Goal: Feedback & Contribution: Submit feedback/report problem

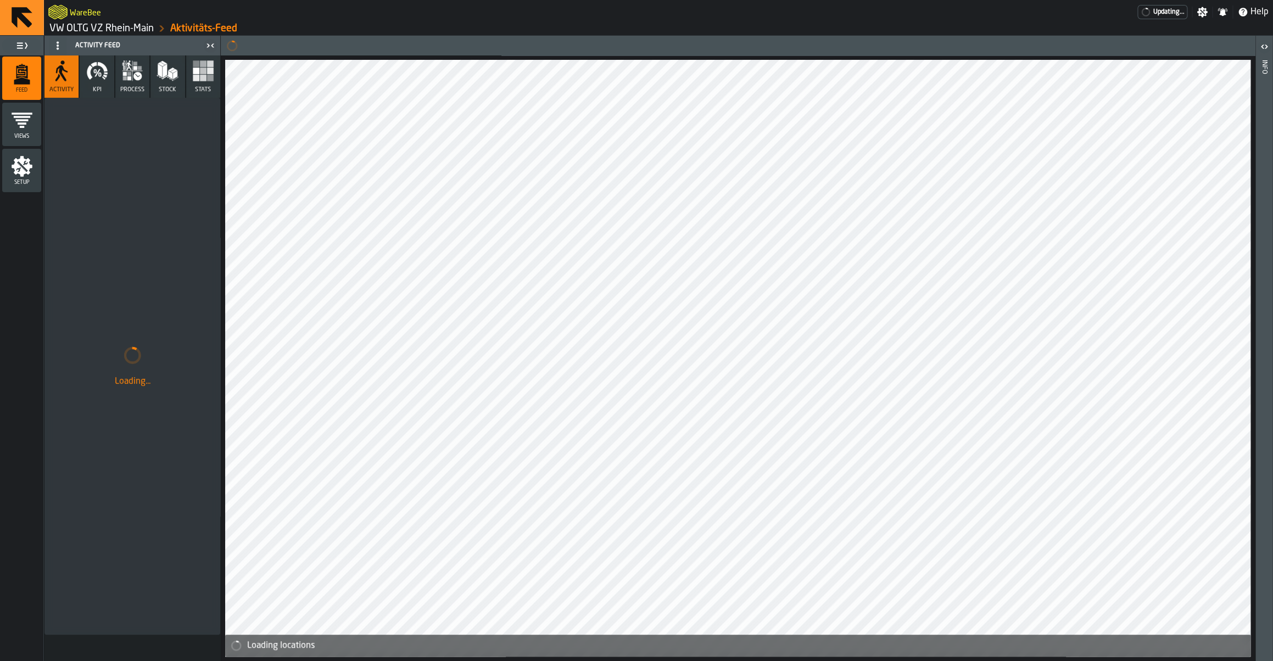
click at [110, 27] on link "VW OLTG VZ Rhein-Main" at bounding box center [101, 29] width 104 height 12
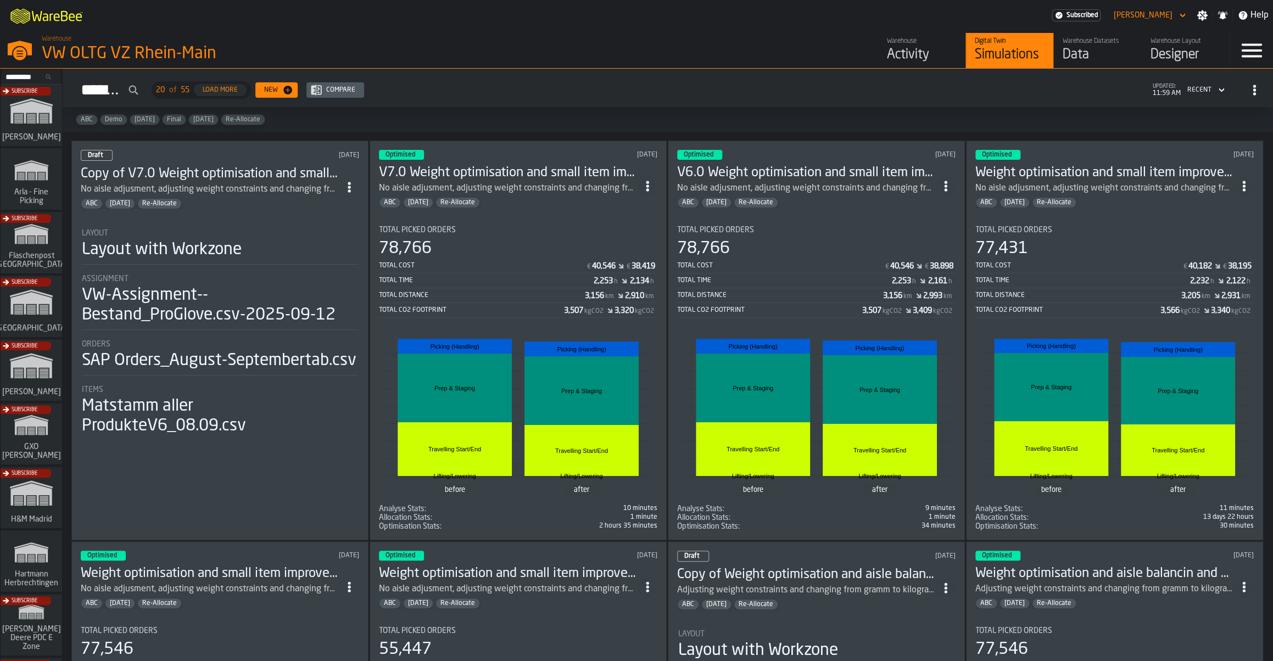
click at [26, 357] on div "Subscribe" at bounding box center [28, 374] width 61 height 64
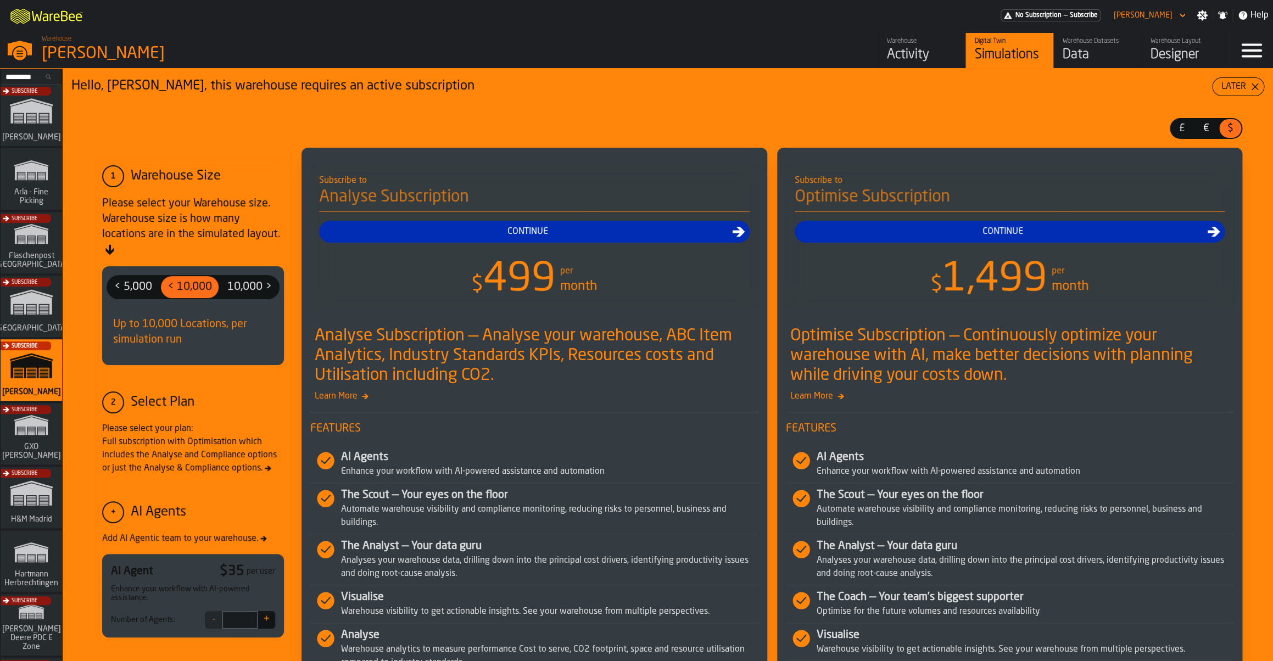
click at [958, 51] on link "Warehouse Activity" at bounding box center [921, 50] width 88 height 35
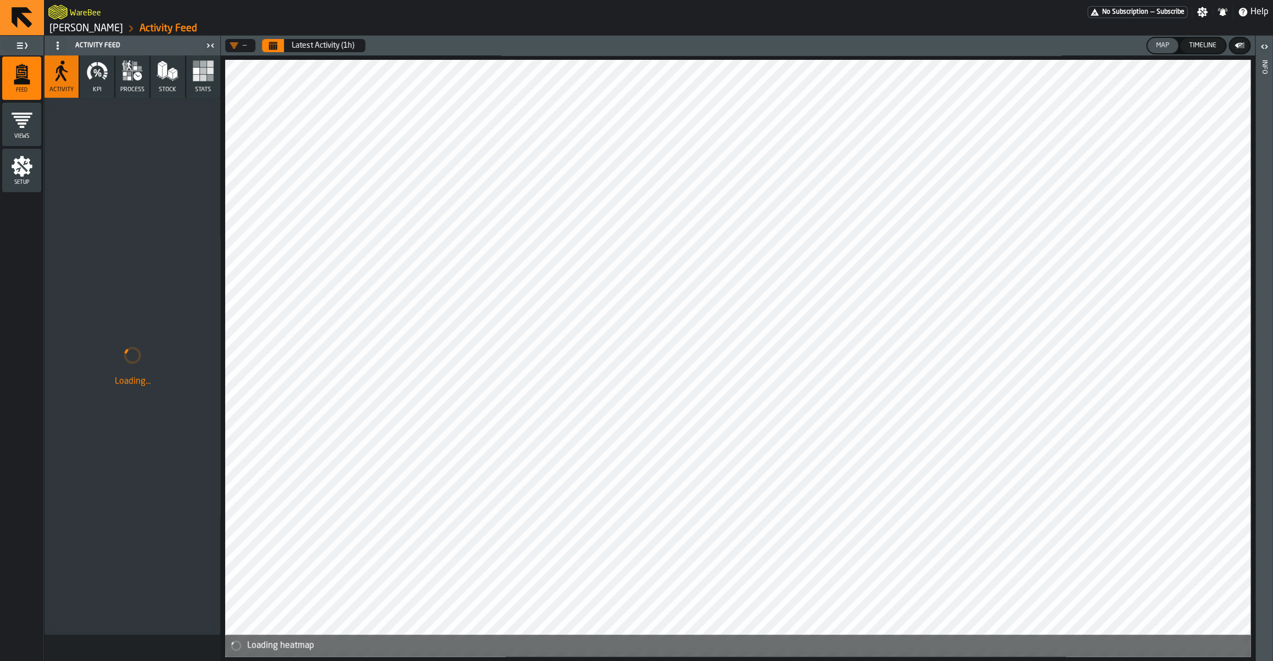
click at [208, 82] on button "Stats" at bounding box center [203, 76] width 34 height 42
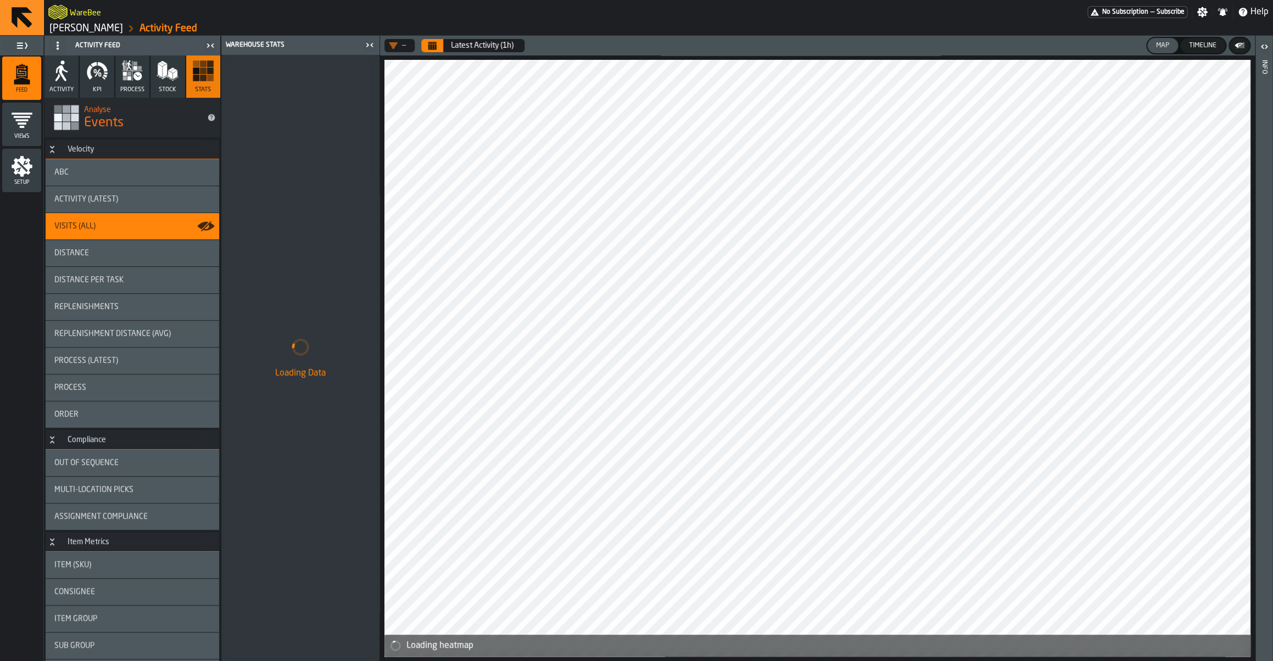
click at [433, 52] on button "Calendar" at bounding box center [432, 45] width 22 height 13
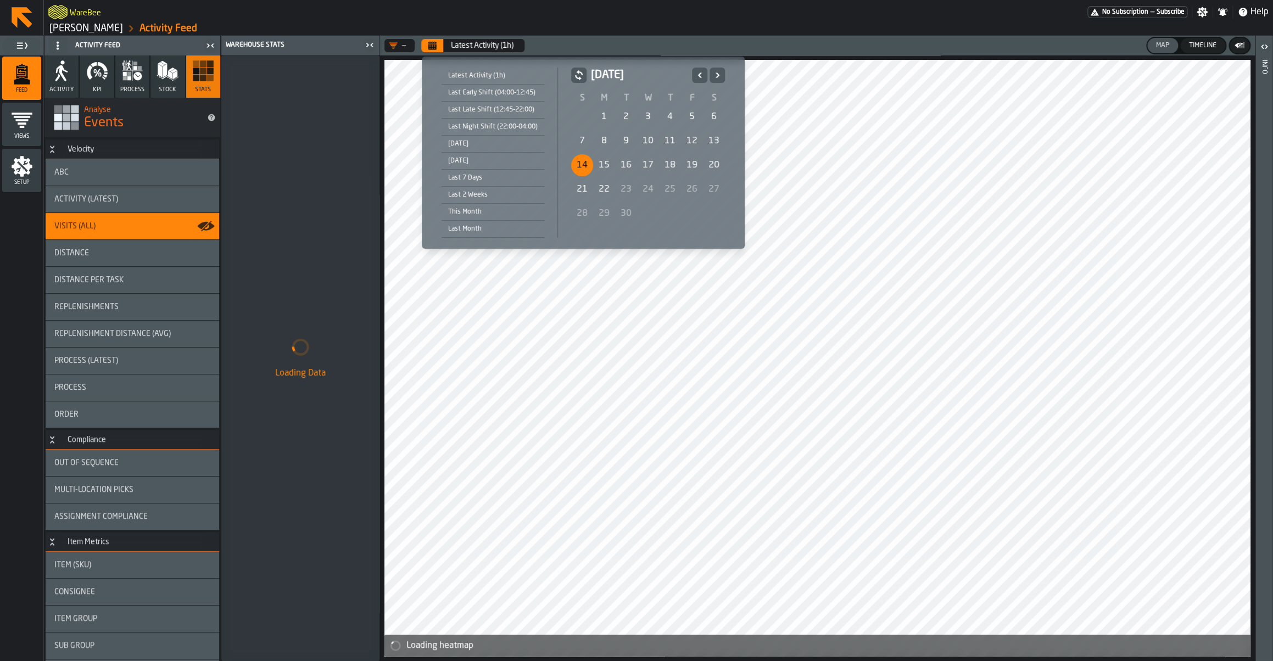
click at [581, 167] on div "14" at bounding box center [582, 165] width 22 height 22
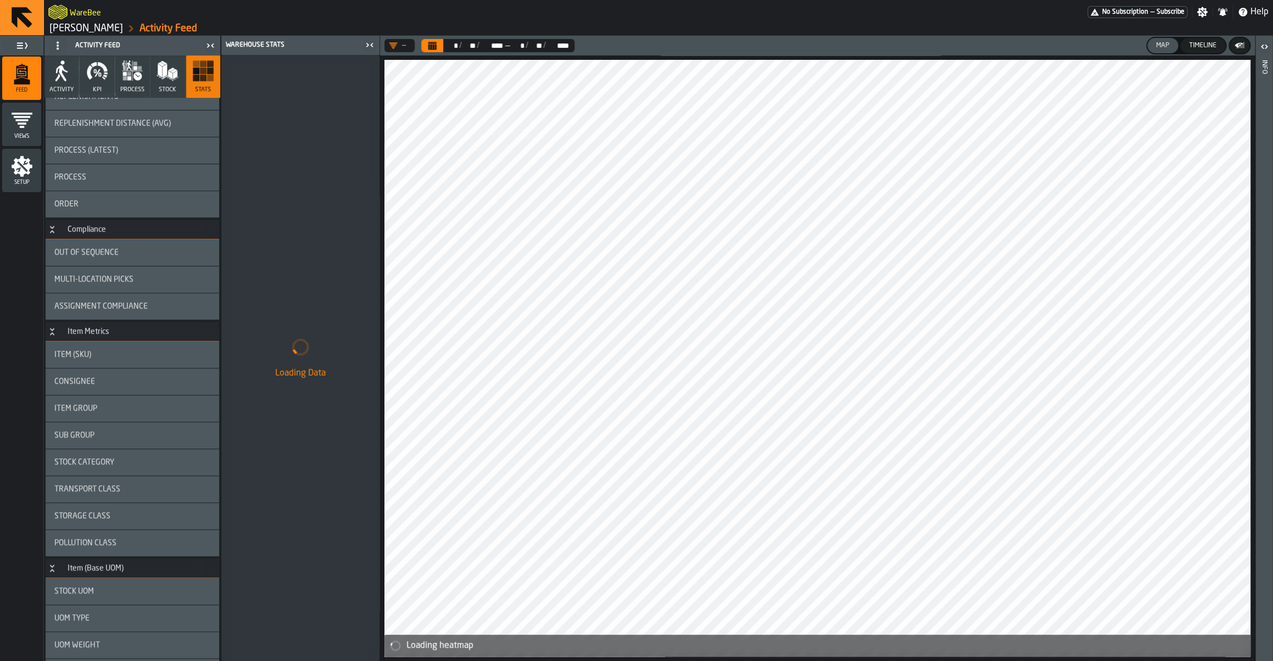
scroll to position [275, 0]
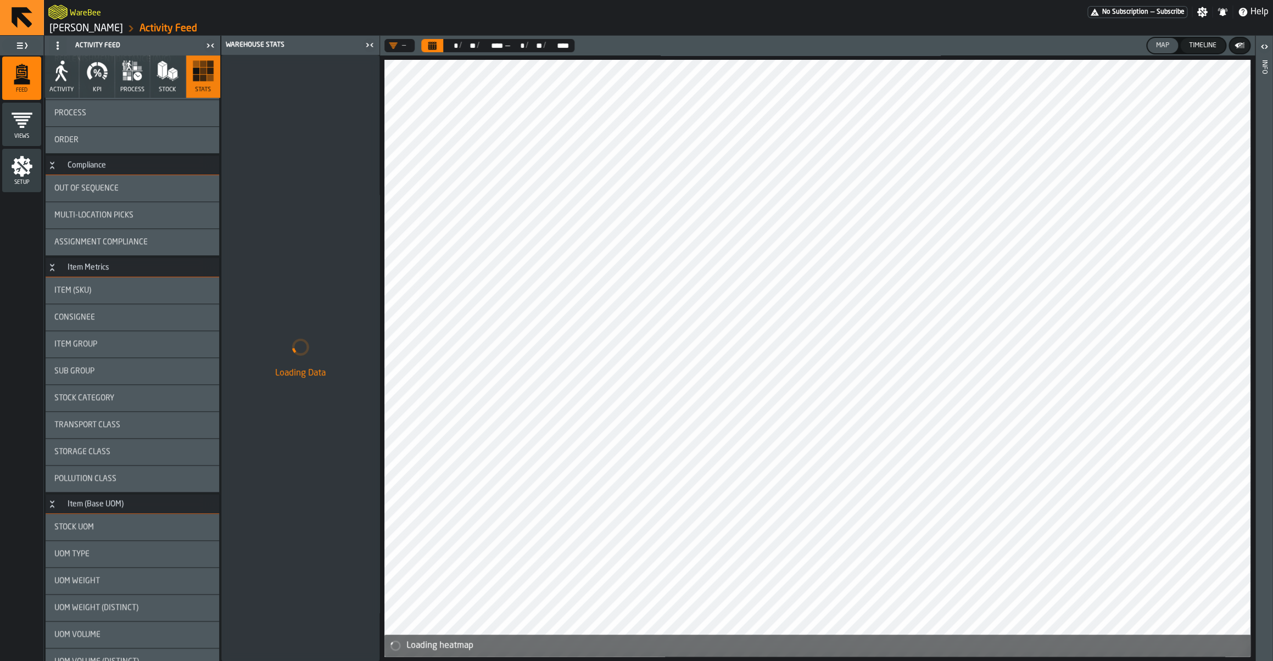
click at [121, 368] on div "Sub Group" at bounding box center [132, 371] width 156 height 9
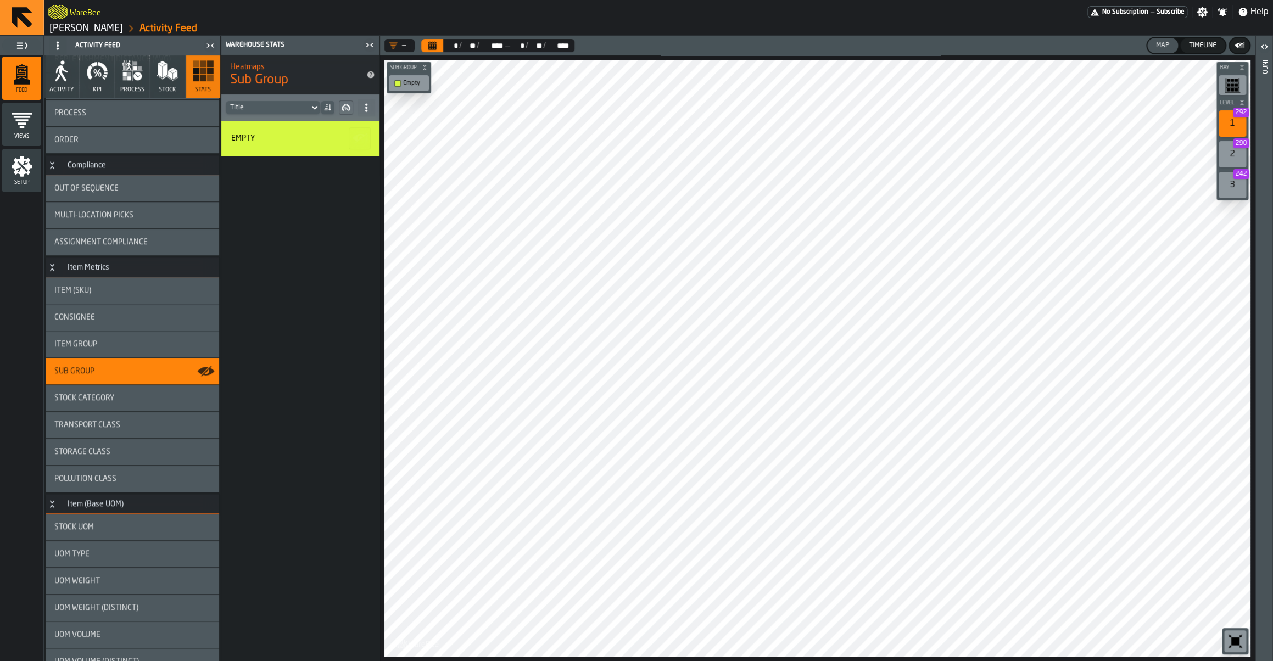
click at [115, 396] on div "Stock Category" at bounding box center [132, 398] width 156 height 9
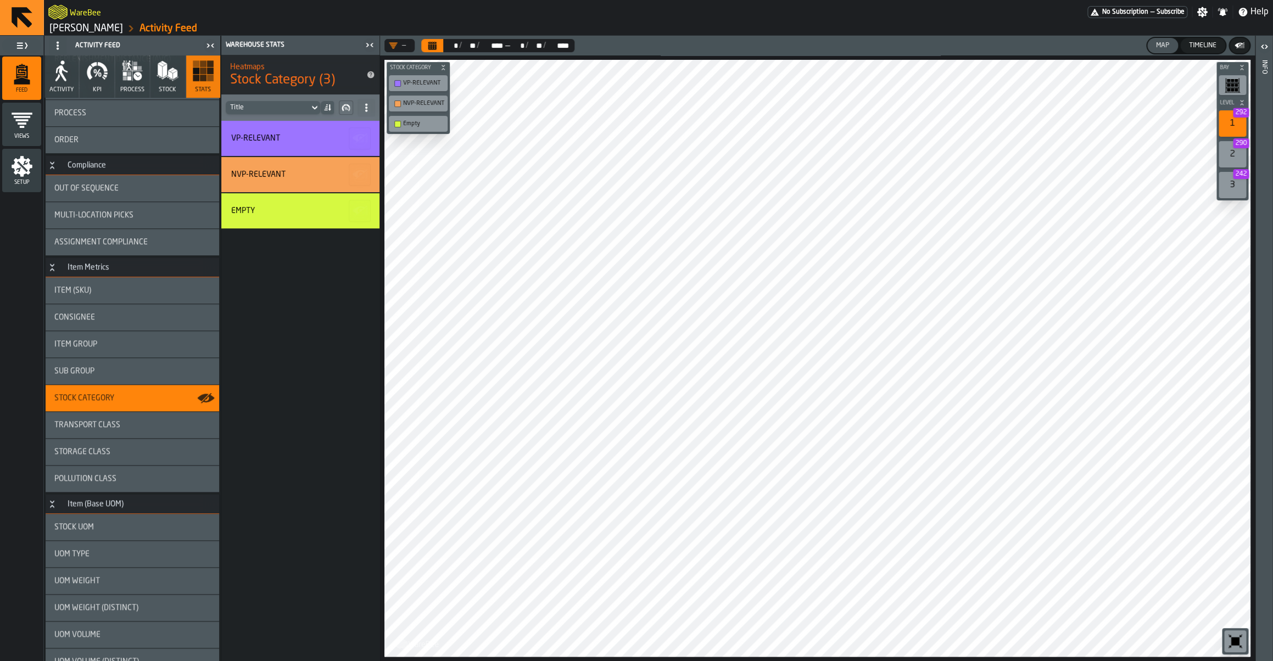
click at [123, 426] on div "Transport Class" at bounding box center [132, 425] width 156 height 9
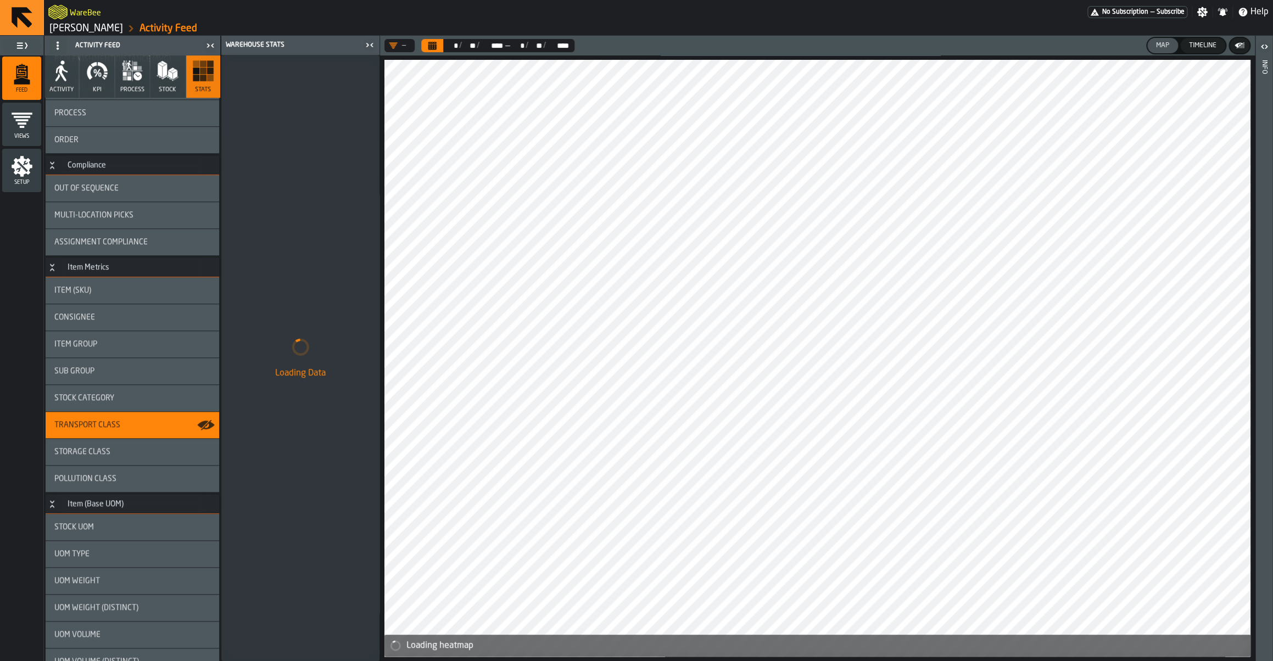
click at [703, 248] on div at bounding box center [816, 358] width 865 height 597
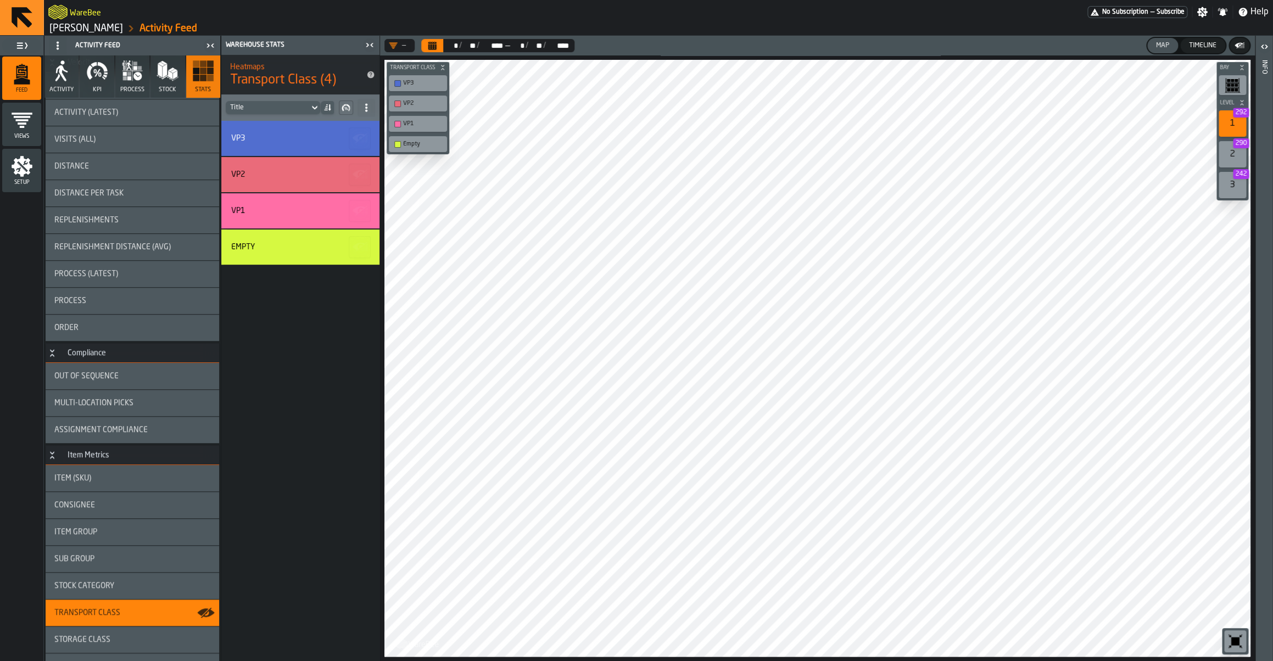
scroll to position [0, 0]
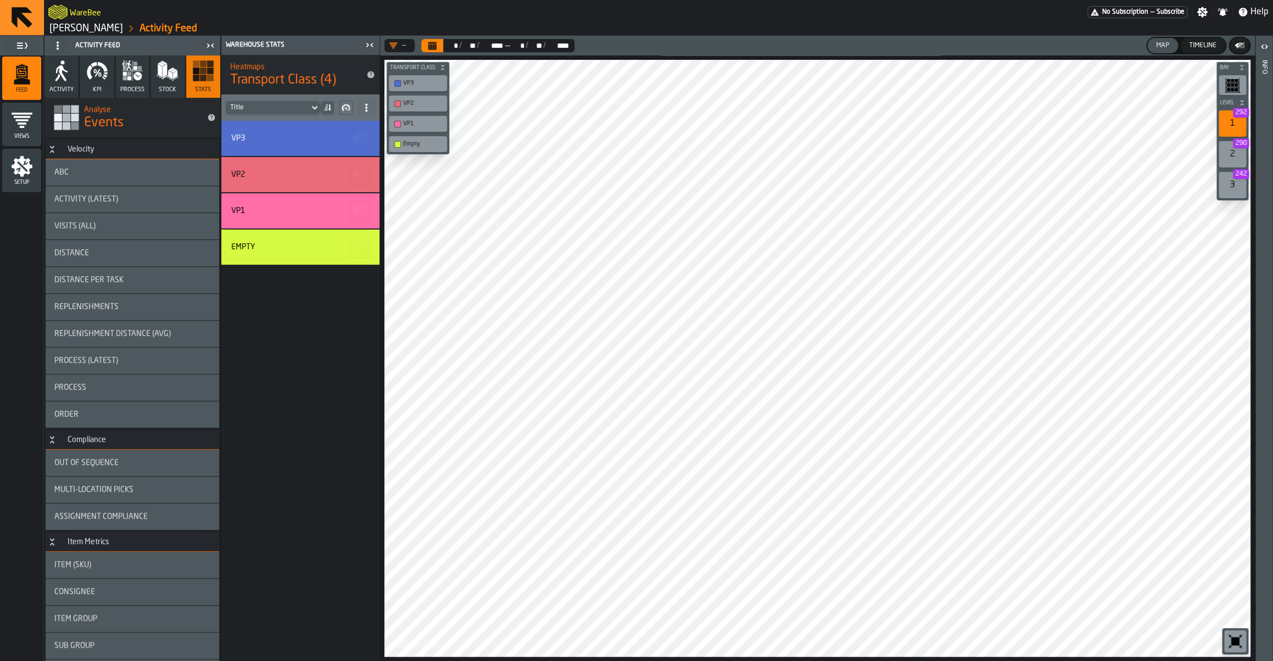
click at [93, 226] on span "Visits (All)" at bounding box center [74, 226] width 41 height 9
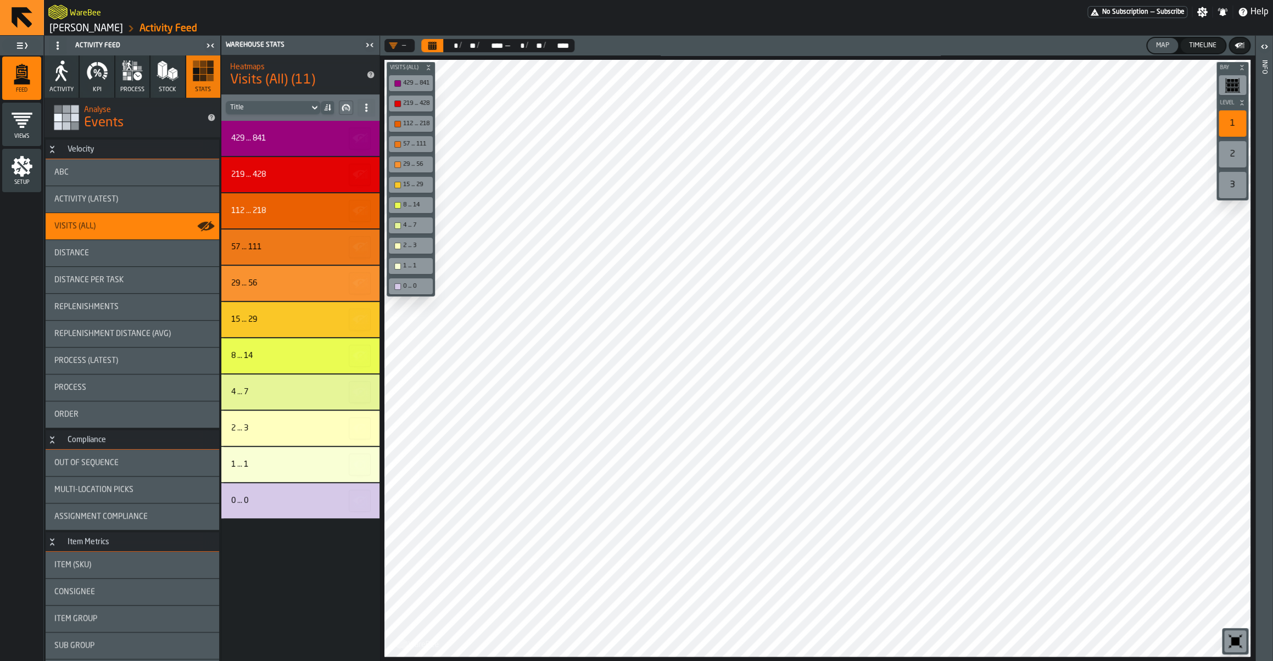
click at [93, 181] on div "ABC" at bounding box center [133, 172] width 174 height 26
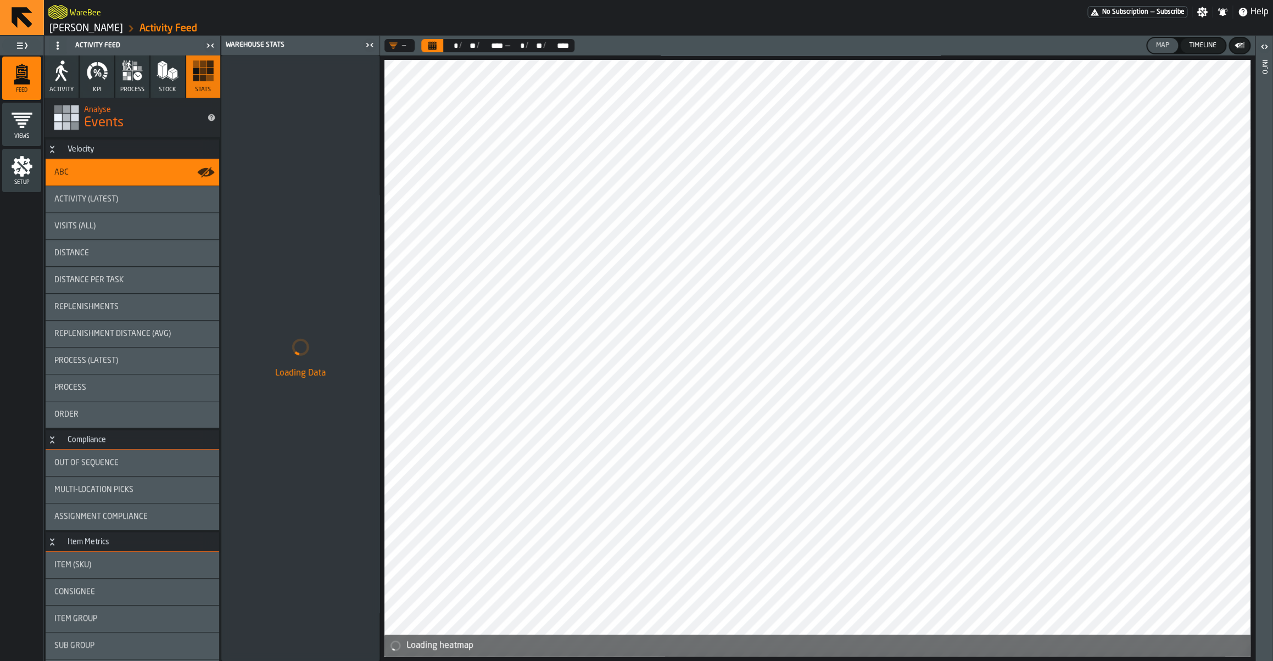
click at [108, 222] on div "Visits (All)" at bounding box center [132, 226] width 156 height 9
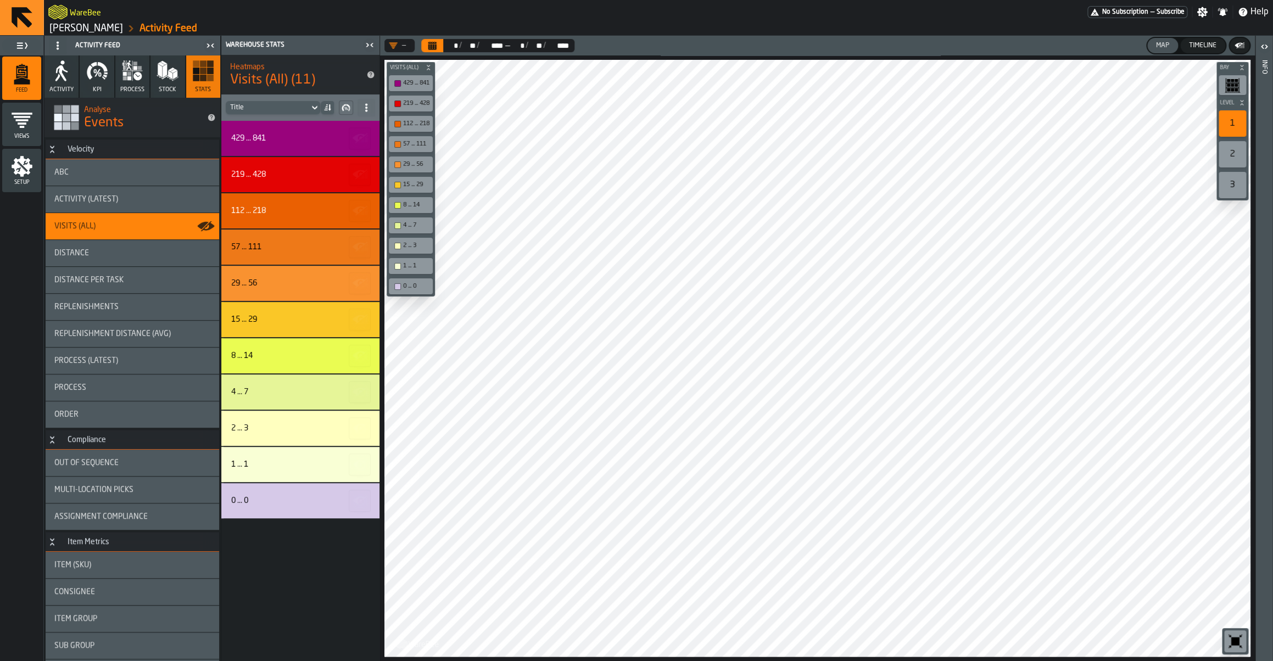
click at [111, 250] on div "Distance" at bounding box center [132, 253] width 156 height 9
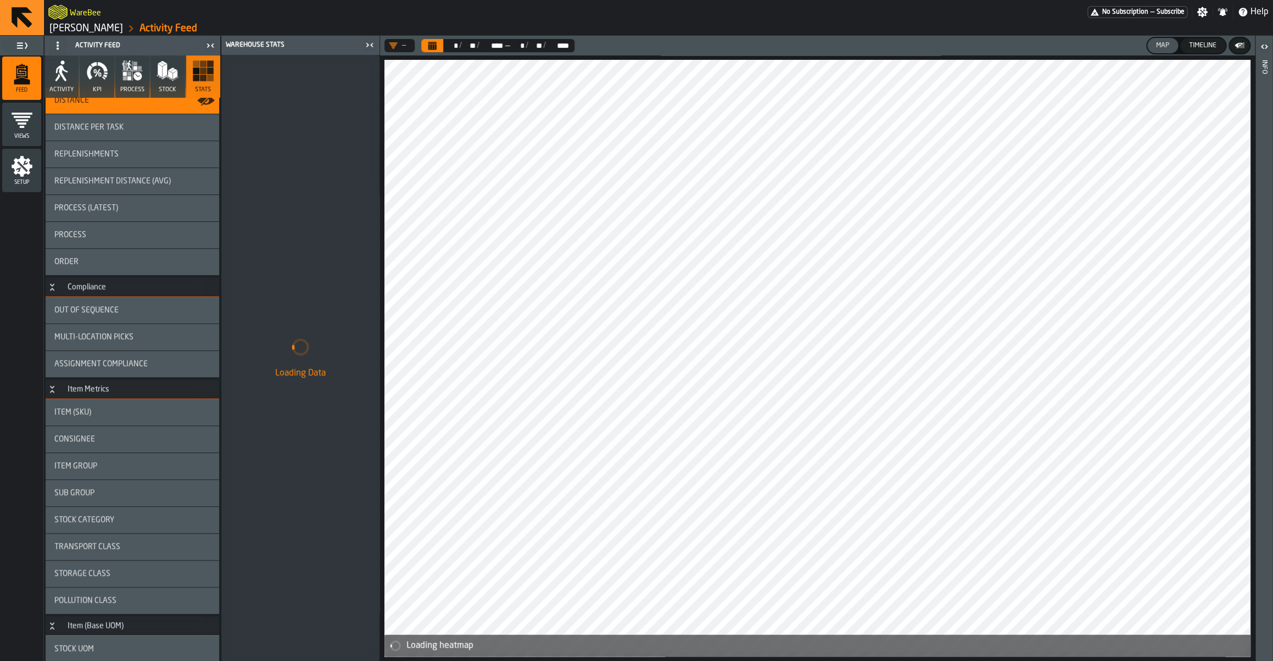
scroll to position [147, 0]
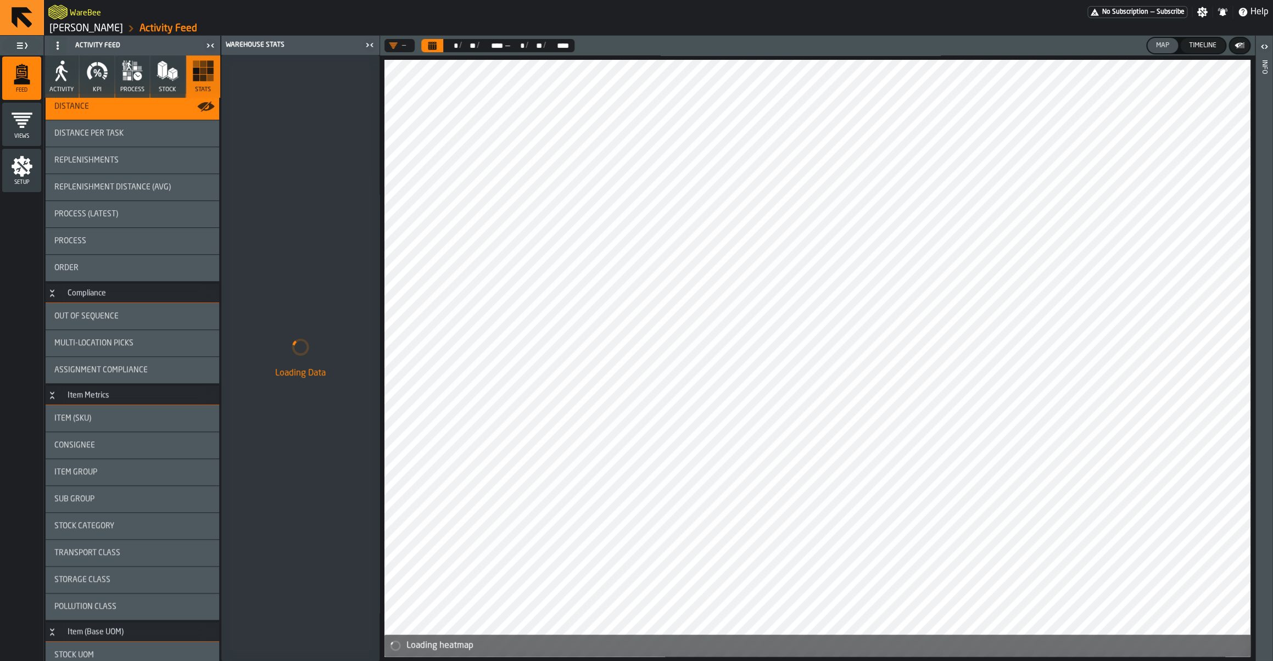
click at [110, 558] on div "Transport Class" at bounding box center [133, 553] width 174 height 26
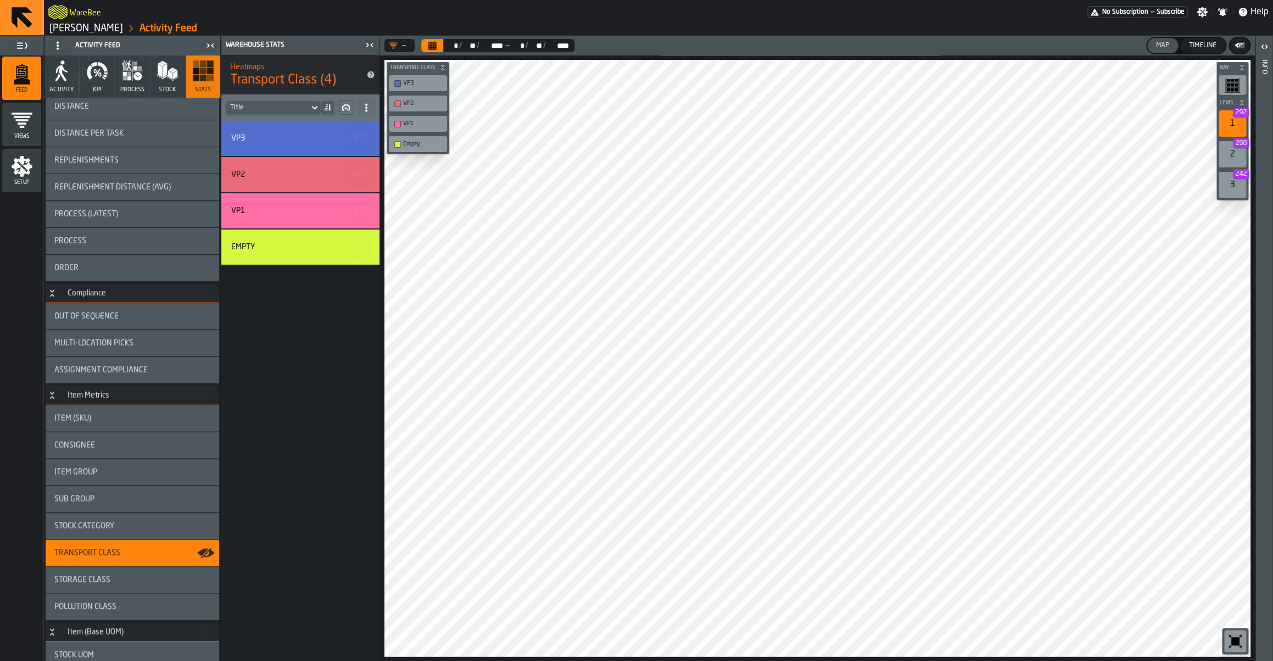
click at [156, 577] on div "Storage Class" at bounding box center [132, 579] width 156 height 9
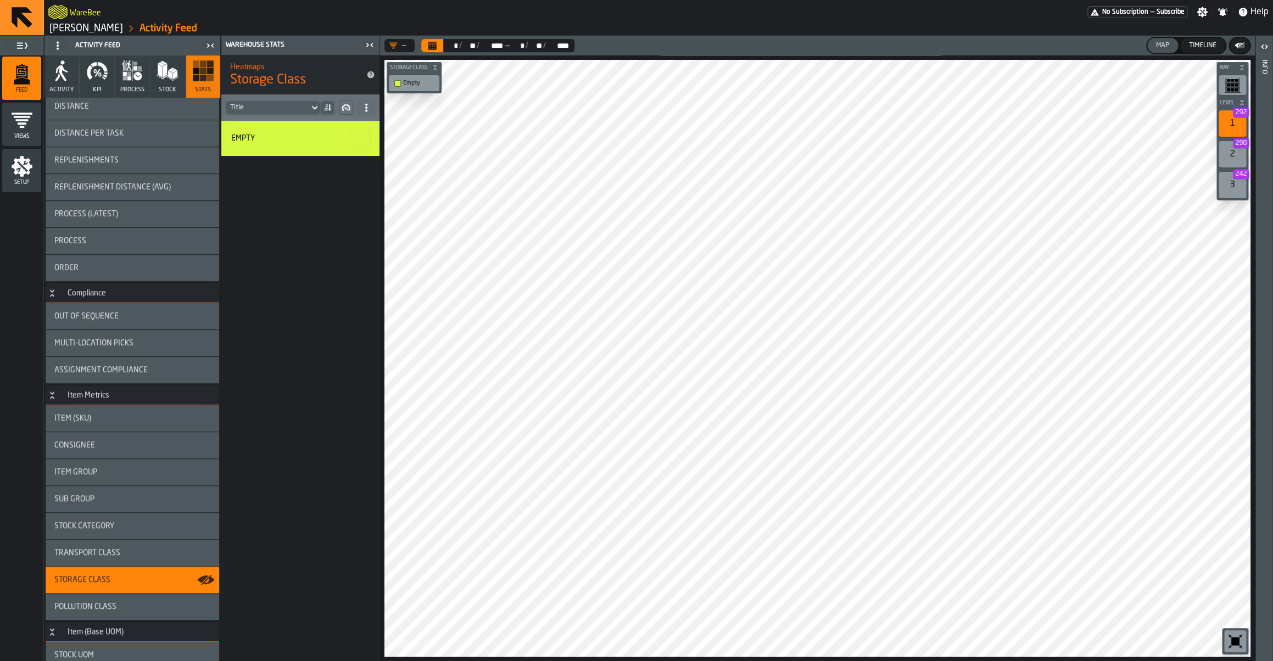
click at [100, 560] on div "Transport Class" at bounding box center [133, 553] width 174 height 26
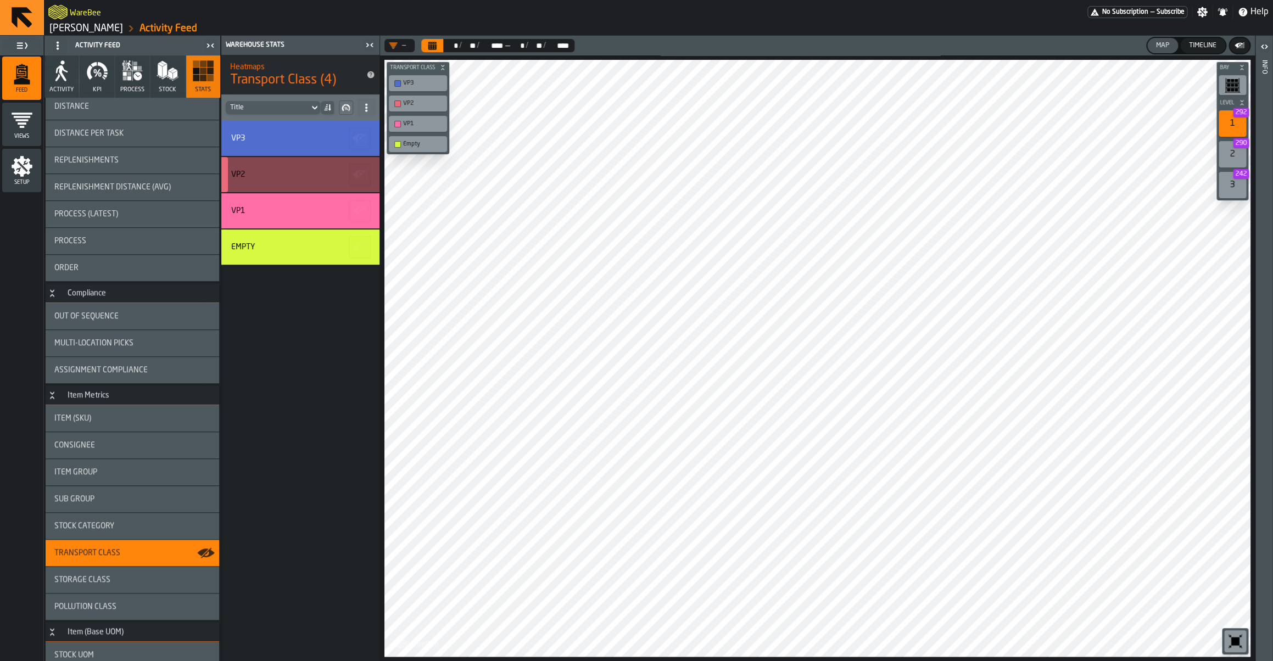
click at [303, 184] on div "VP2" at bounding box center [300, 174] width 158 height 35
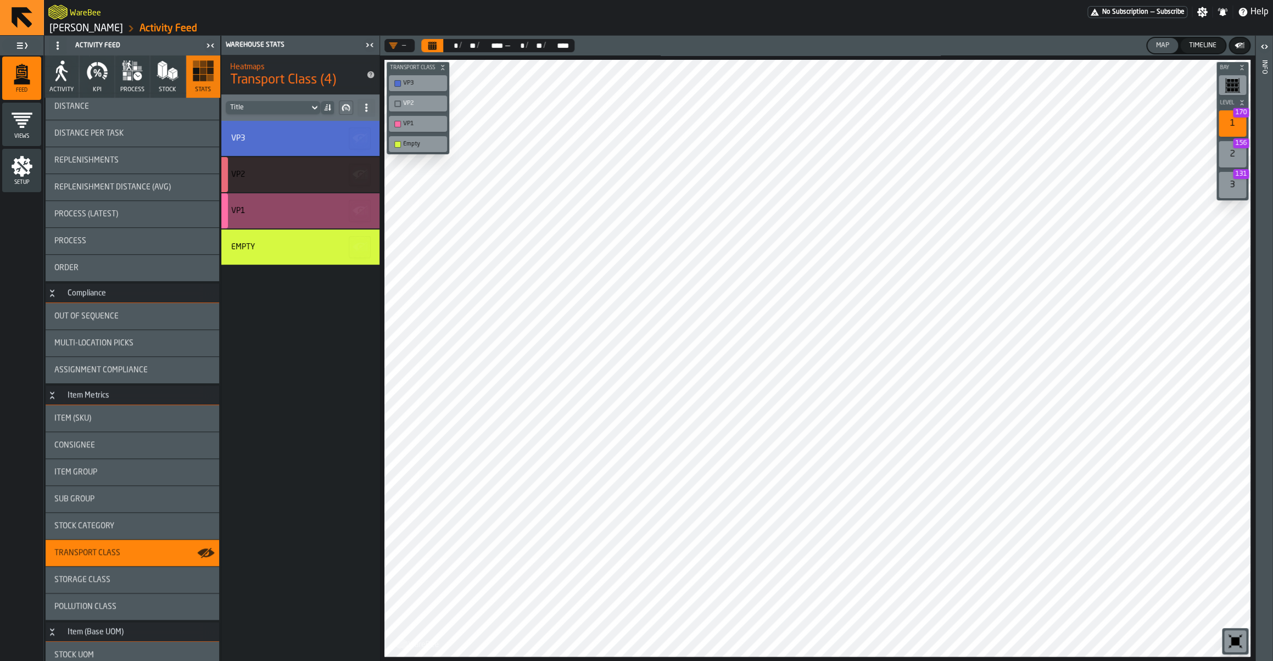
click at [282, 212] on div "VP1" at bounding box center [298, 210] width 135 height 9
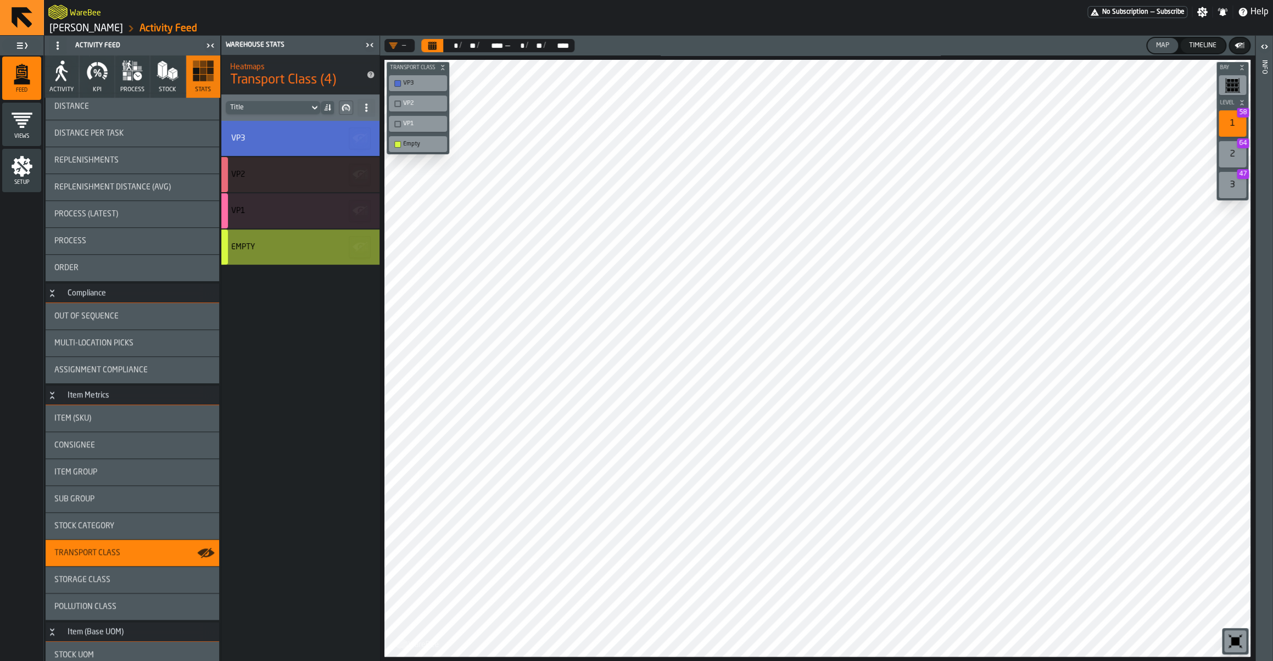
click at [282, 239] on div "Empty" at bounding box center [300, 247] width 158 height 35
click at [1235, 150] on div "2" at bounding box center [1231, 154] width 27 height 26
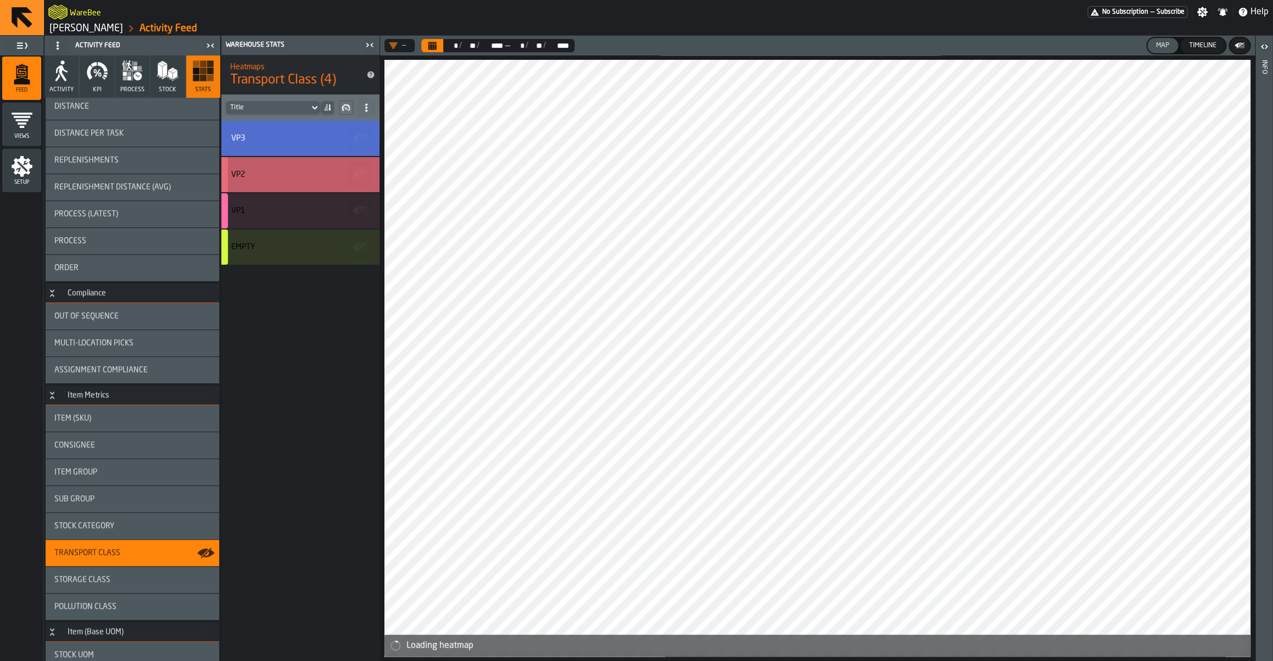
drag, startPoint x: 271, startPoint y: 177, endPoint x: 279, endPoint y: 180, distance: 8.7
click at [271, 177] on div "VP2" at bounding box center [298, 174] width 135 height 9
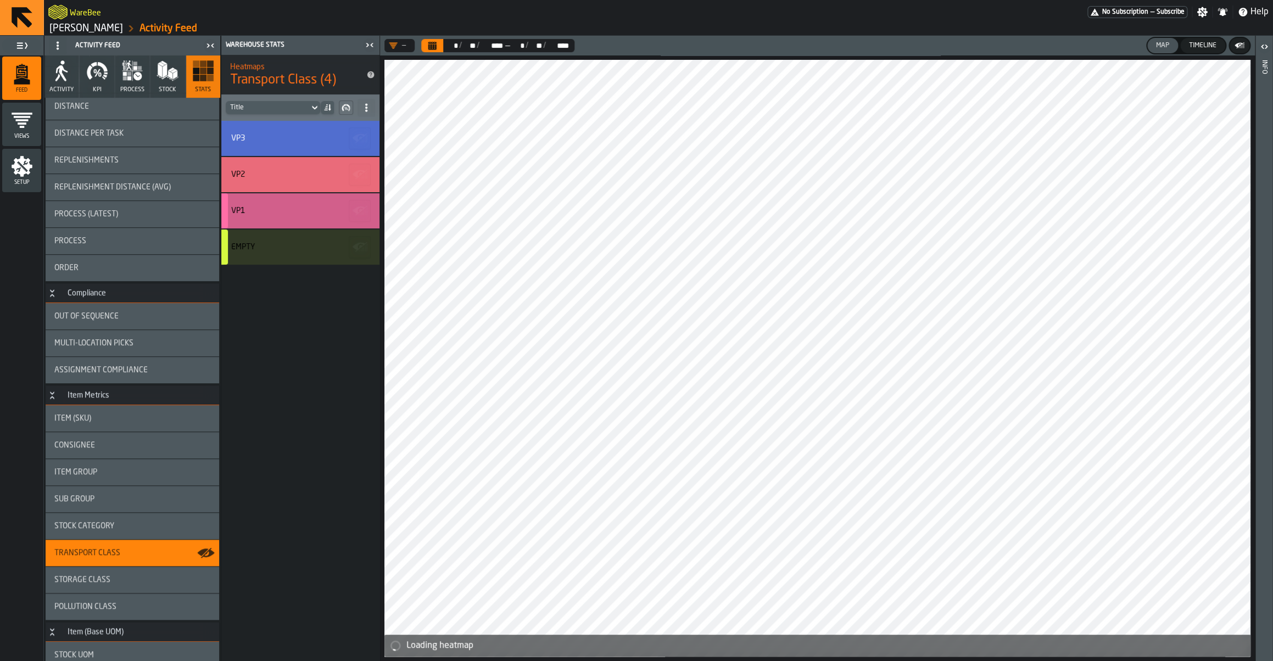
click at [300, 203] on div "VP1" at bounding box center [300, 210] width 158 height 35
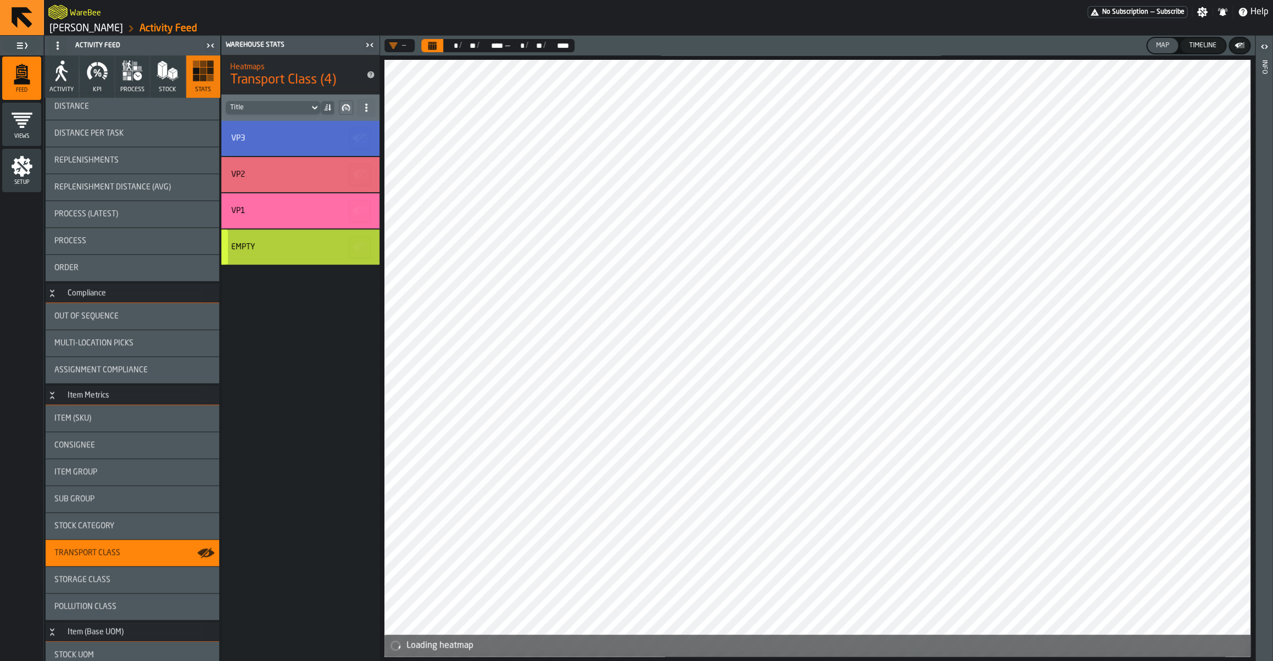
click at [285, 241] on div "Empty" at bounding box center [300, 247] width 158 height 35
click at [1260, 48] on icon "button-toggle-Open" at bounding box center [1263, 46] width 13 height 13
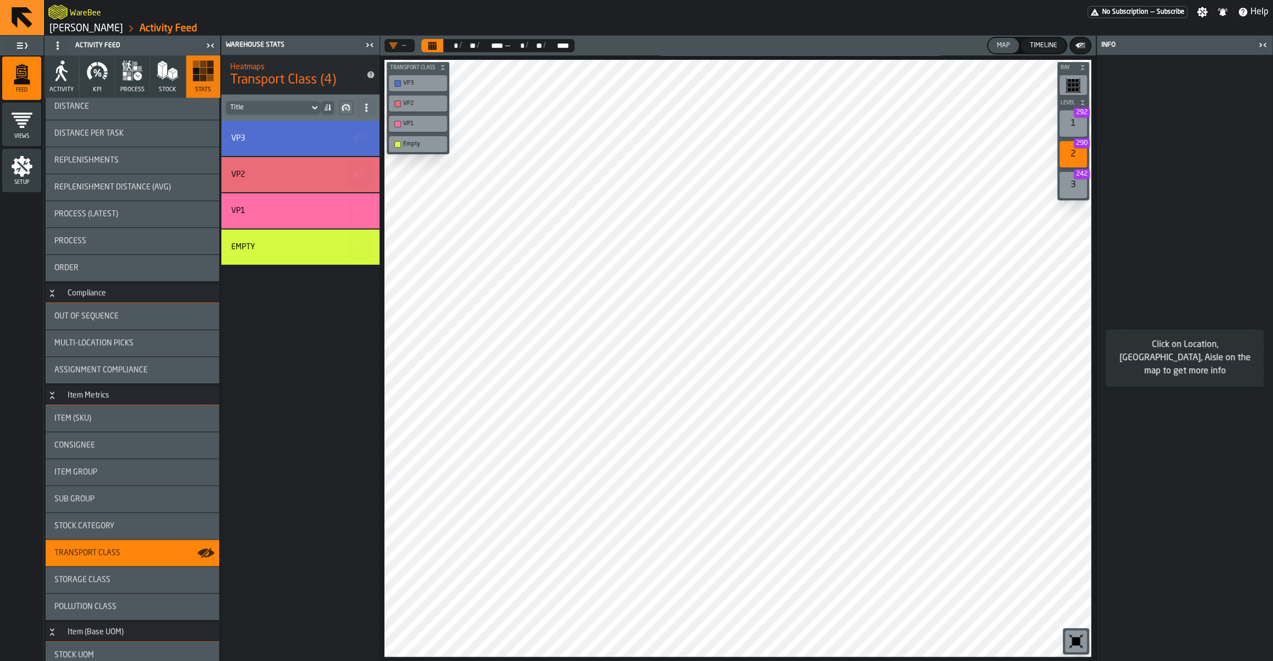
click at [1262, 46] on icon "button-toggle-Close me" at bounding box center [1262, 44] width 13 height 13
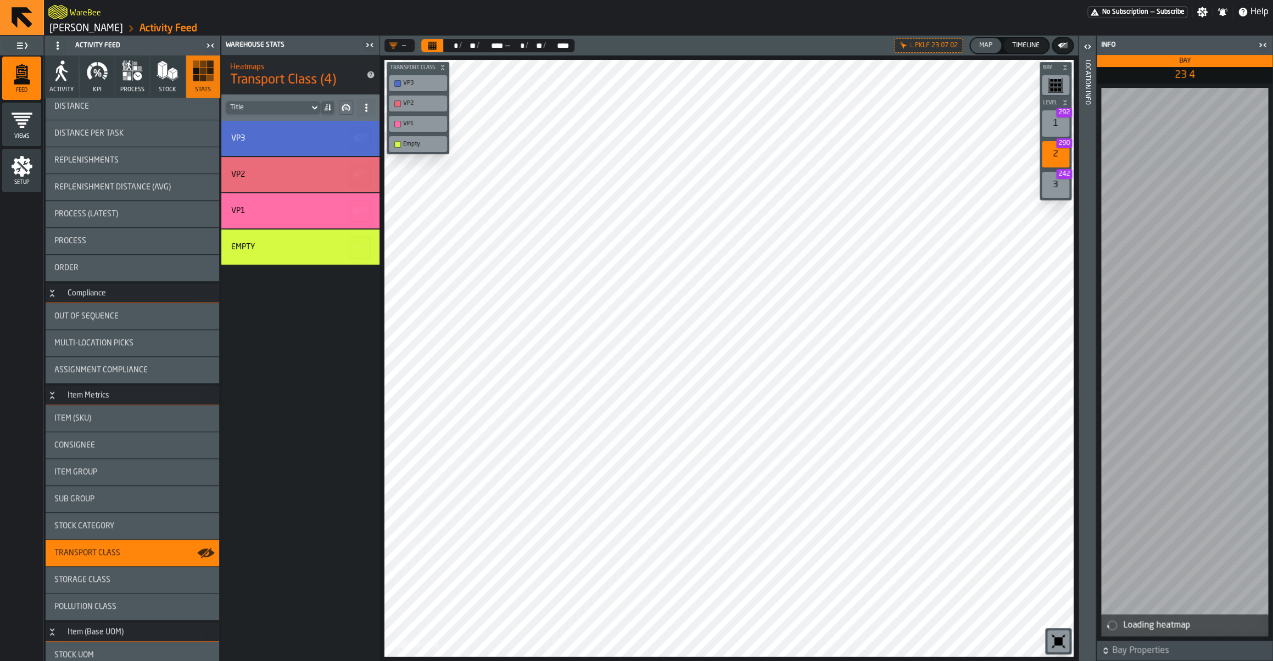
click at [1089, 52] on icon "button-toggle-Open" at bounding box center [1087, 46] width 13 height 13
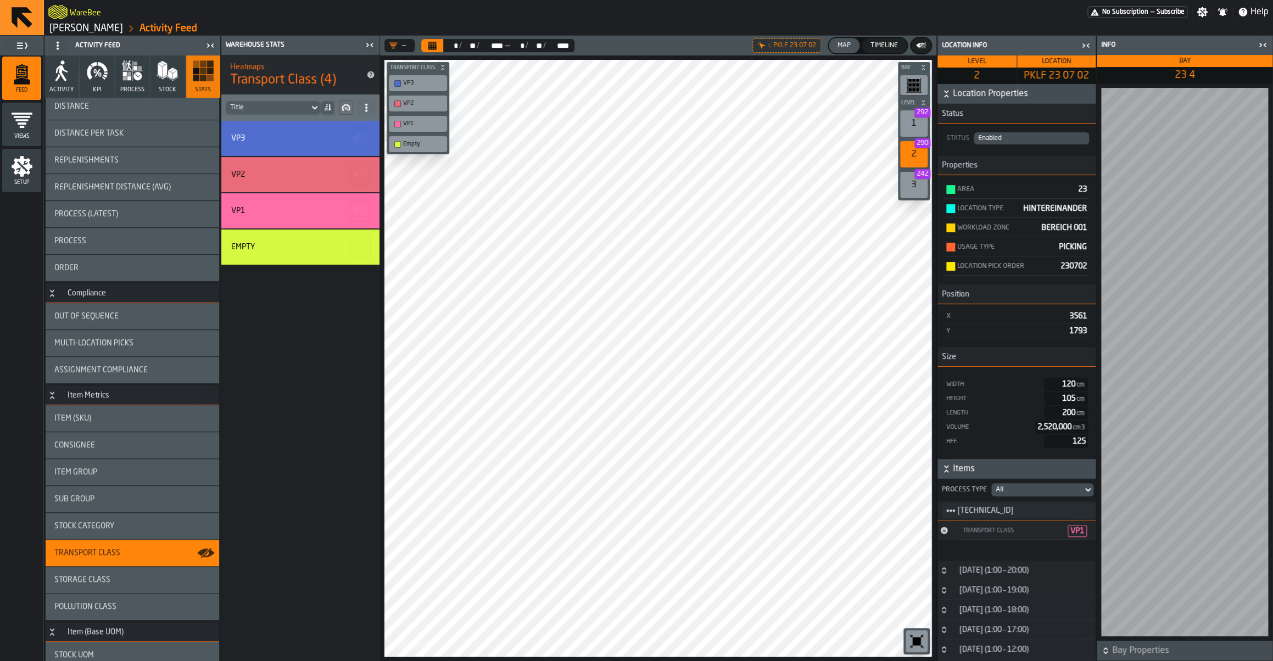
scroll to position [435, 0]
click at [943, 652] on icon "Button-15 September (1:00 – 11:00)-closed" at bounding box center [943, 651] width 9 height 9
click at [943, 587] on icon "Button-15 September (1:00 – 12:00)-closed" at bounding box center [943, 585] width 9 height 9
click at [943, 568] on icon "Button-15 September (1:00 – 17:00)-closed" at bounding box center [943, 563] width 9 height 9
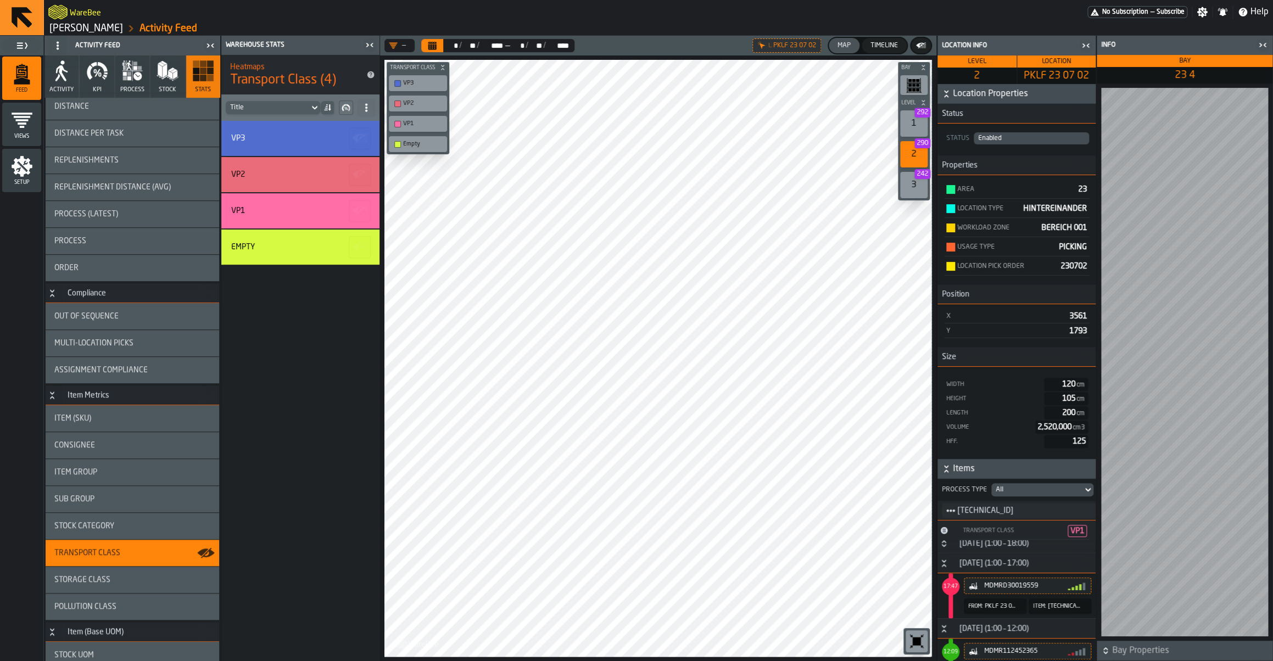
click at [941, 548] on icon "Button-15 September (1:00 – 18:00)-closed" at bounding box center [943, 543] width 9 height 9
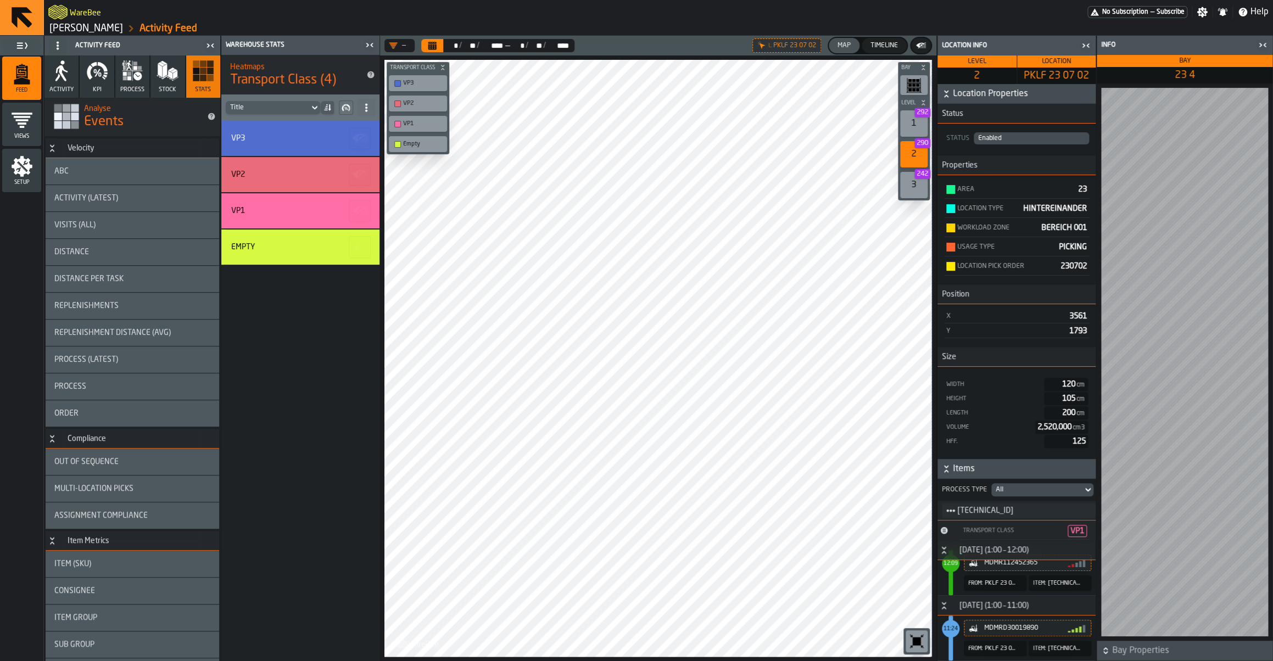
scroll to position [0, 0]
click at [85, 223] on span "Visits (All)" at bounding box center [74, 226] width 41 height 9
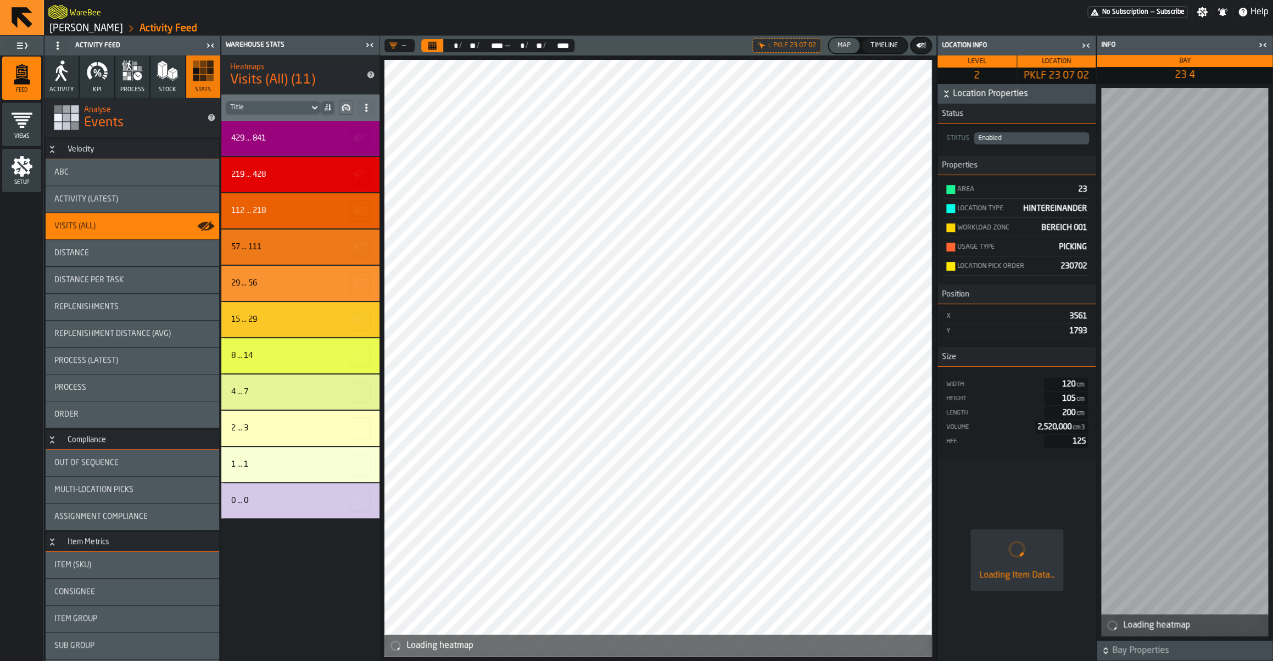
click at [1266, 44] on icon "button-toggle-Close me" at bounding box center [1262, 44] width 13 height 13
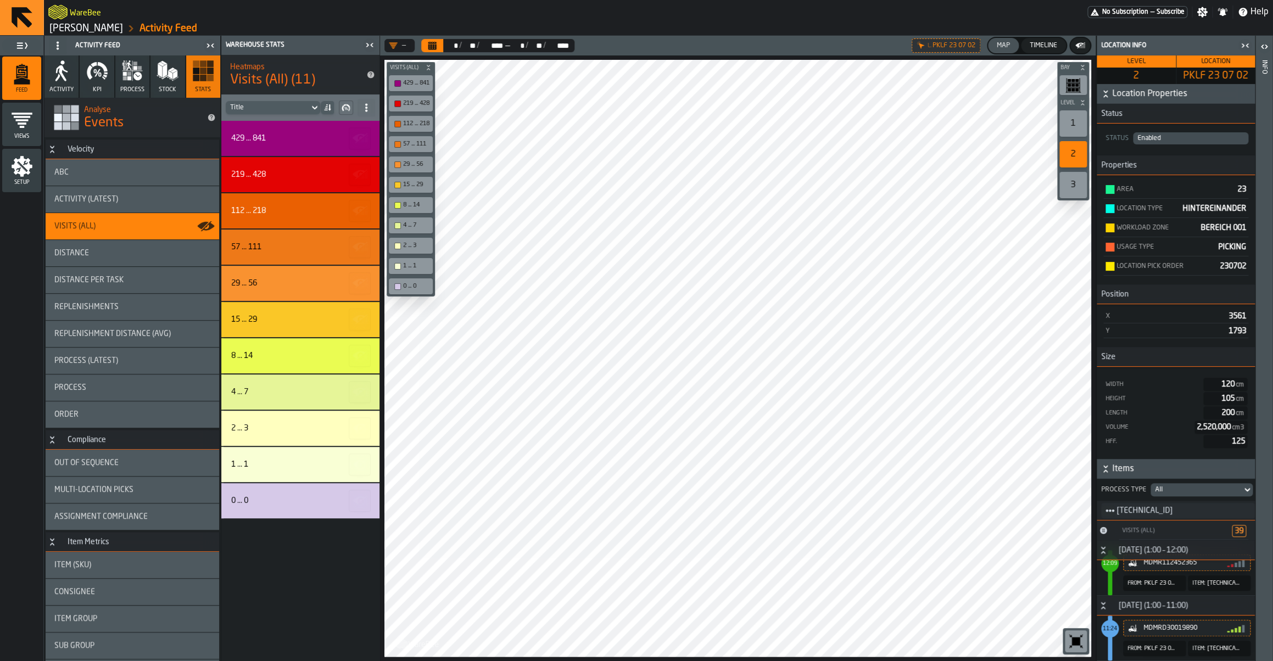
click at [1248, 48] on icon "button-toggle-Close me" at bounding box center [1244, 45] width 13 height 13
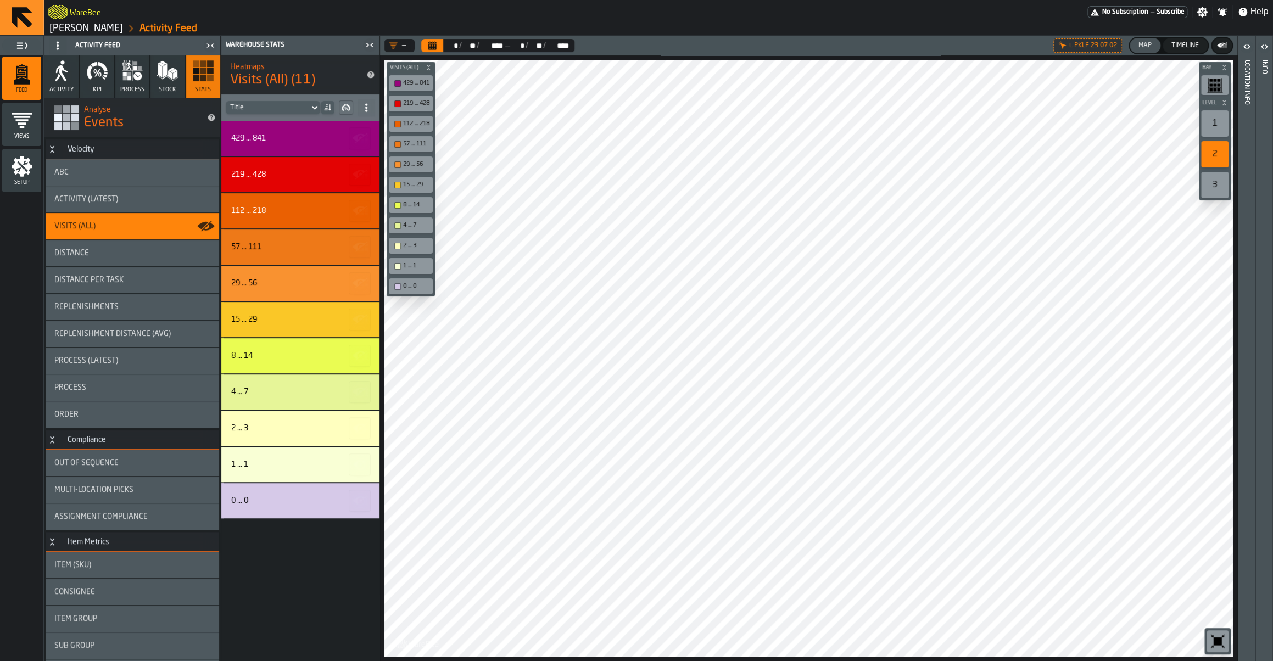
click at [77, 296] on div "Replenishments" at bounding box center [133, 307] width 174 height 26
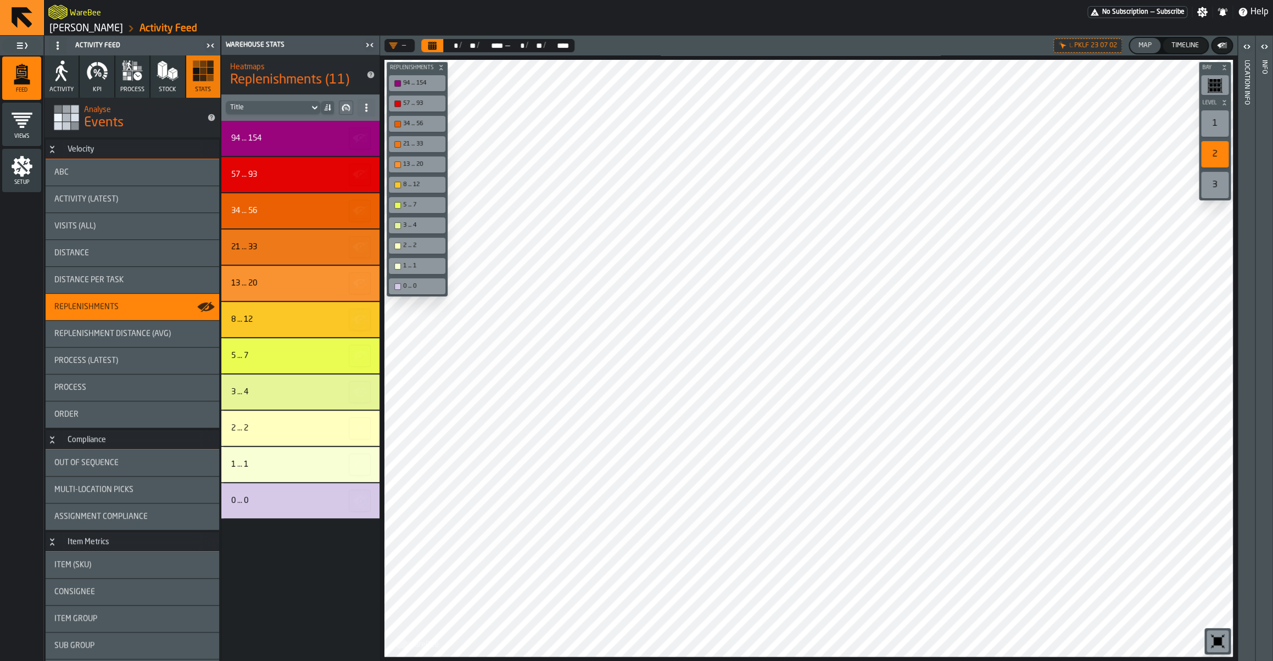
click at [15, 133] on div "Views" at bounding box center [21, 124] width 39 height 30
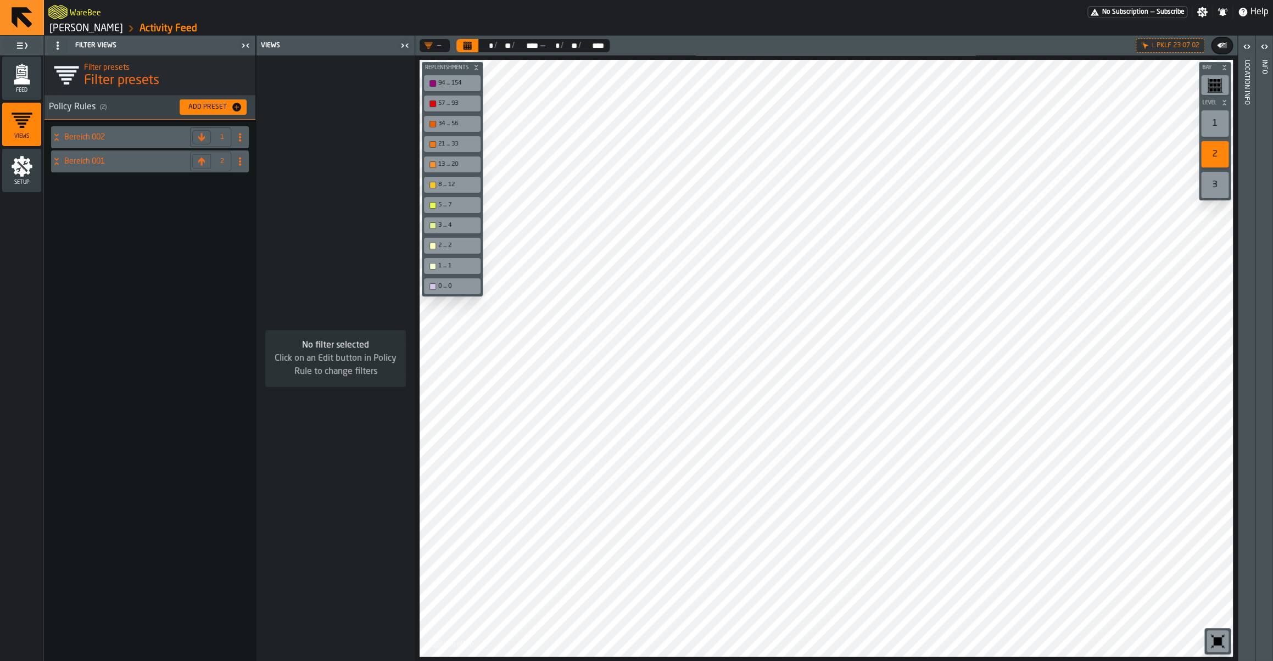
click at [215, 110] on div "Add Preset" at bounding box center [207, 107] width 47 height 8
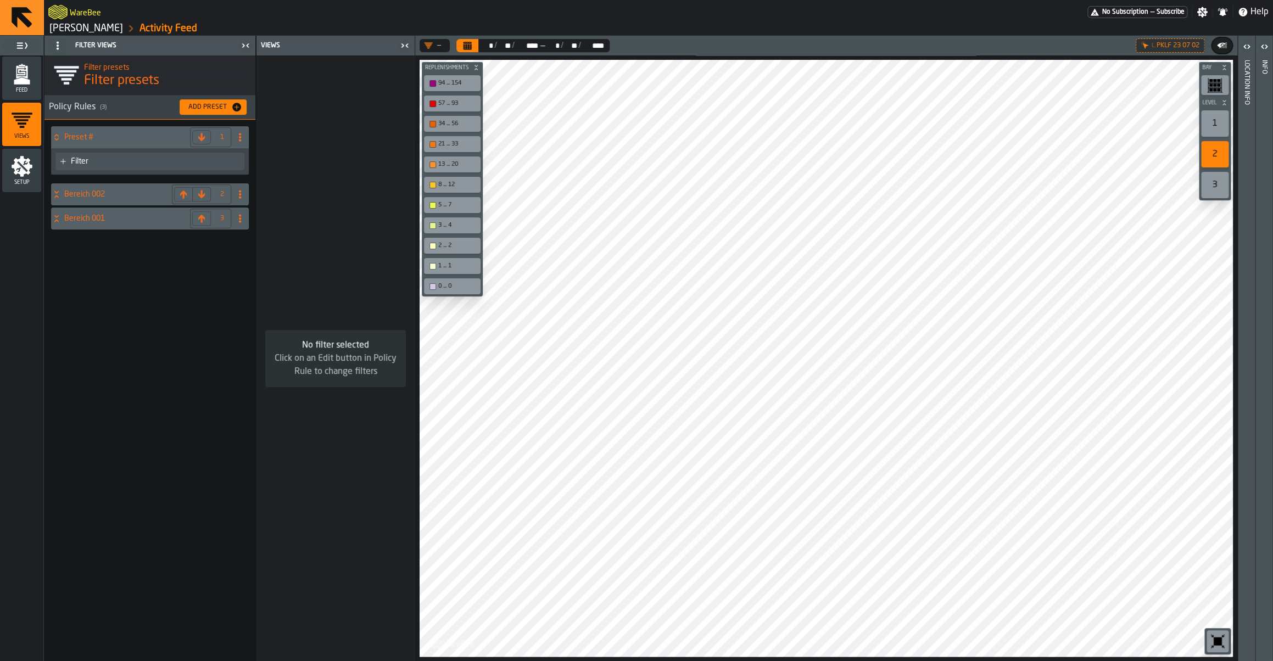
click at [124, 141] on h4 "Preset #" at bounding box center [124, 137] width 121 height 9
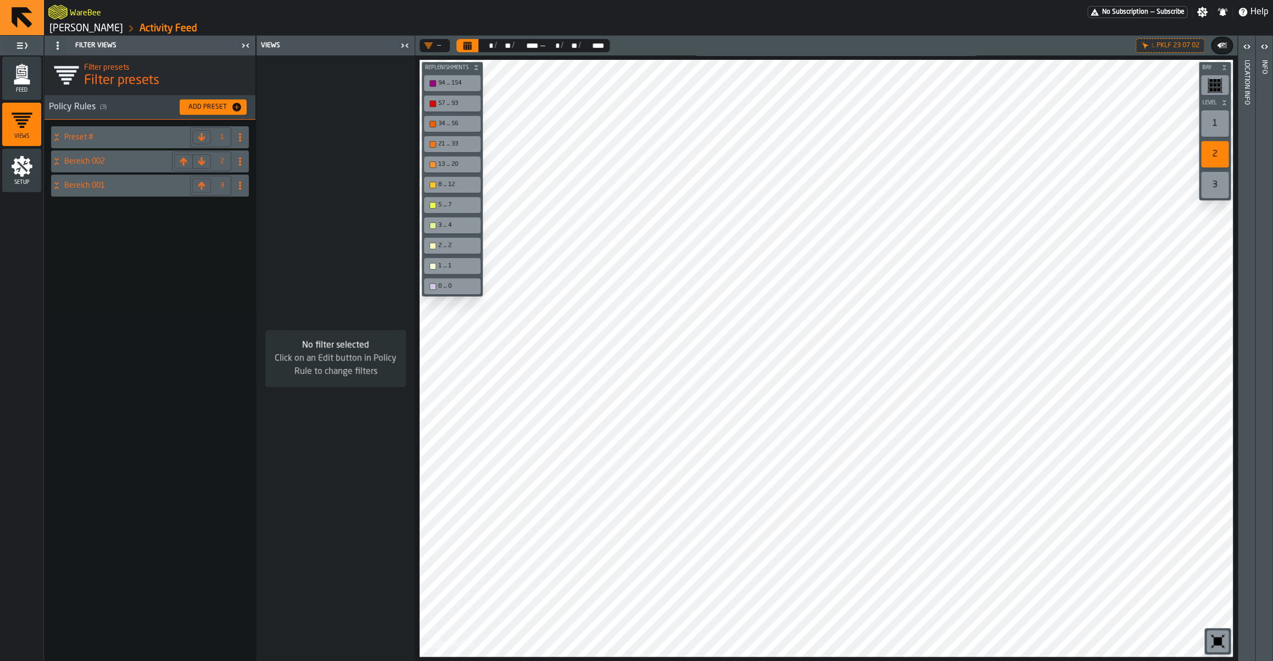
click at [239, 137] on circle at bounding box center [240, 137] width 2 height 2
click at [219, 161] on div "Rename" at bounding box center [196, 159] width 92 height 13
click at [132, 141] on input "********" at bounding box center [130, 137] width 133 height 19
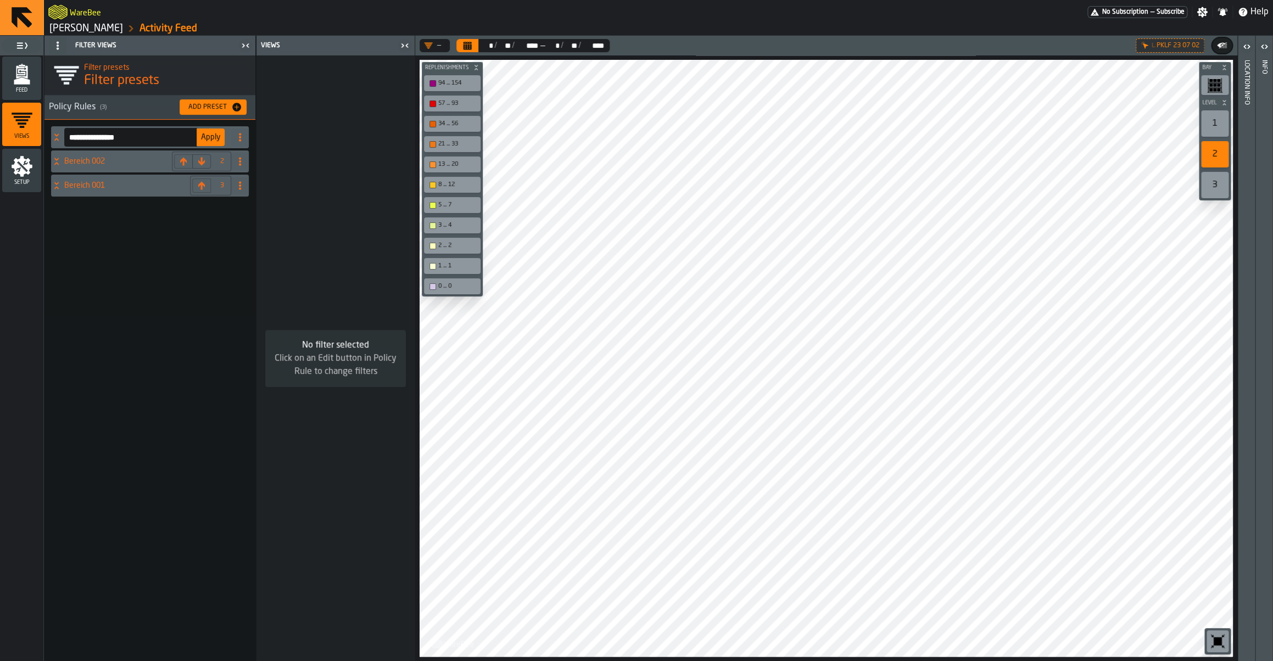
type input "**********"
click at [216, 143] on button "Apply" at bounding box center [211, 137] width 28 height 18
click at [239, 145] on span at bounding box center [240, 137] width 18 height 18
click at [142, 131] on div "Process Activity" at bounding box center [118, 137] width 135 height 22
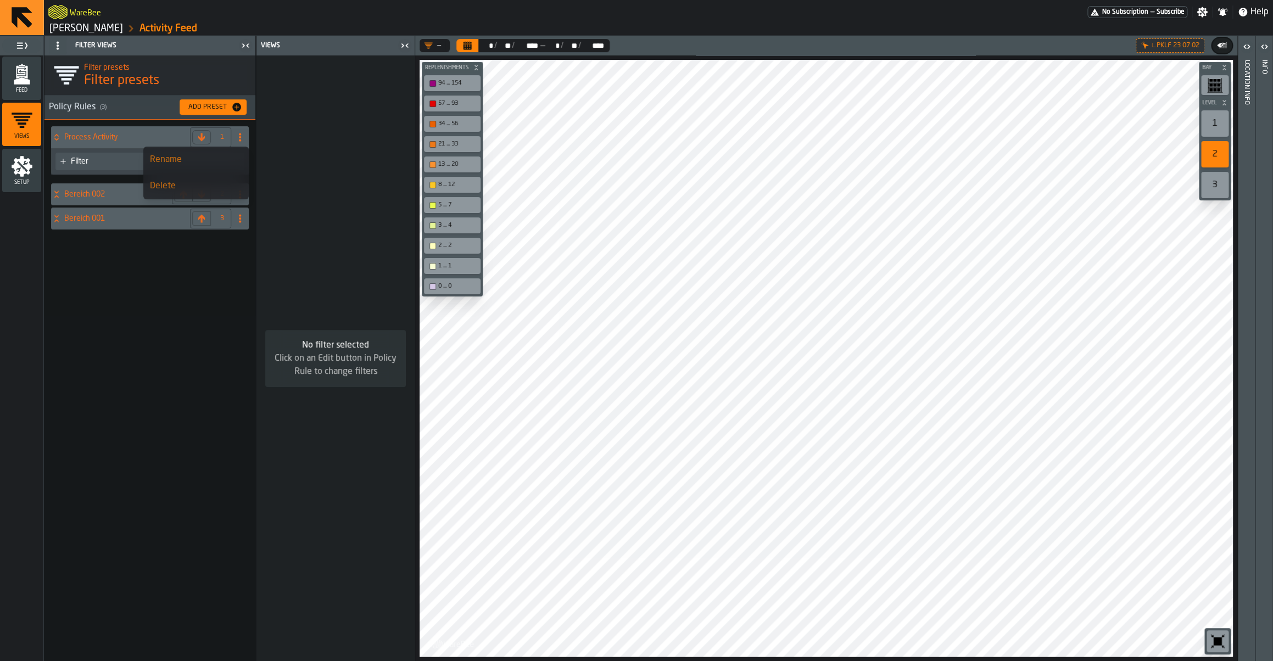
click at [60, 162] on icon at bounding box center [63, 161] width 7 height 7
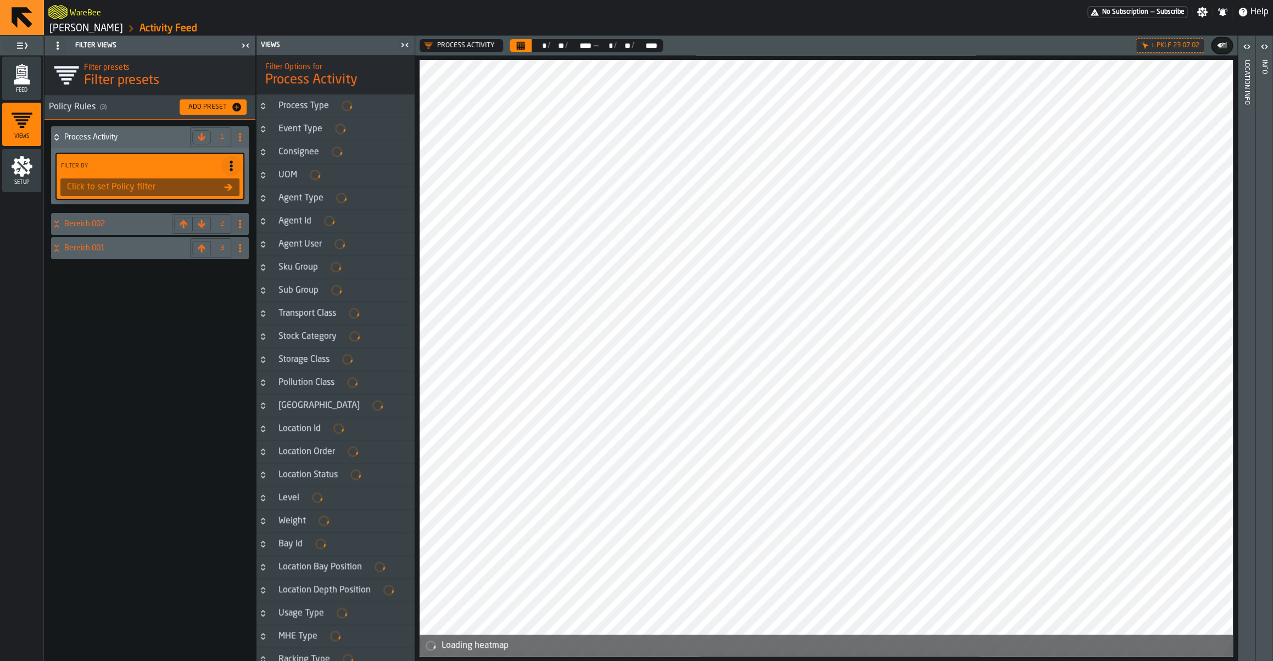
click at [272, 109] on h3 "Process Type" at bounding box center [335, 105] width 158 height 23
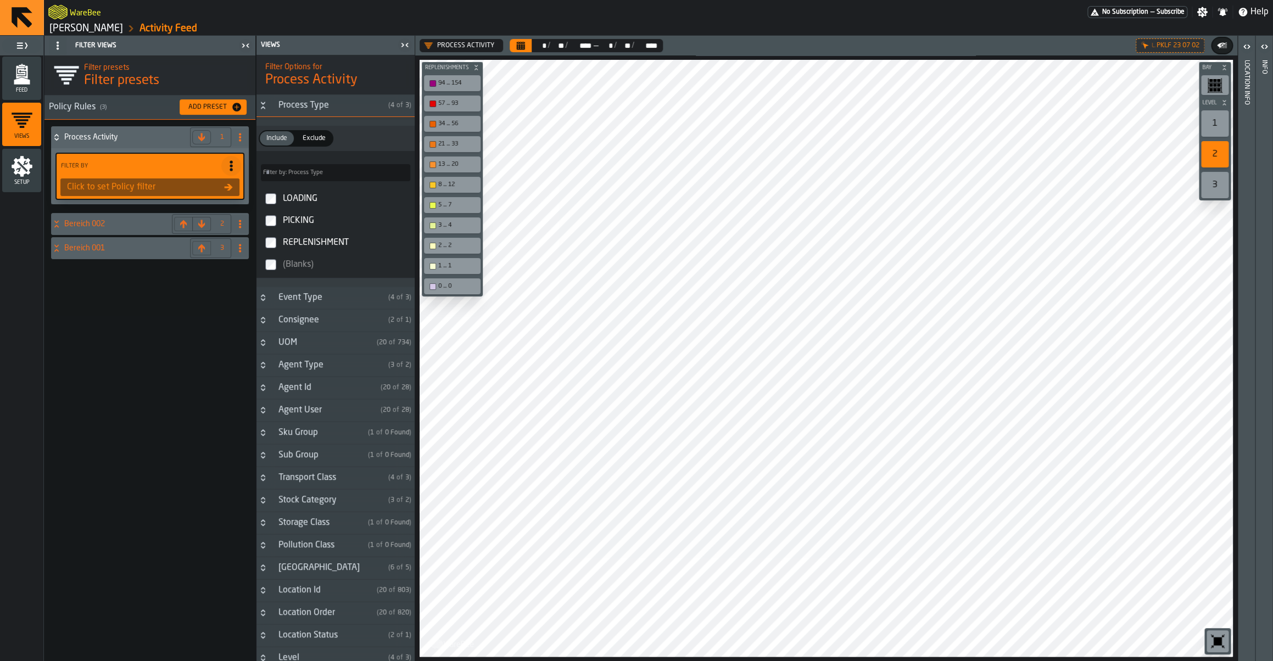
click at [279, 206] on label "LOADING" at bounding box center [336, 199] width 154 height 22
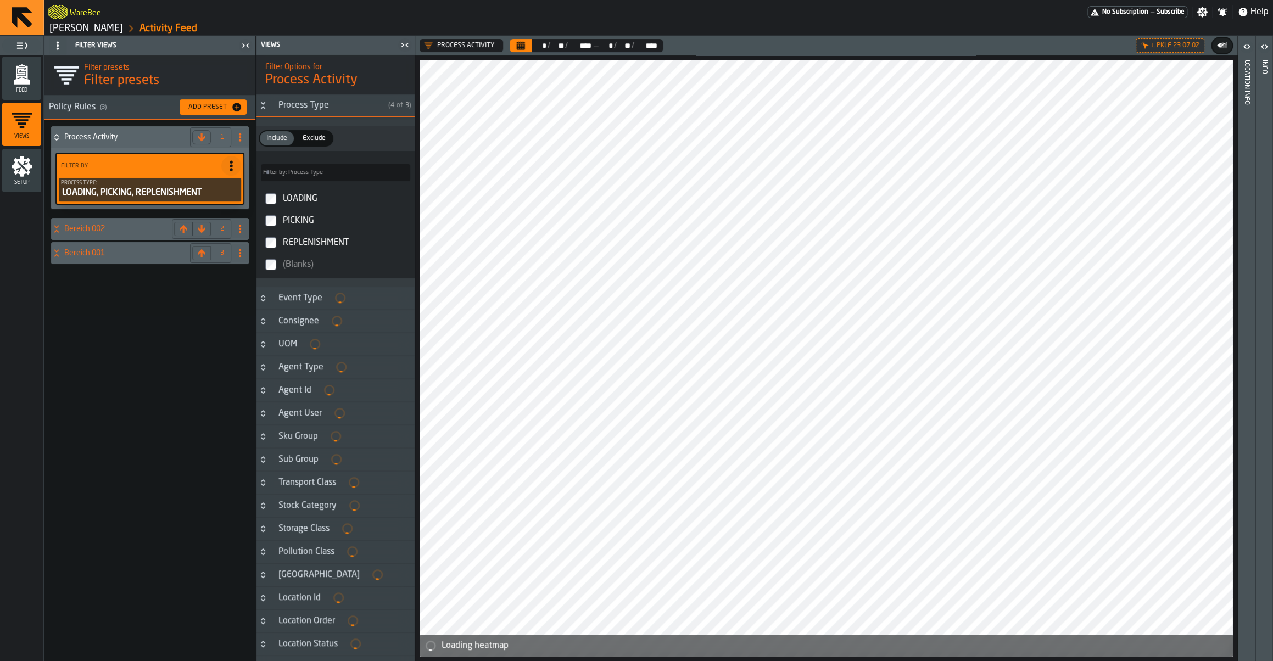
click at [220, 351] on div "Process Activity 1 Filter By Process Type: LOADING, PICKING, REPLENISHMENT Bere…" at bounding box center [149, 390] width 211 height 541
click at [14, 88] on span "Feed" at bounding box center [21, 90] width 39 height 6
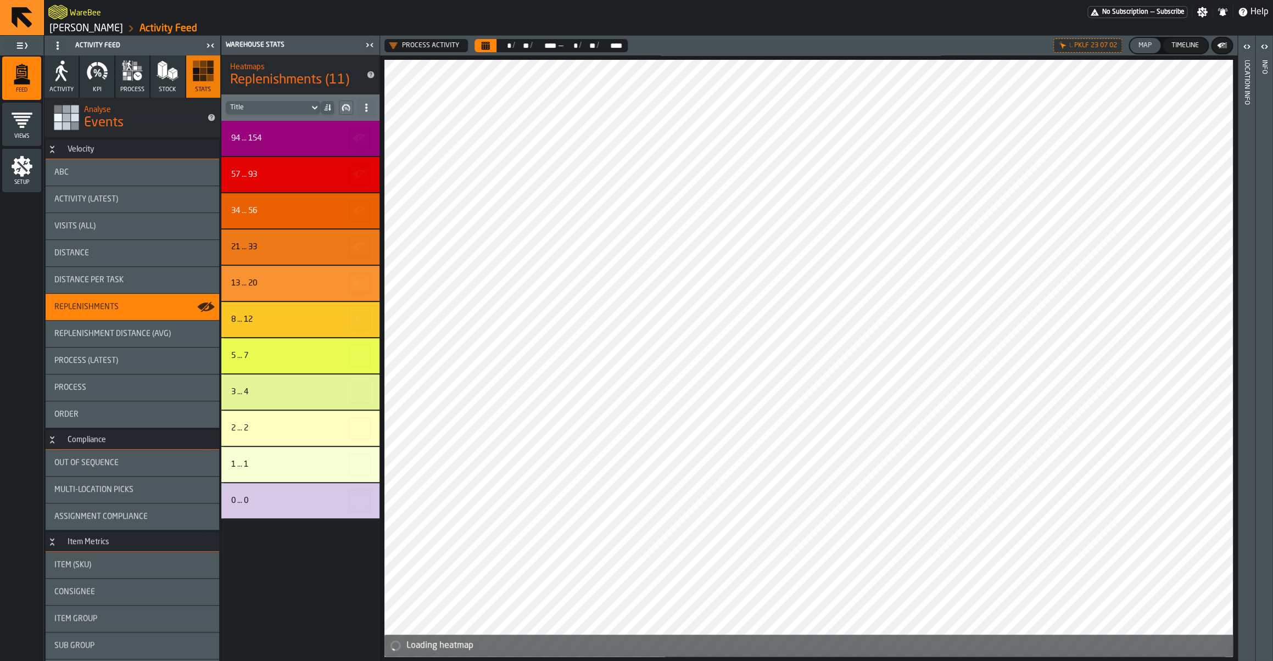
click at [24, 135] on span "Views" at bounding box center [21, 136] width 39 height 6
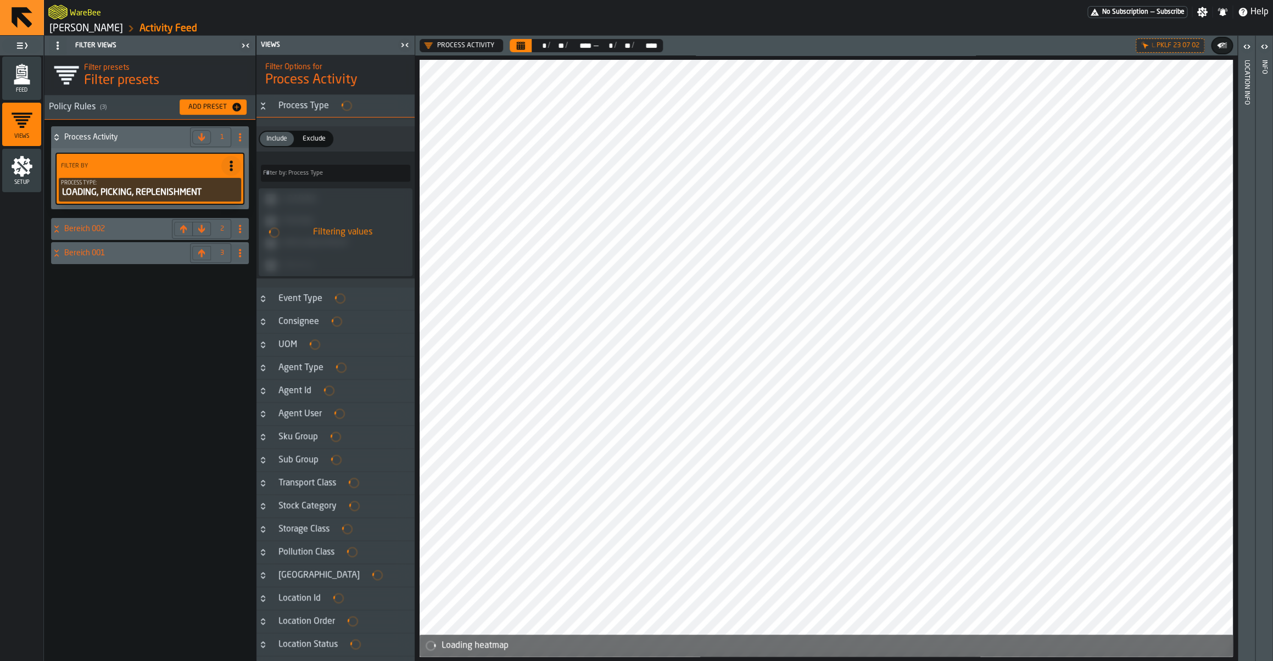
click at [60, 134] on icon at bounding box center [56, 137] width 11 height 9
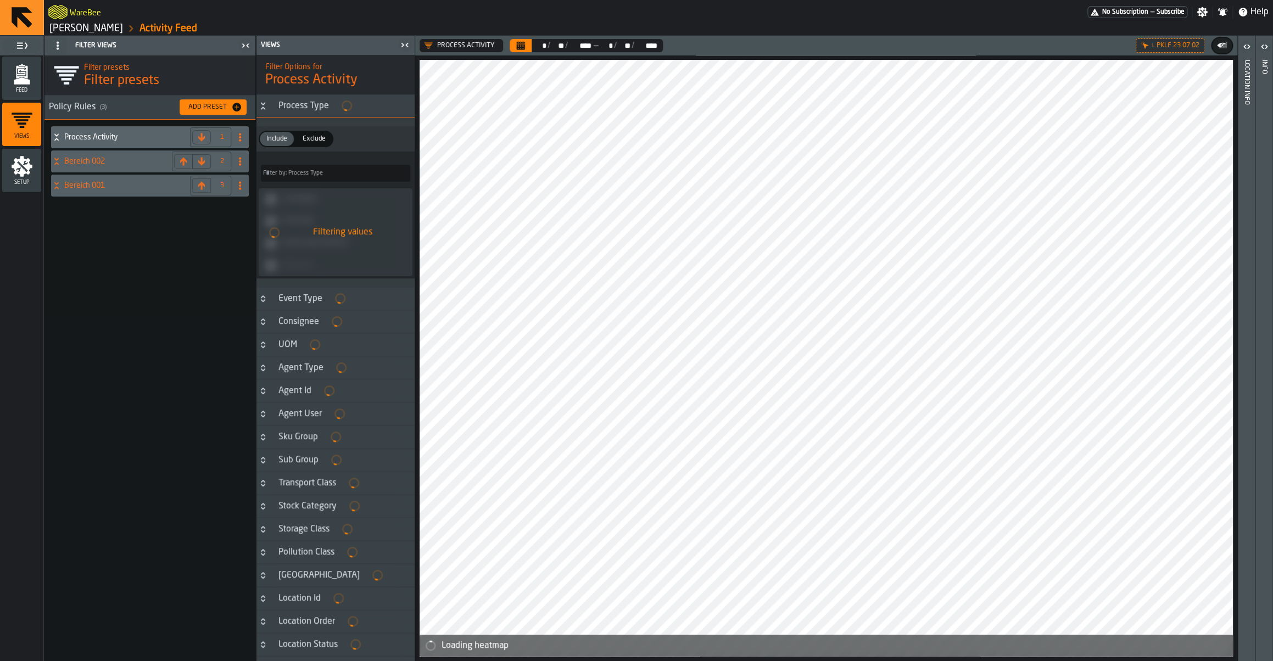
click at [426, 48] on icon "DropdownMenuValue-VP5MNx54-oU5-Ridd861-" at bounding box center [428, 45] width 9 height 9
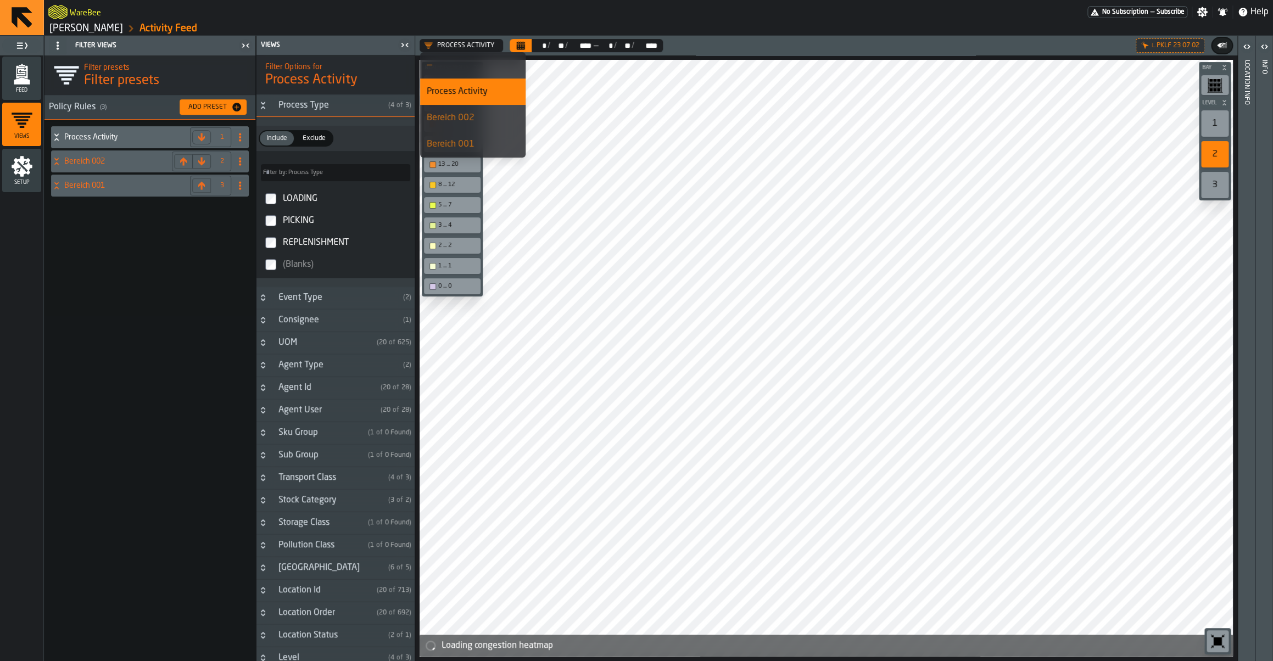
click at [426, 48] on icon "DropdownMenuValue-VP5MNx54-oU5-Ridd861-" at bounding box center [428, 45] width 9 height 9
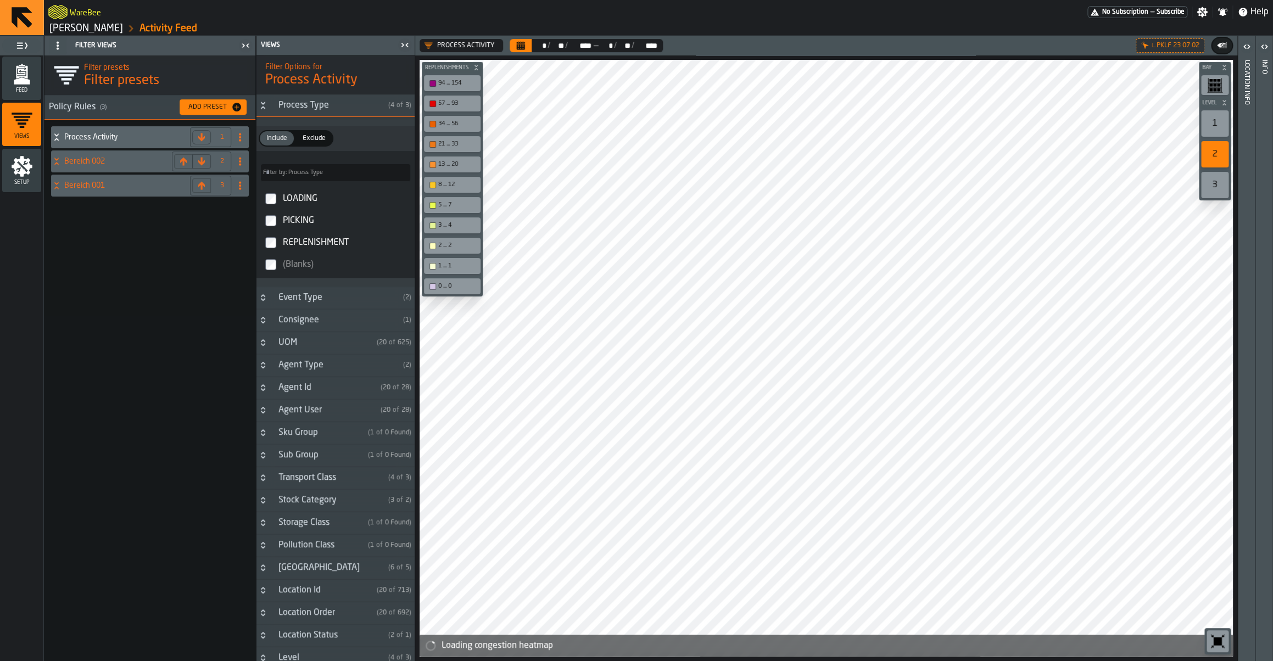
click at [429, 48] on icon "DropdownMenuValue-VP5MNx54-oU5-Ridd861-" at bounding box center [428, 45] width 8 height 6
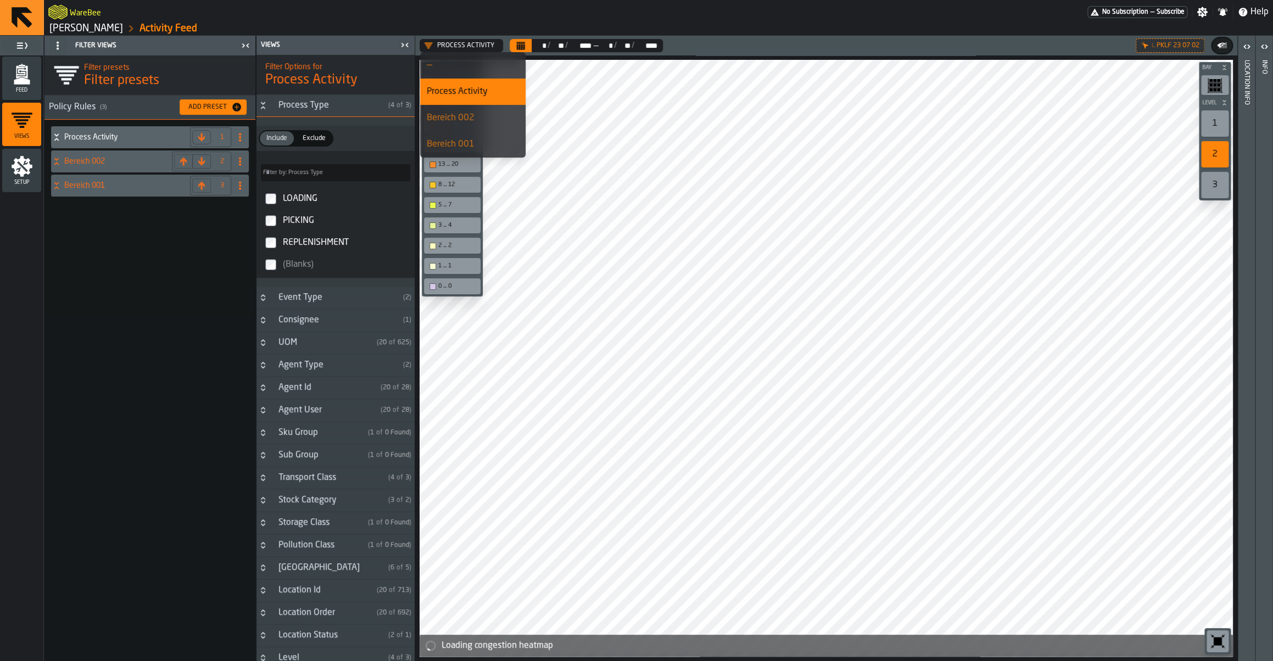
click at [453, 96] on div "Process Activity" at bounding box center [473, 91] width 92 height 13
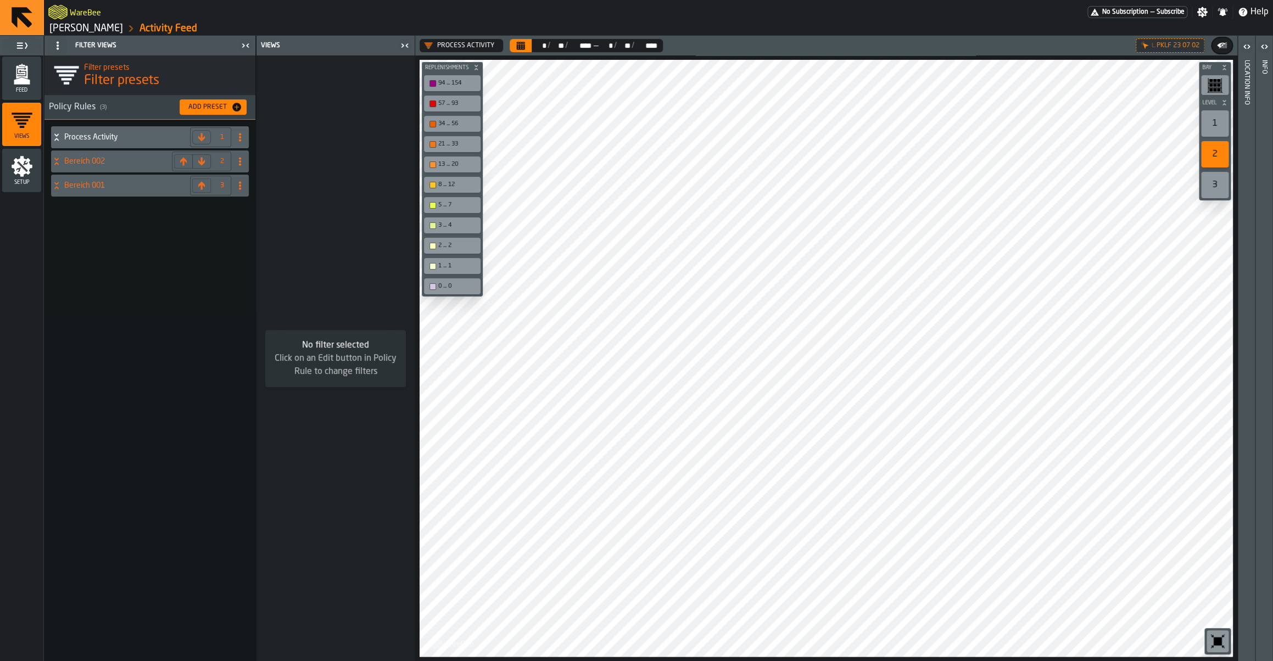
click at [432, 49] on icon "DropdownMenuValue-VP5MNx54-oU5-Ridd861-" at bounding box center [428, 45] width 9 height 9
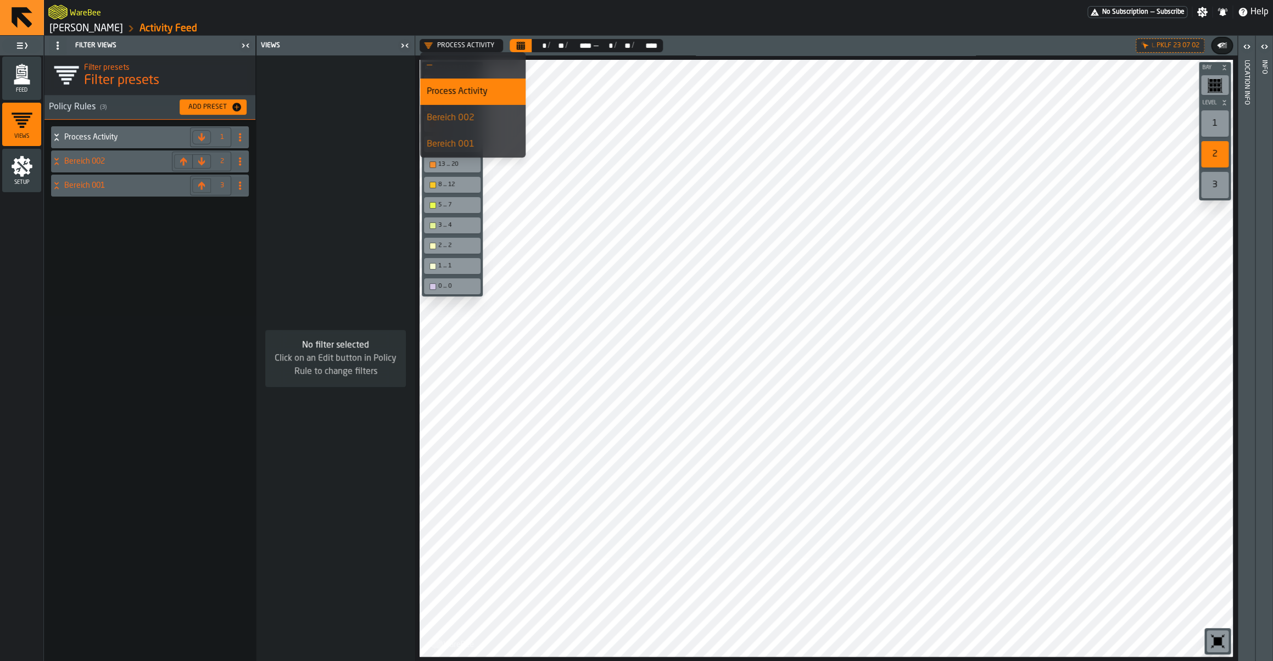
click at [327, 111] on div "No filter selected Click on an Edit button in Policy Rule to change filters" at bounding box center [335, 358] width 158 height 606
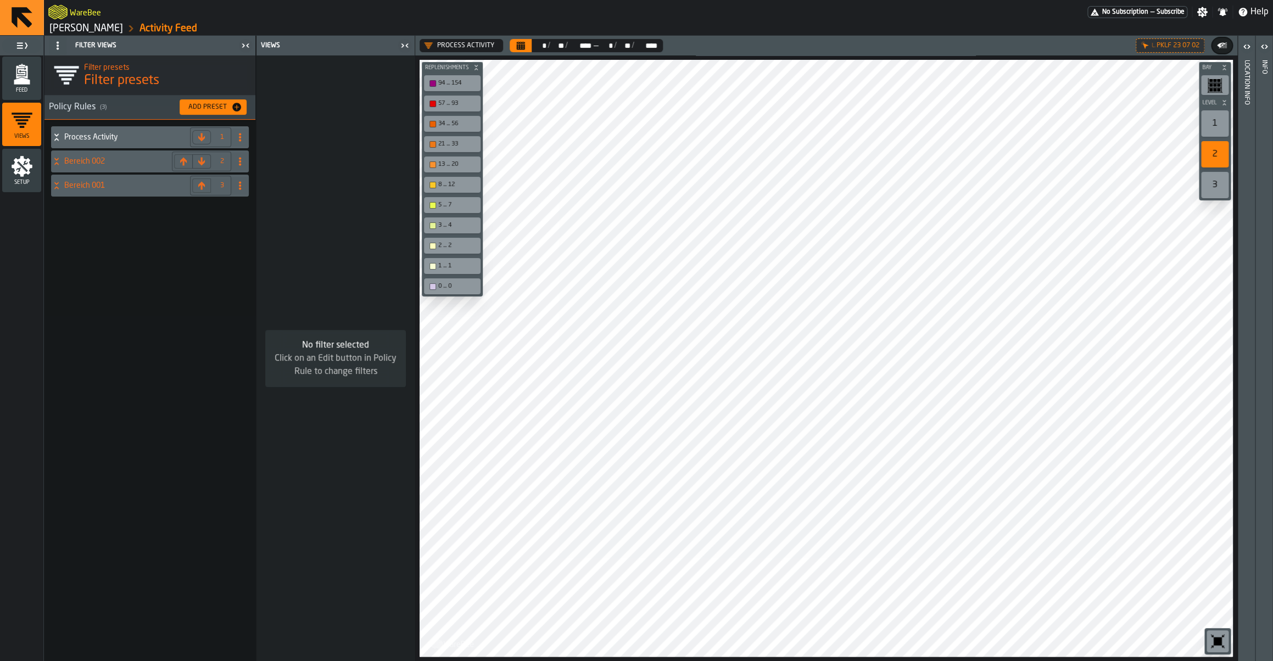
click at [126, 141] on h4 "Process Activity" at bounding box center [124, 137] width 121 height 9
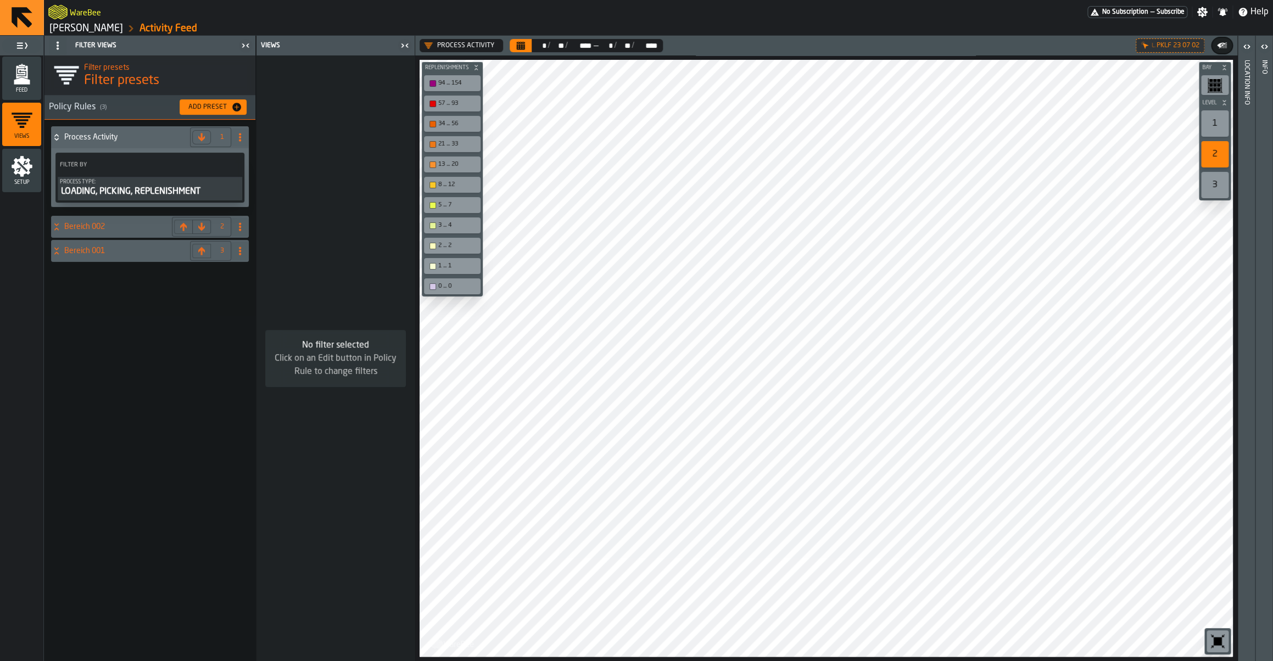
click at [173, 184] on div "Process Type:" at bounding box center [150, 182] width 180 height 6
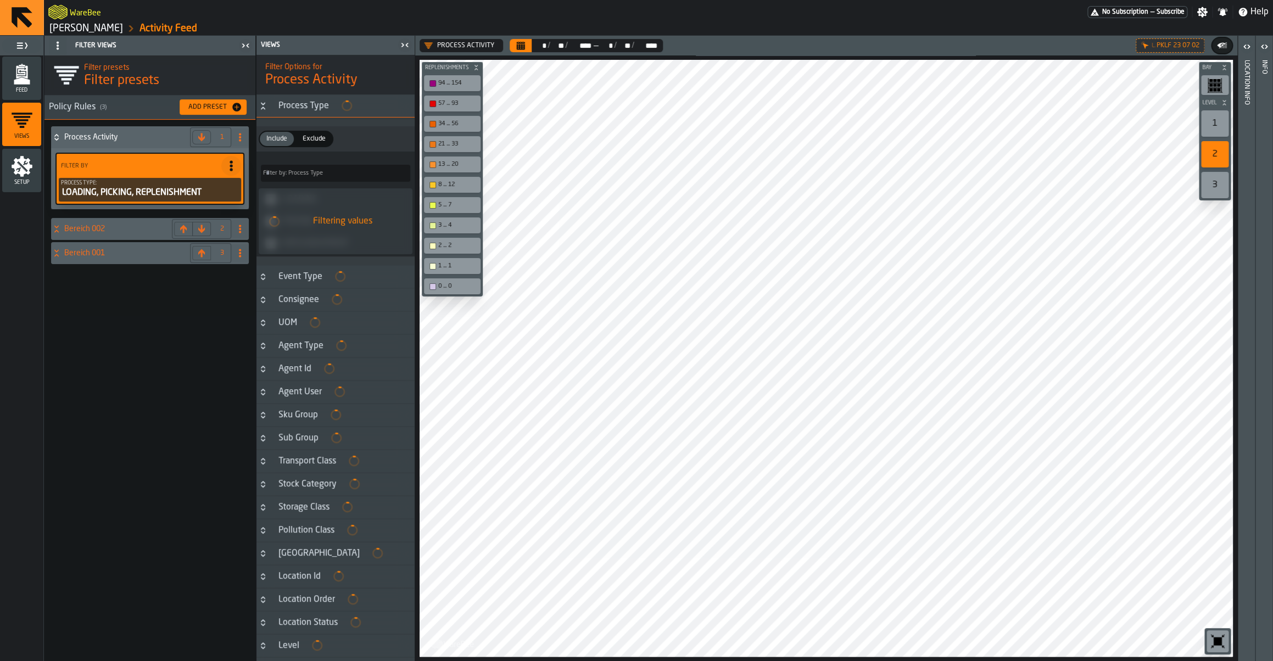
click at [241, 142] on span at bounding box center [240, 137] width 18 height 18
click at [200, 159] on div "Rename" at bounding box center [196, 159] width 92 height 13
click at [140, 146] on input "**********" at bounding box center [130, 137] width 133 height 19
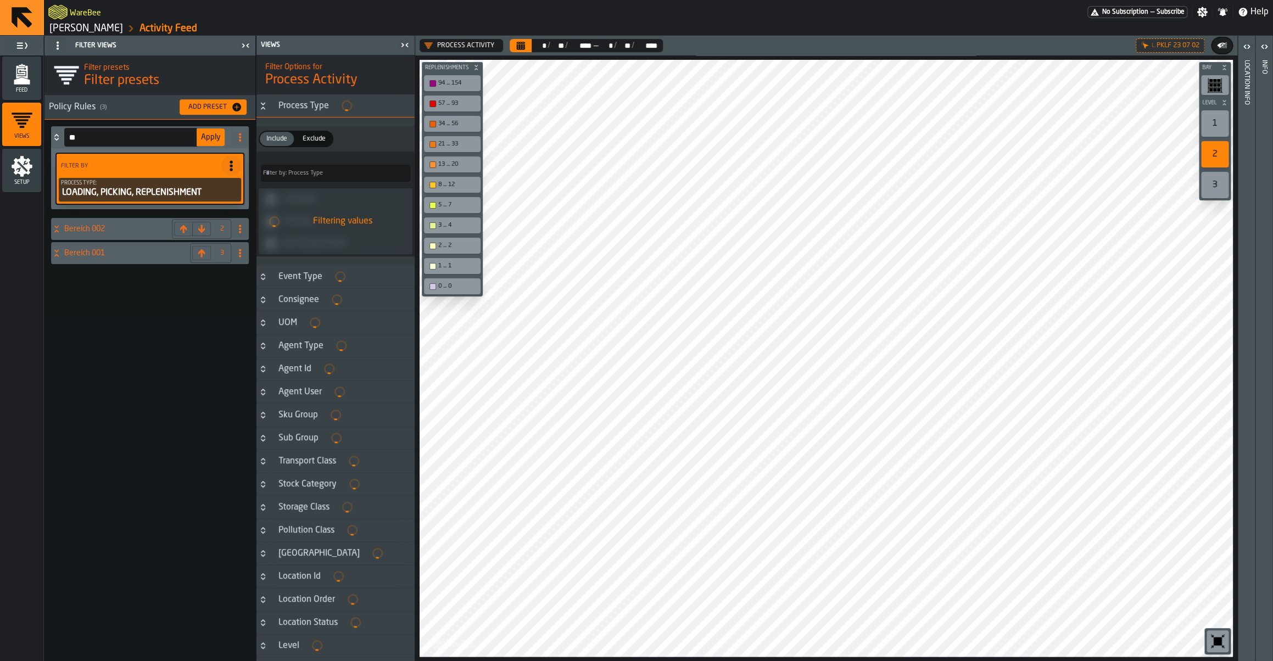
type input "*"
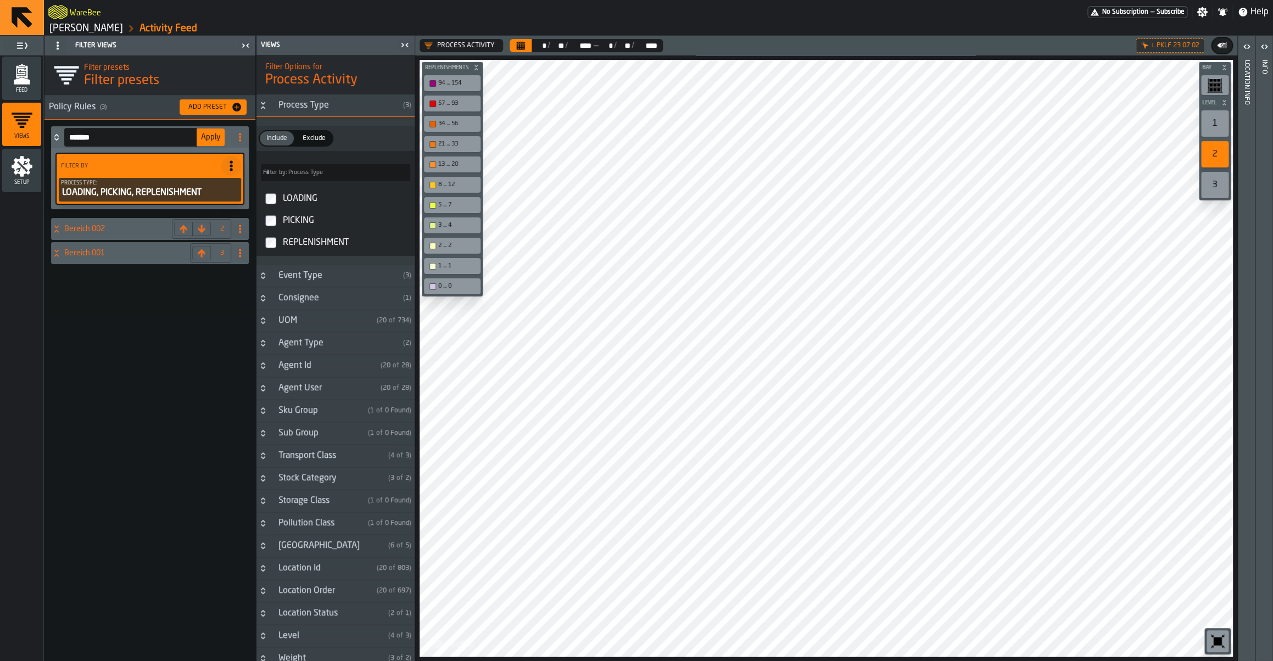
click at [132, 139] on input "*******" at bounding box center [130, 137] width 133 height 19
type input "**********"
click at [212, 143] on button "Apply" at bounding box center [211, 137] width 28 height 18
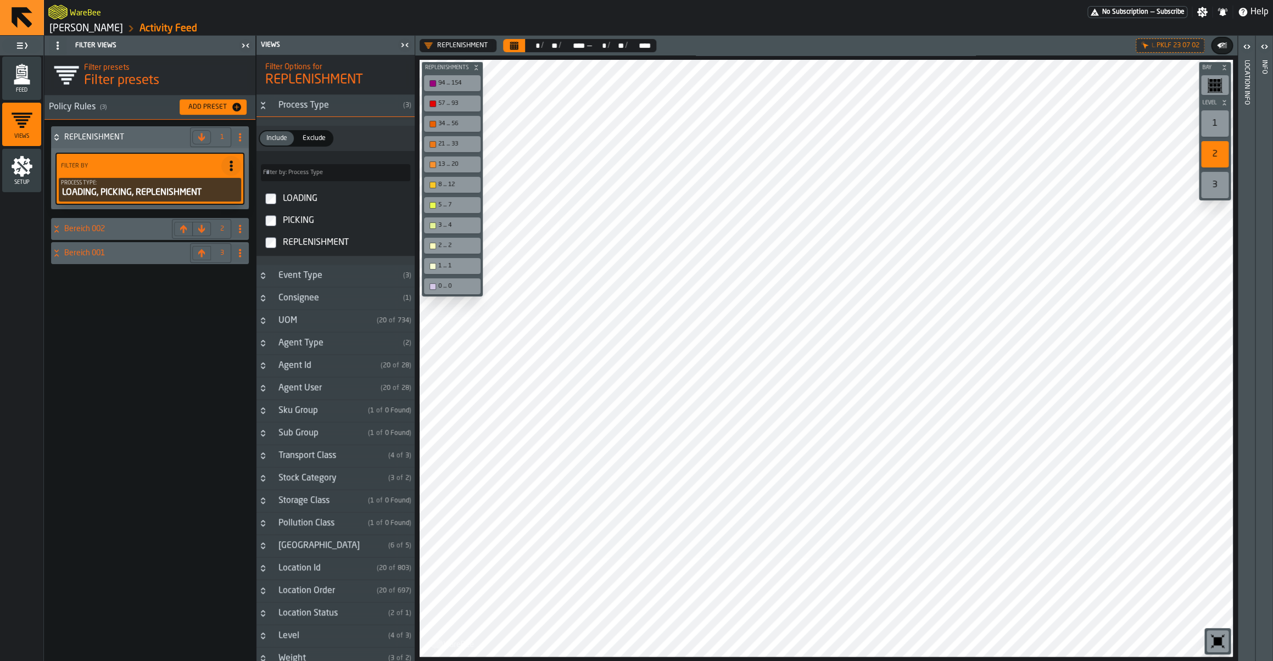
click at [275, 228] on label "PICKING" at bounding box center [336, 221] width 154 height 22
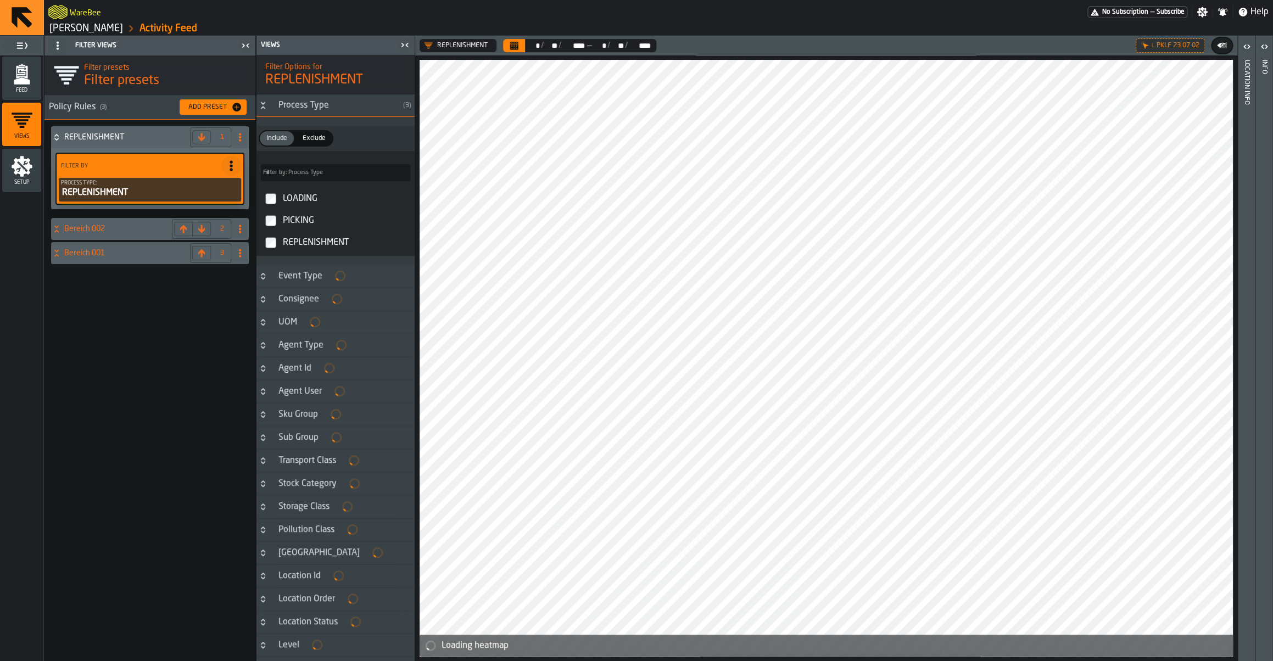
click at [225, 338] on div "REPLENISHMENT 1 Filter By Process Type: REPLENISHMENT Bereich 002 2 Bereich 001…" at bounding box center [149, 390] width 211 height 541
click at [57, 133] on icon at bounding box center [56, 137] width 11 height 9
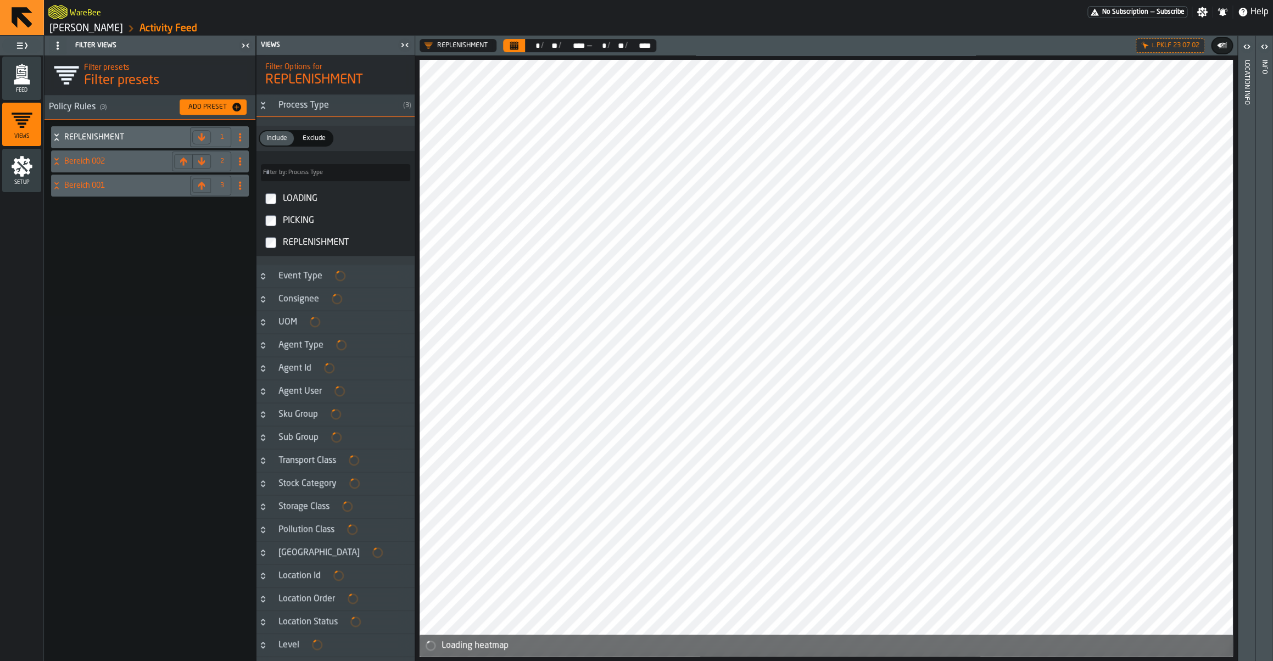
click at [36, 76] on div "Feed" at bounding box center [21, 78] width 39 height 30
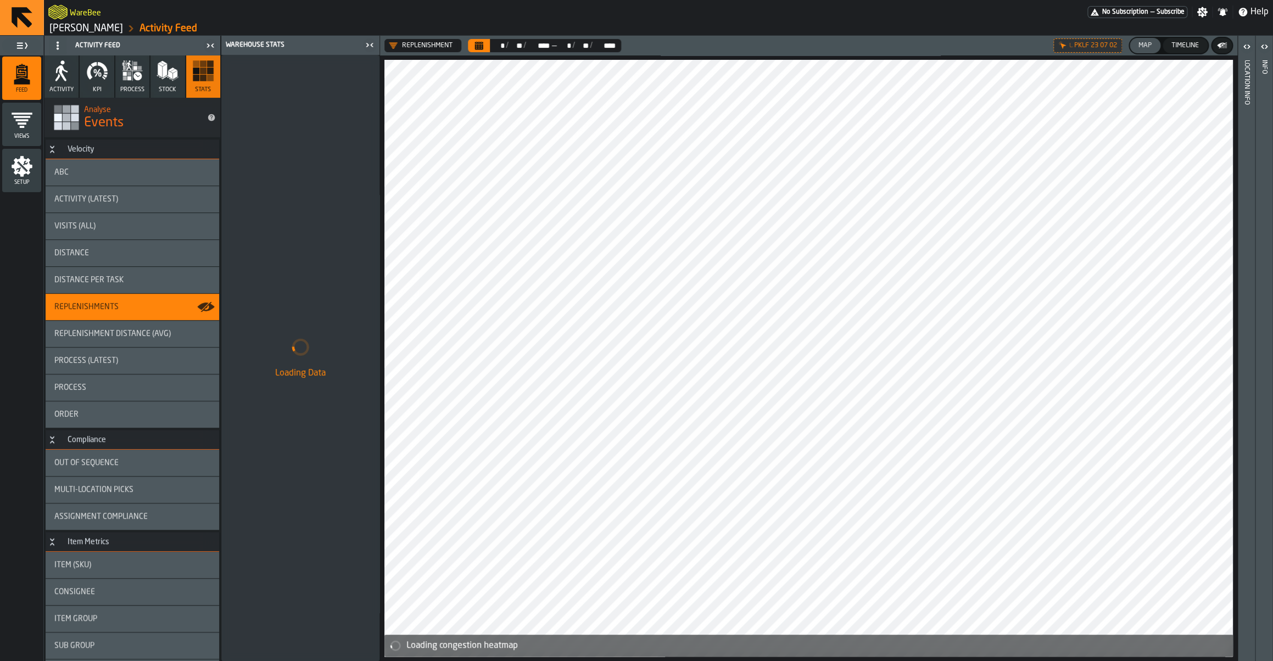
click at [107, 231] on div "Visits (All)" at bounding box center [133, 226] width 174 height 26
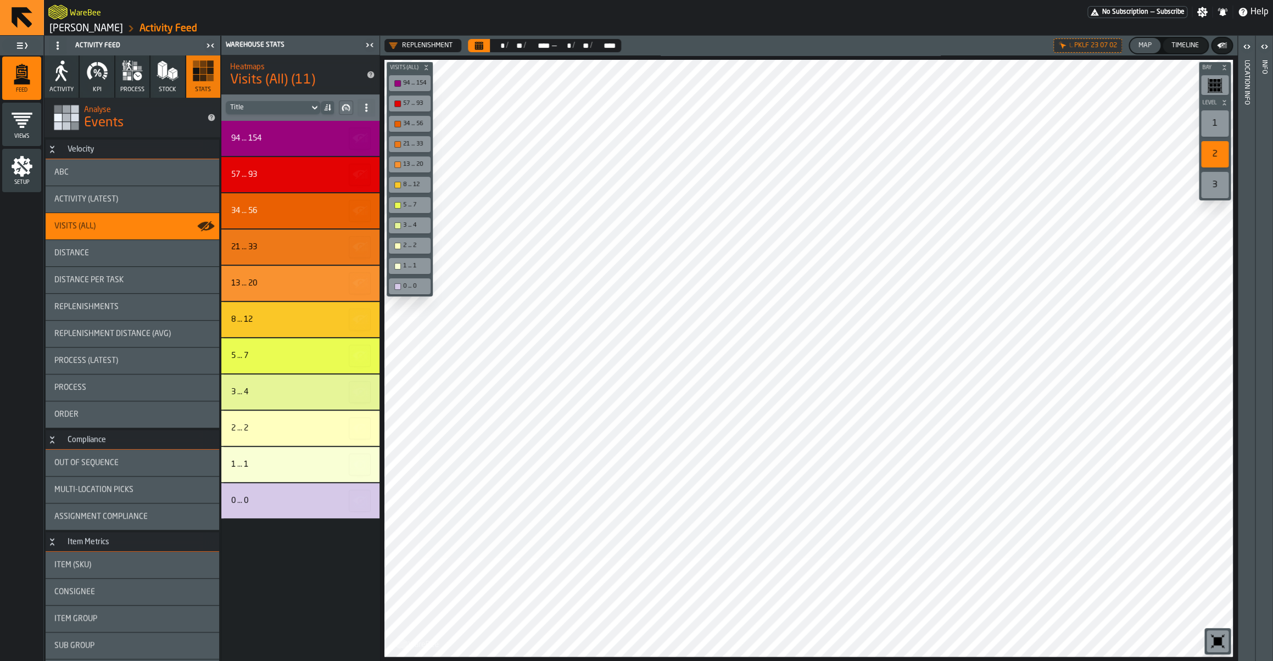
click at [85, 316] on div "Replenishments" at bounding box center [133, 307] width 174 height 26
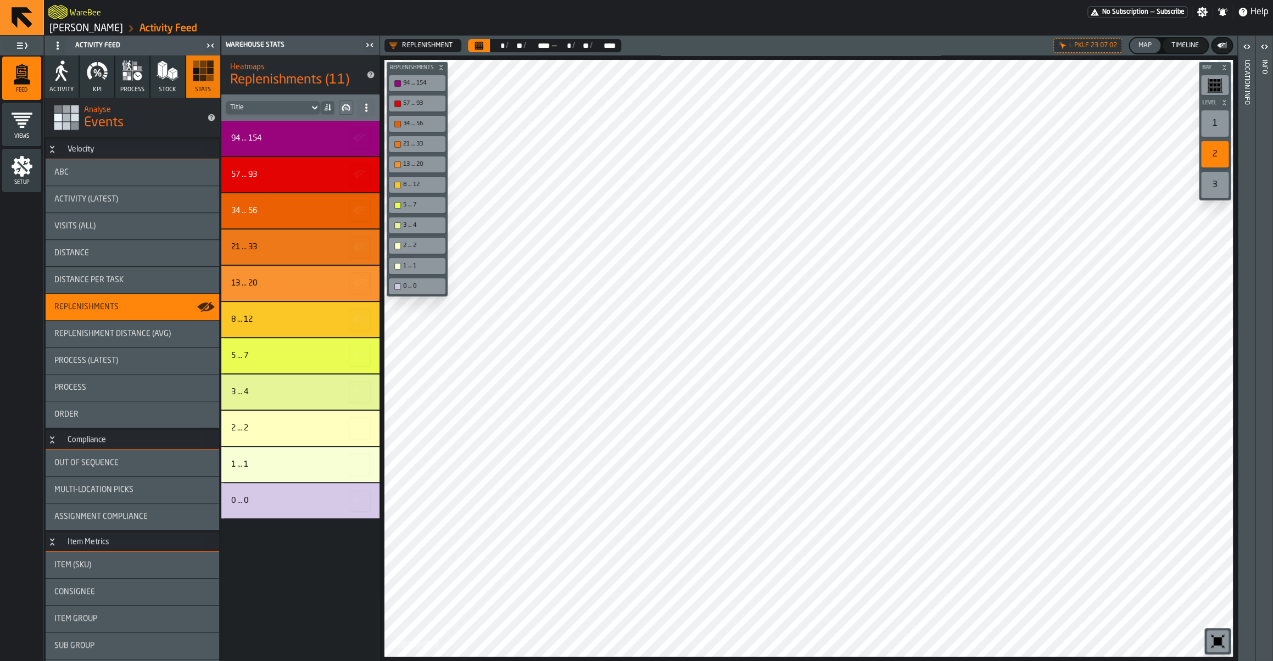
click at [88, 29] on link "Geberit Pfullendorf" at bounding box center [86, 29] width 74 height 12
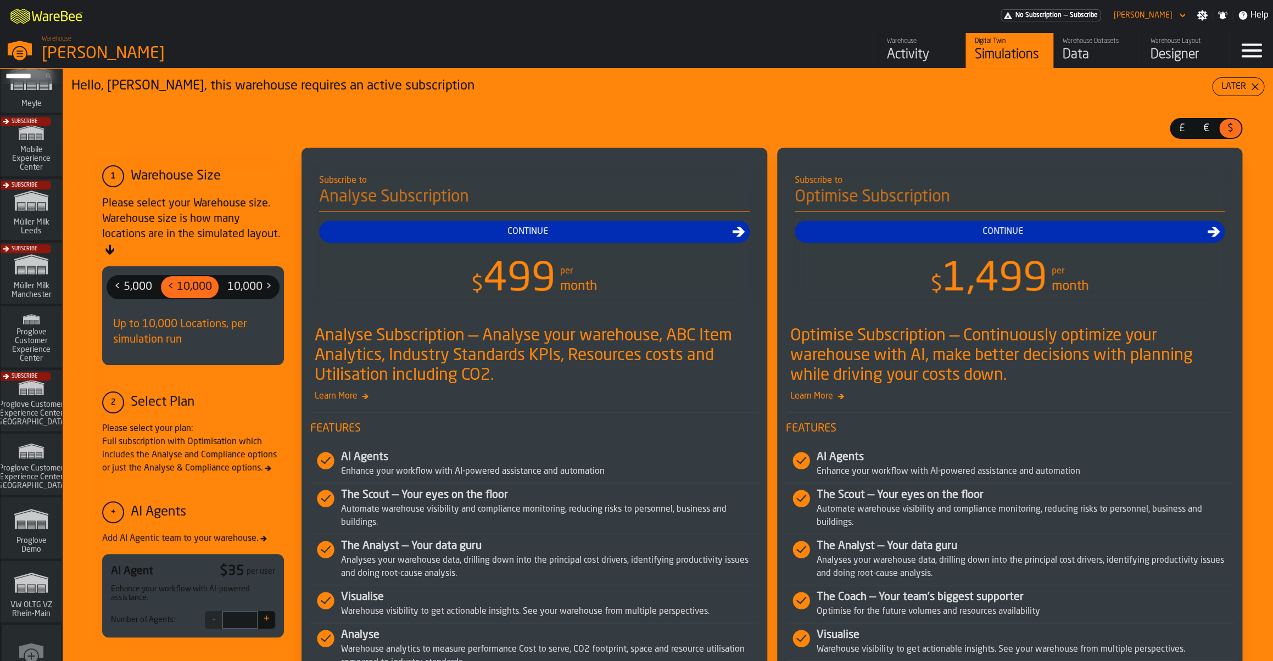
scroll to position [763, 0]
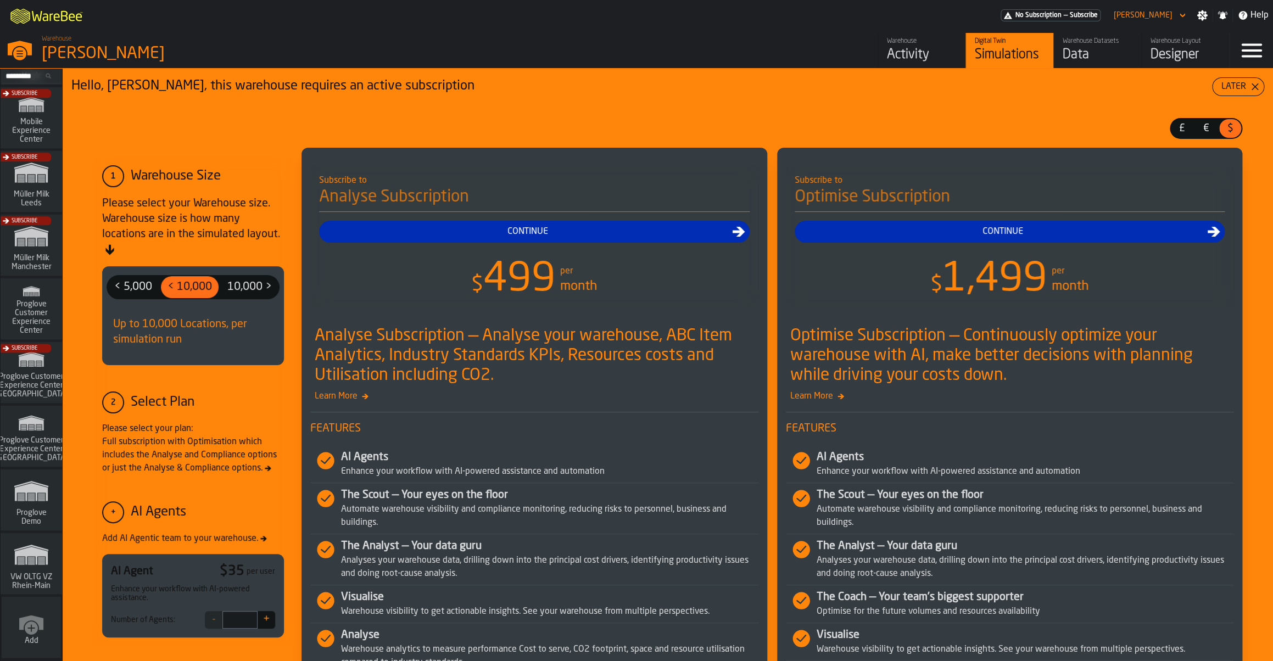
click at [43, 566] on icon "link-to-/wh/i/44979e6c-6f66-405e-9874-c1e29f02a54a/simulations" at bounding box center [31, 554] width 53 height 35
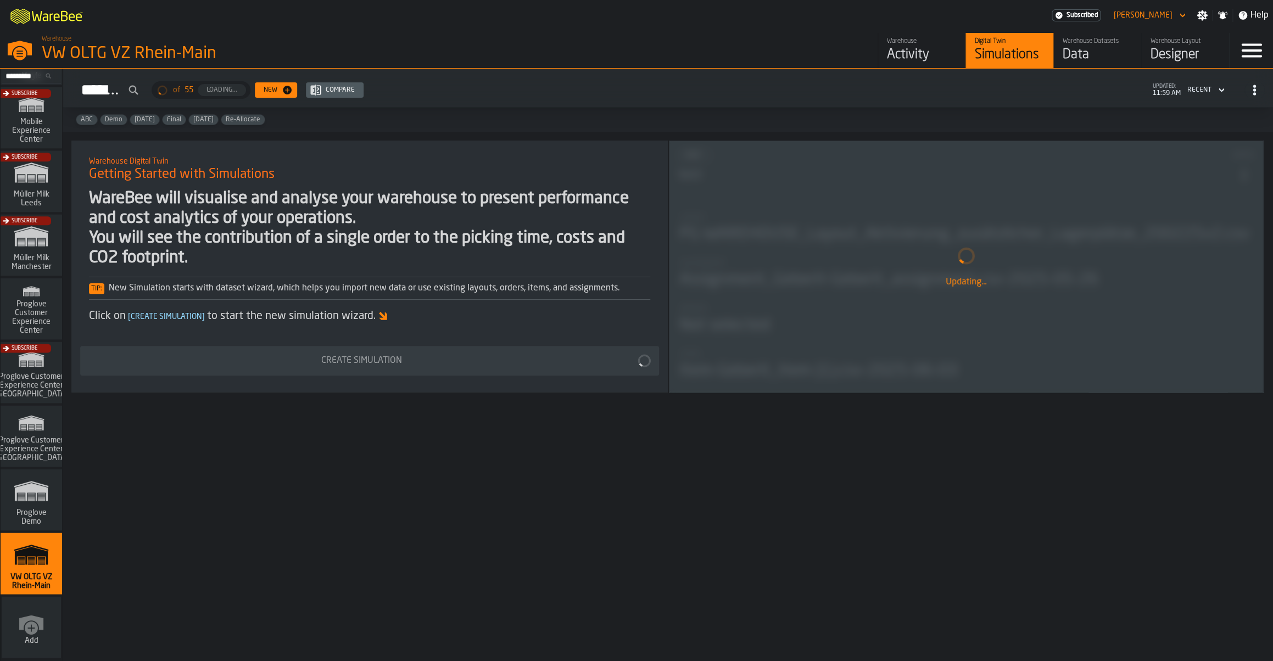
click at [1071, 58] on div "Data" at bounding box center [1097, 55] width 70 height 18
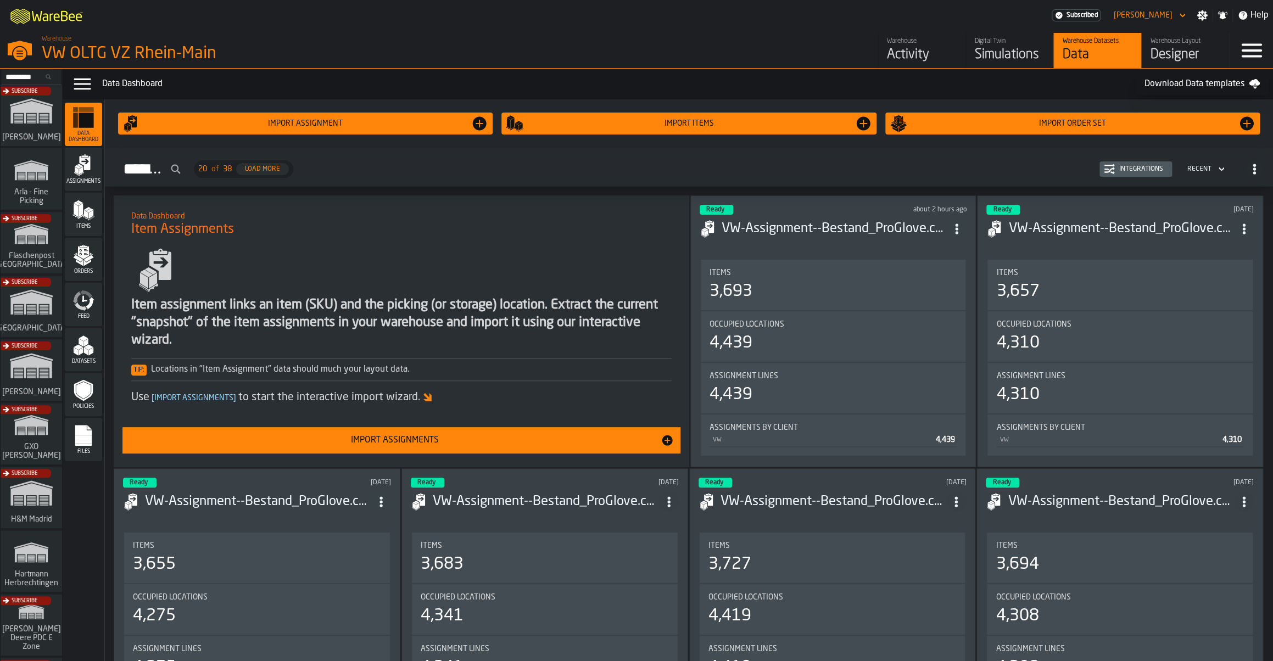
click at [77, 300] on icon "menu Feed" at bounding box center [83, 300] width 22 height 22
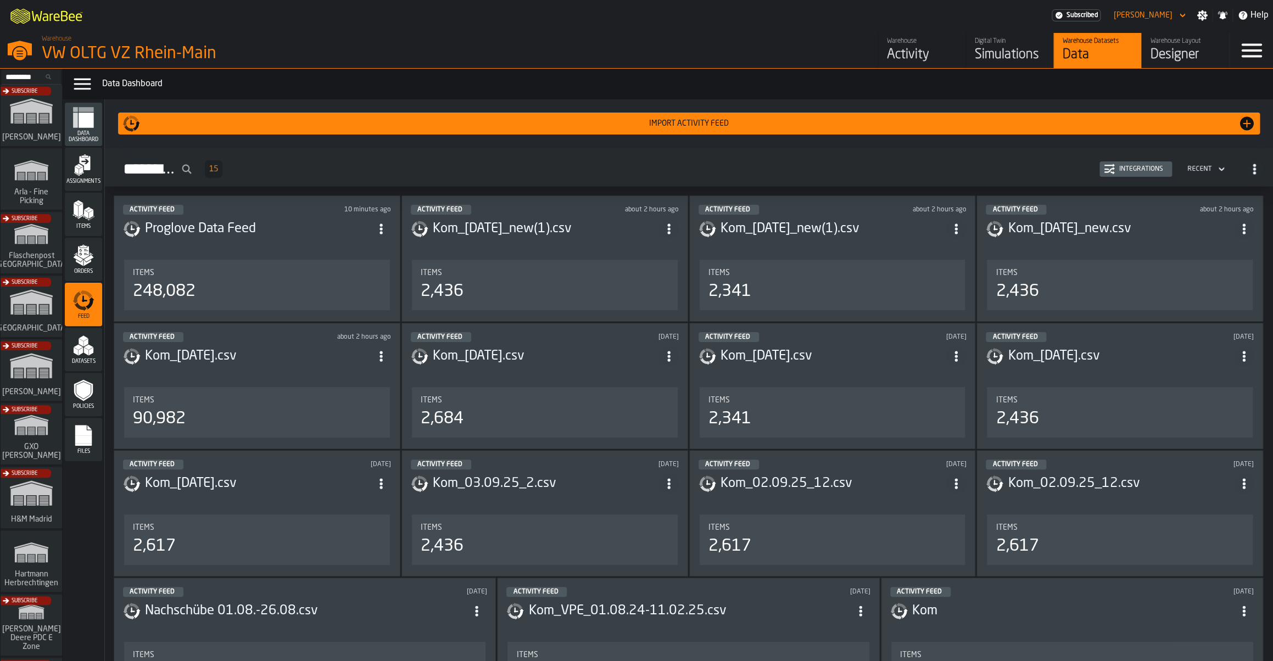
click at [204, 363] on h3 "Kom_[DATE].csv" at bounding box center [258, 357] width 226 height 18
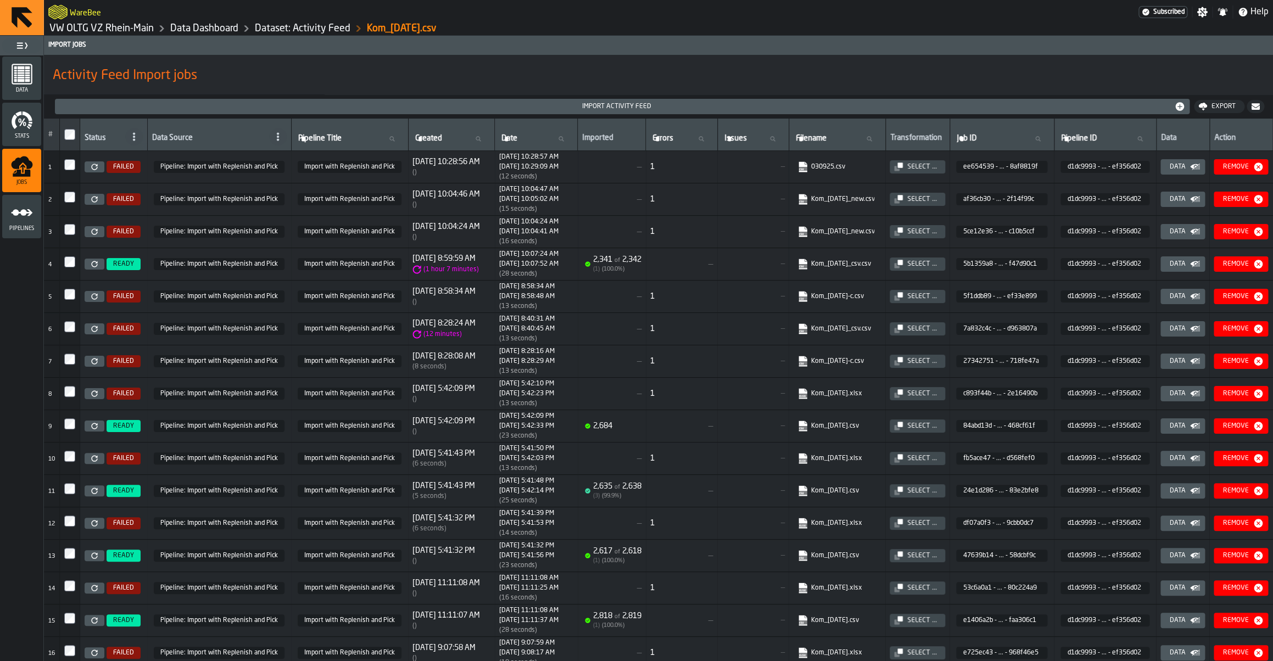
click at [87, 171] on link at bounding box center [95, 166] width 20 height 11
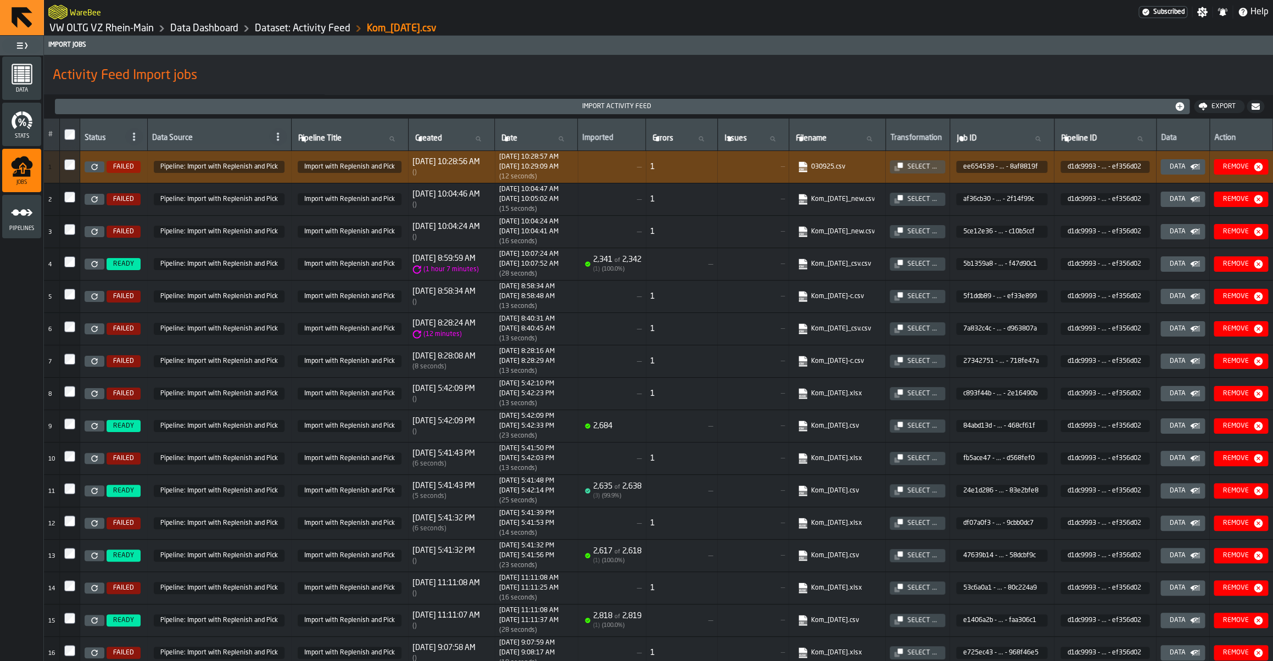
click at [100, 30] on link "VW OLTG VZ Rhein-Main" at bounding box center [101, 29] width 104 height 12
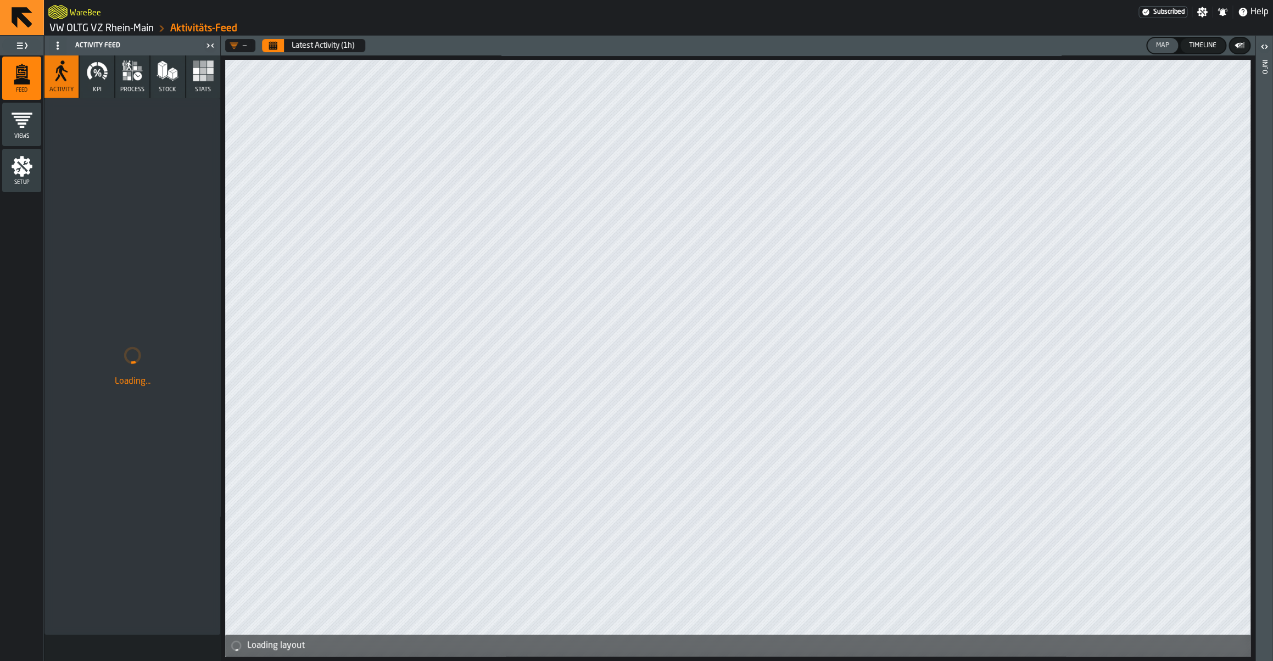
click at [286, 51] on button "Latest Activity (1h)" at bounding box center [323, 46] width 76 height 22
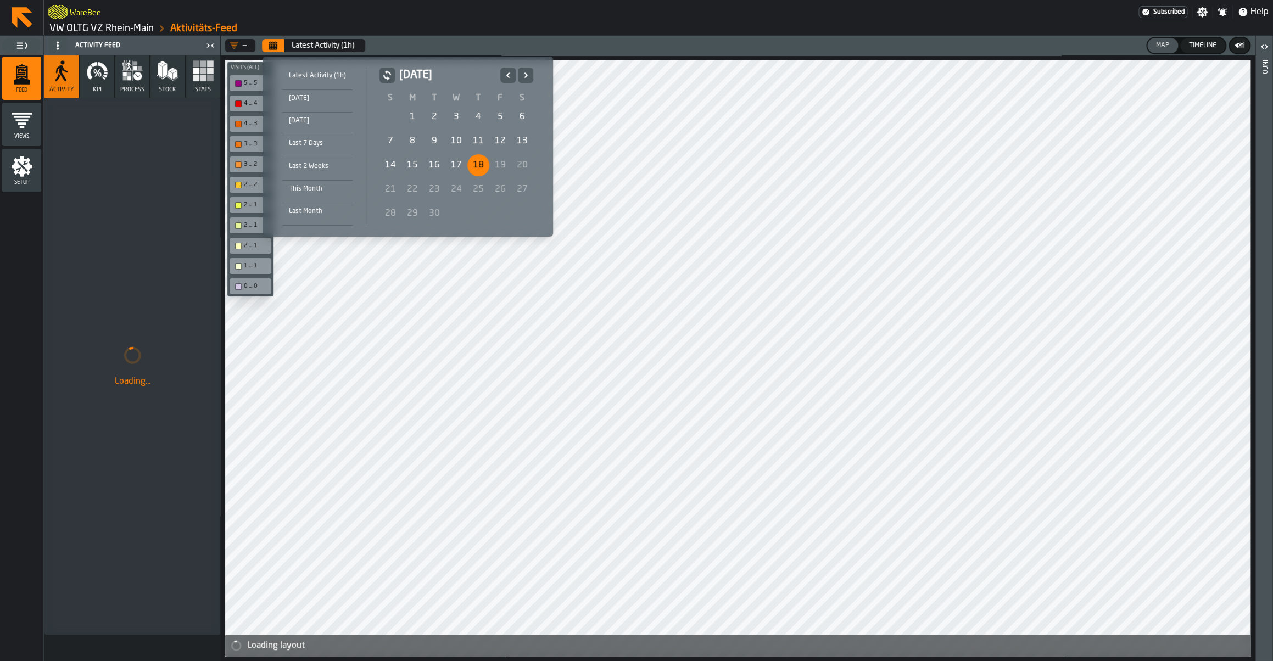
click at [456, 120] on div "3" at bounding box center [456, 117] width 22 height 22
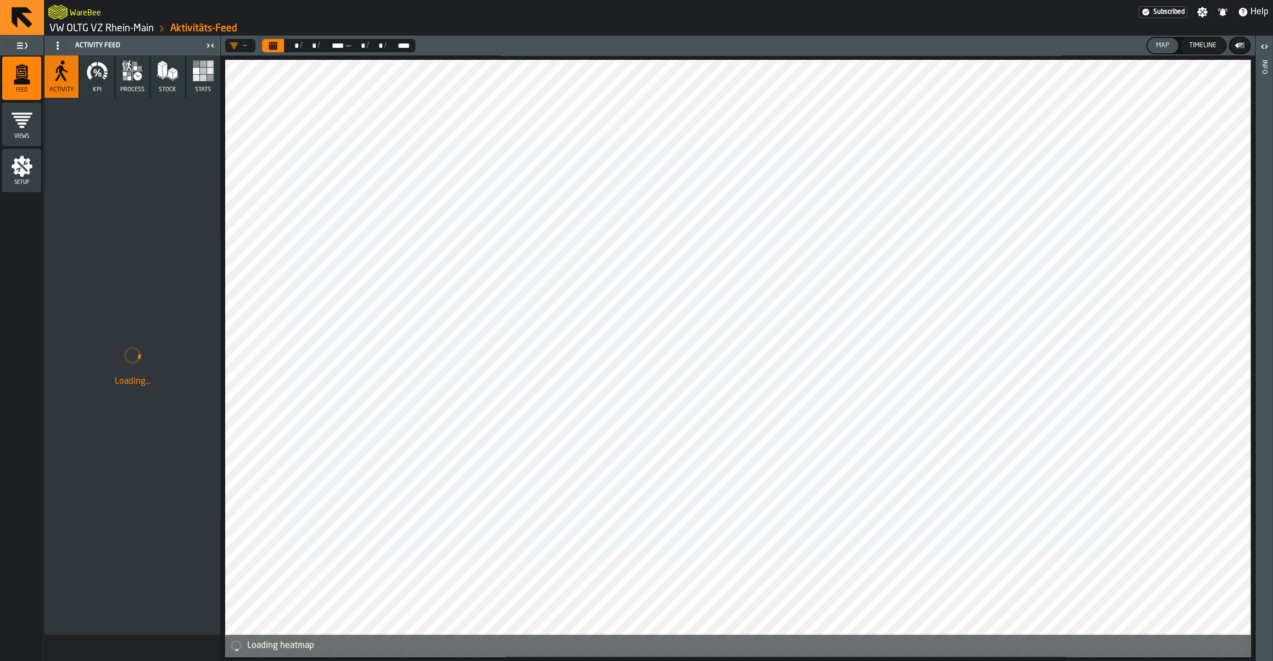
click at [91, 88] on button "KPI" at bounding box center [97, 76] width 34 height 42
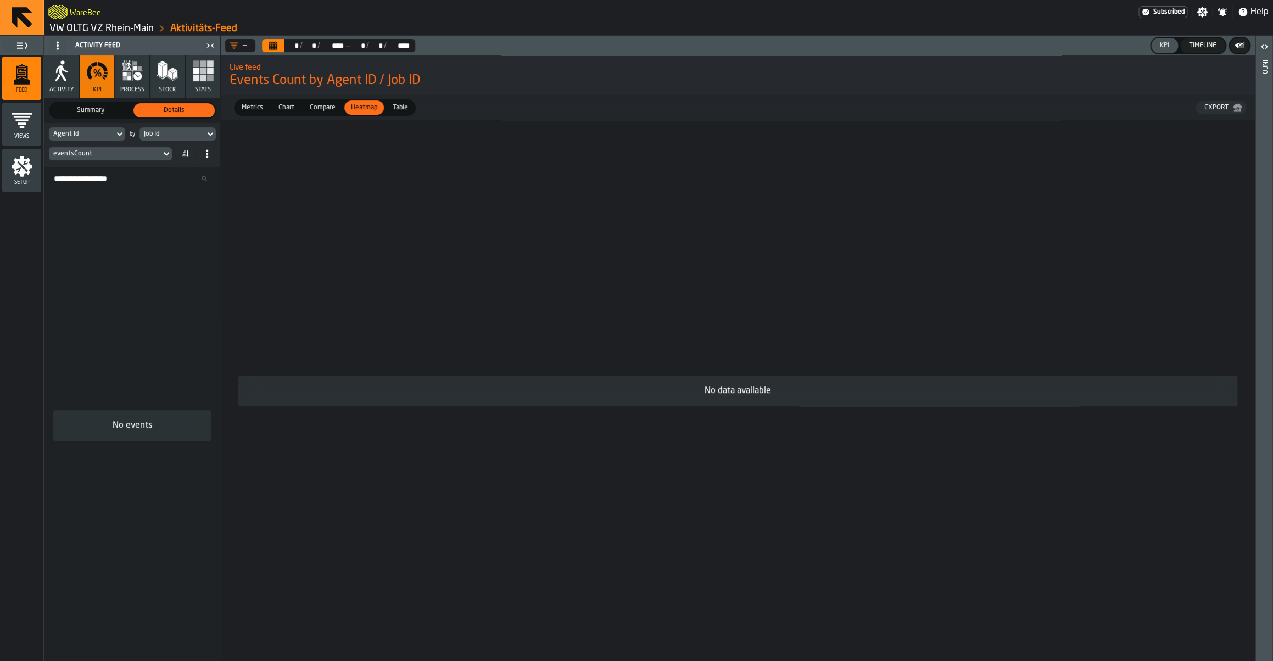
click at [117, 27] on link "VW OLTG VZ Rhein-Main" at bounding box center [101, 29] width 104 height 12
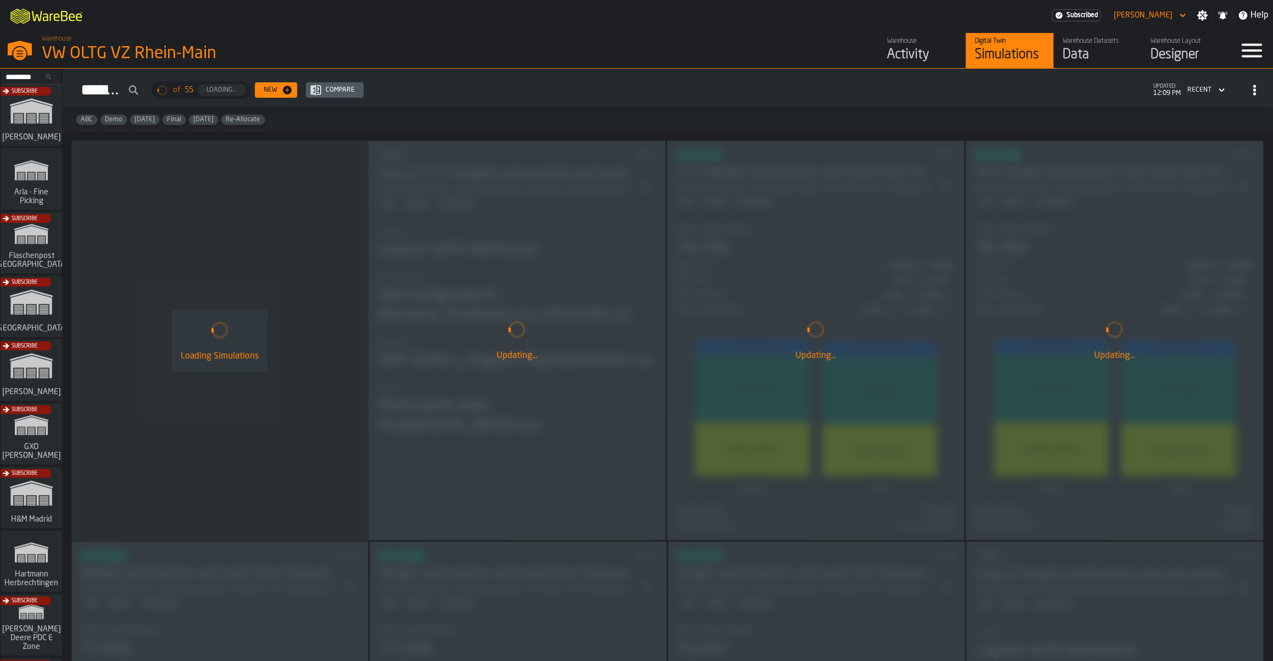
click at [1068, 55] on div "Data" at bounding box center [1097, 55] width 70 height 18
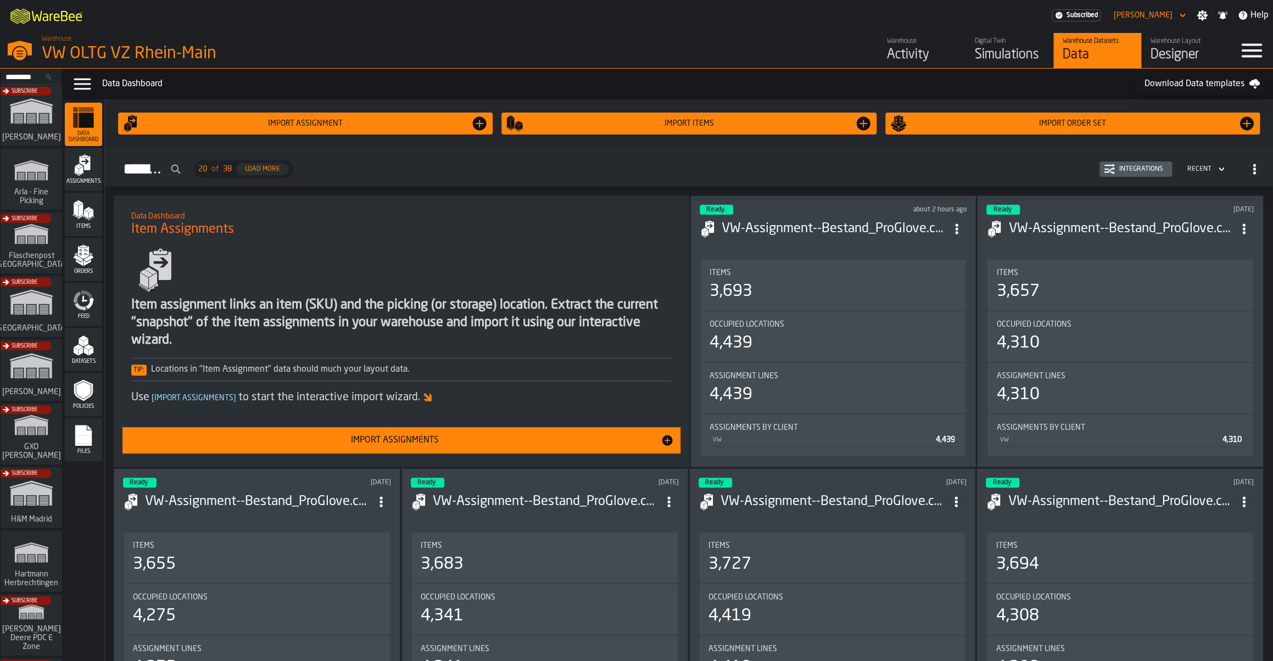
click at [90, 317] on span "Feed" at bounding box center [83, 317] width 37 height 6
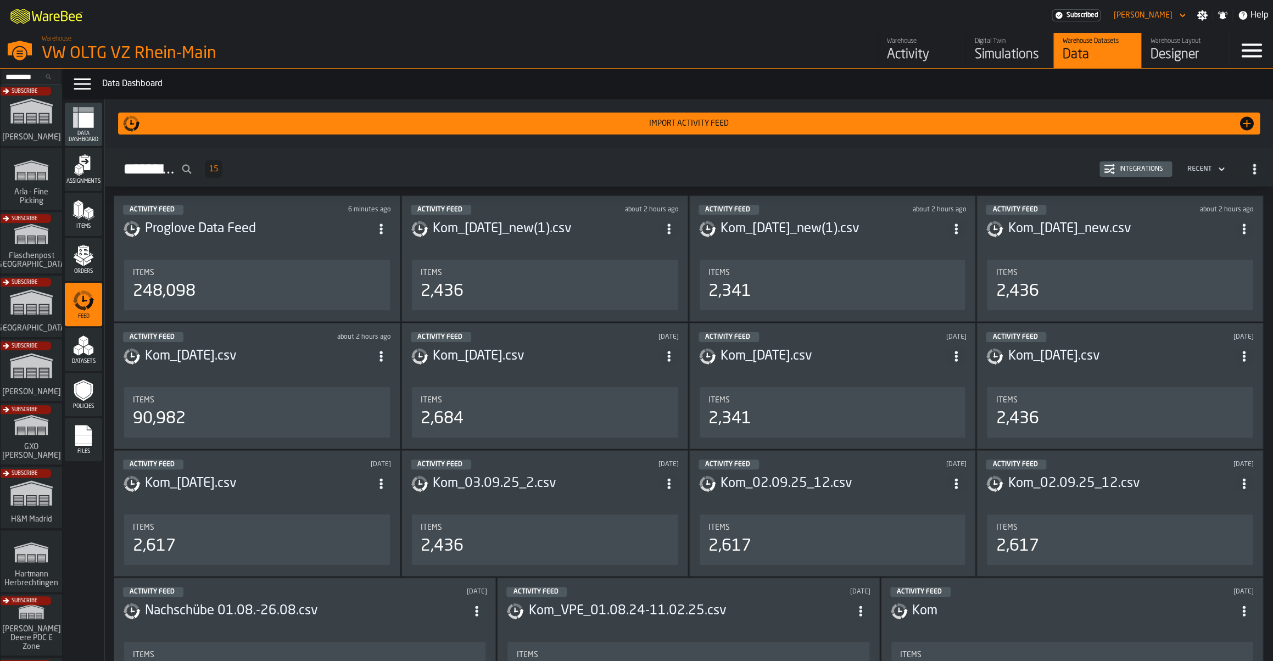
click at [726, 128] on div "Import Activity Feed" at bounding box center [689, 123] width 1098 height 9
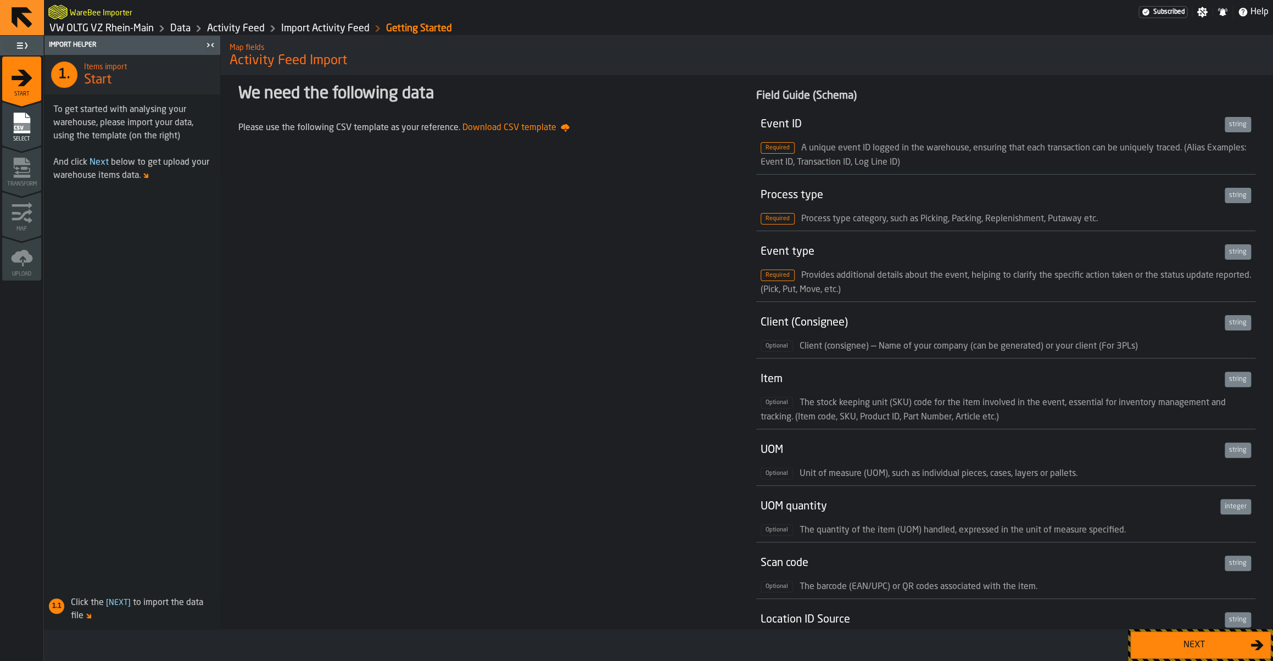
click at [1161, 646] on div "Next" at bounding box center [1193, 645] width 113 height 13
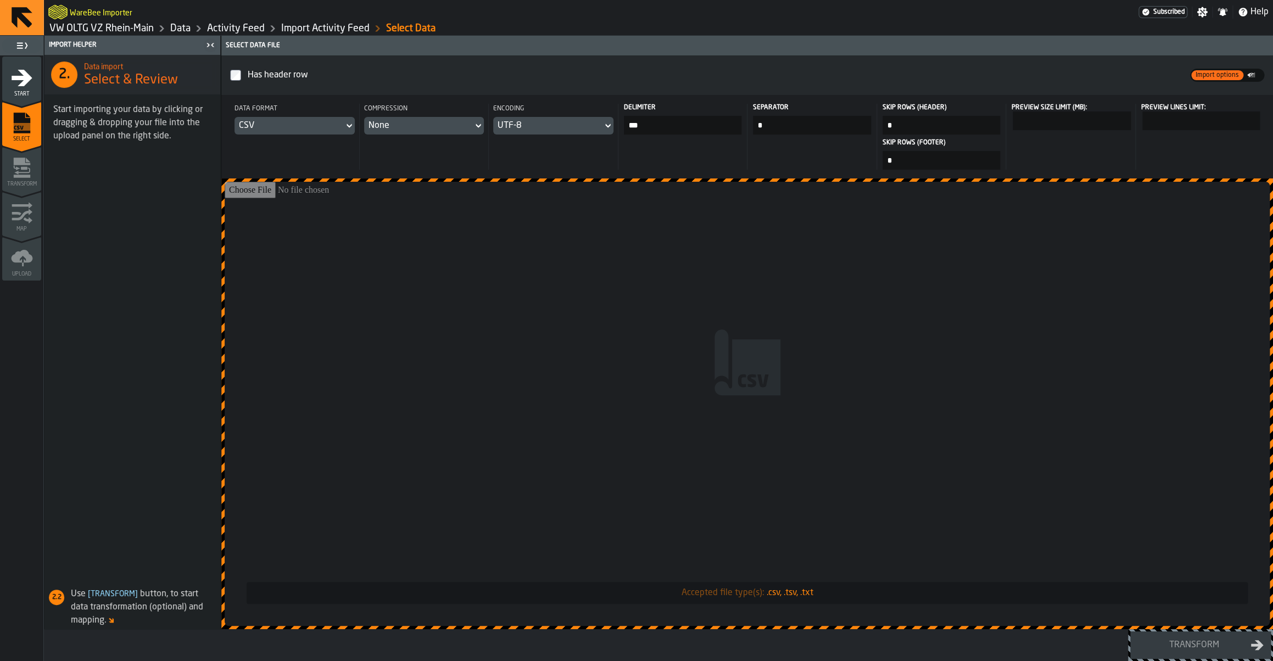
click at [592, 377] on input "Accepted file type(s): .csv, .tsv, .txt" at bounding box center [747, 404] width 1045 height 444
type input "**********"
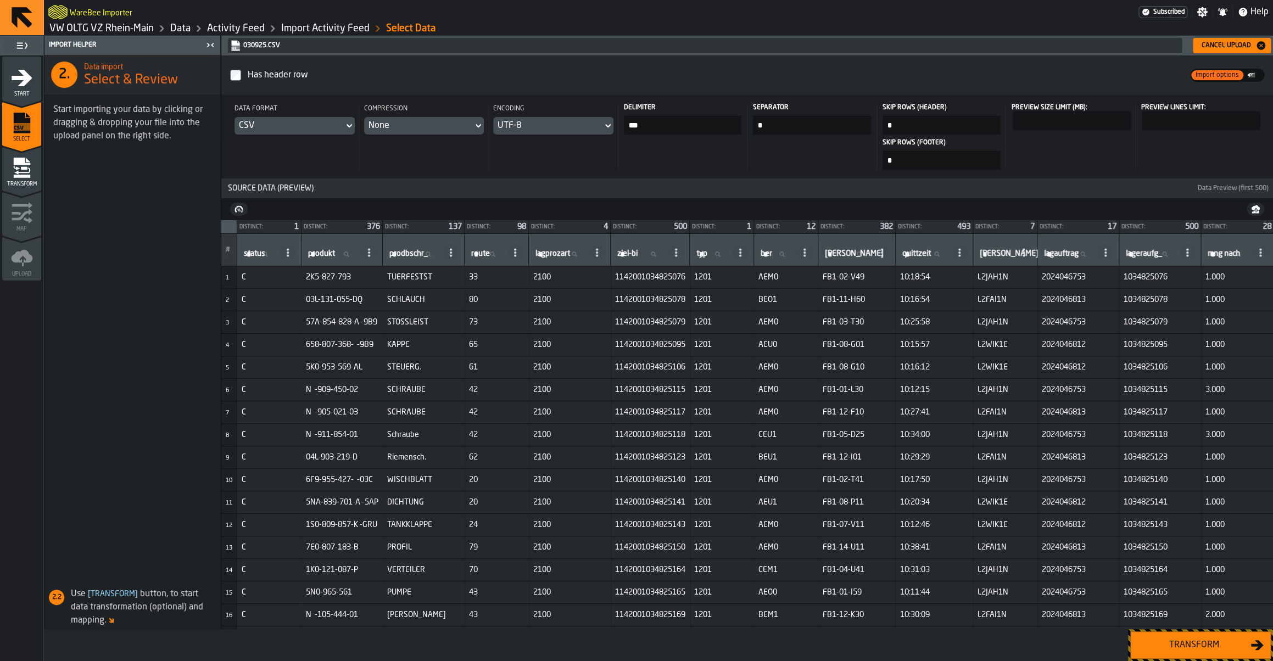
click at [1186, 647] on div "Transform" at bounding box center [1193, 645] width 113 height 13
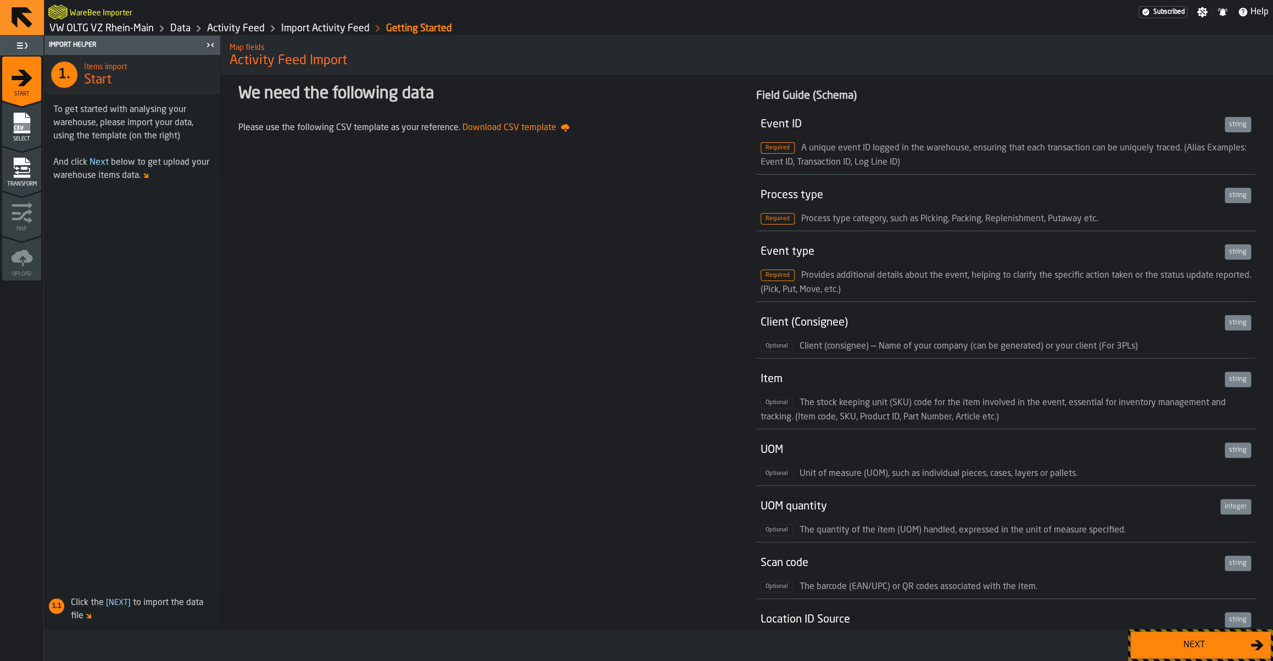
click at [1182, 650] on div "Next" at bounding box center [1193, 645] width 113 height 13
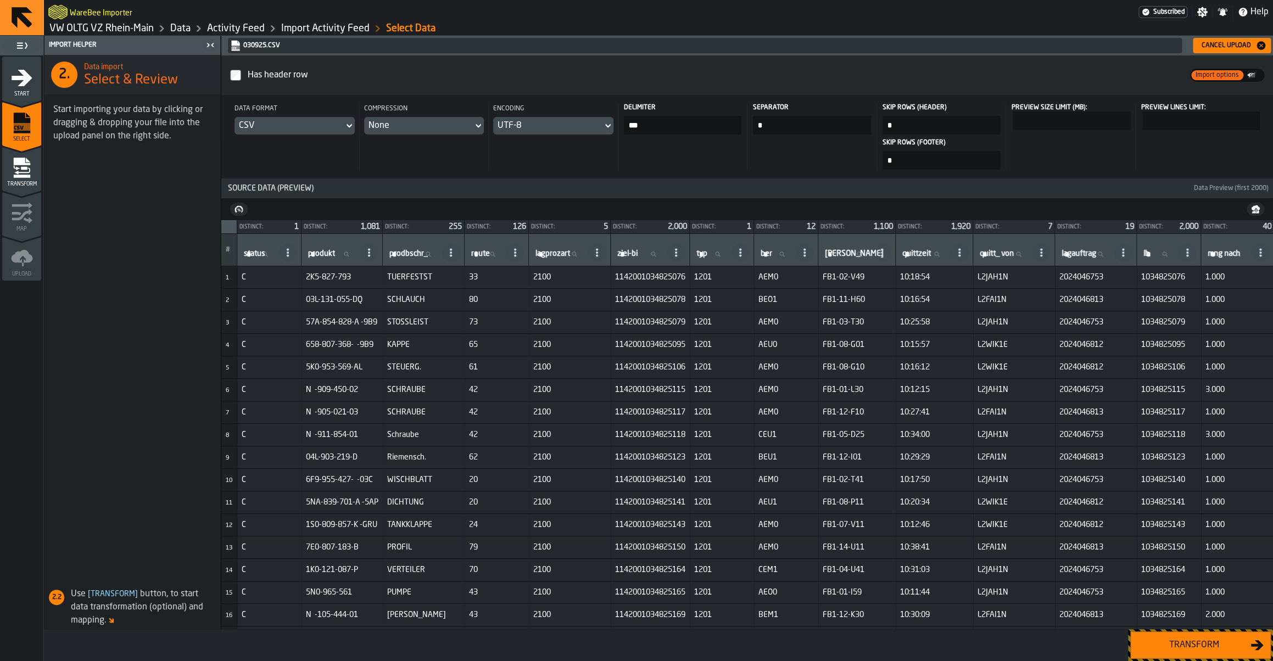
click at [733, 192] on span "Source Data (Preview)" at bounding box center [707, 188] width 968 height 9
click at [315, 28] on link "Import Activity Feed" at bounding box center [325, 29] width 88 height 12
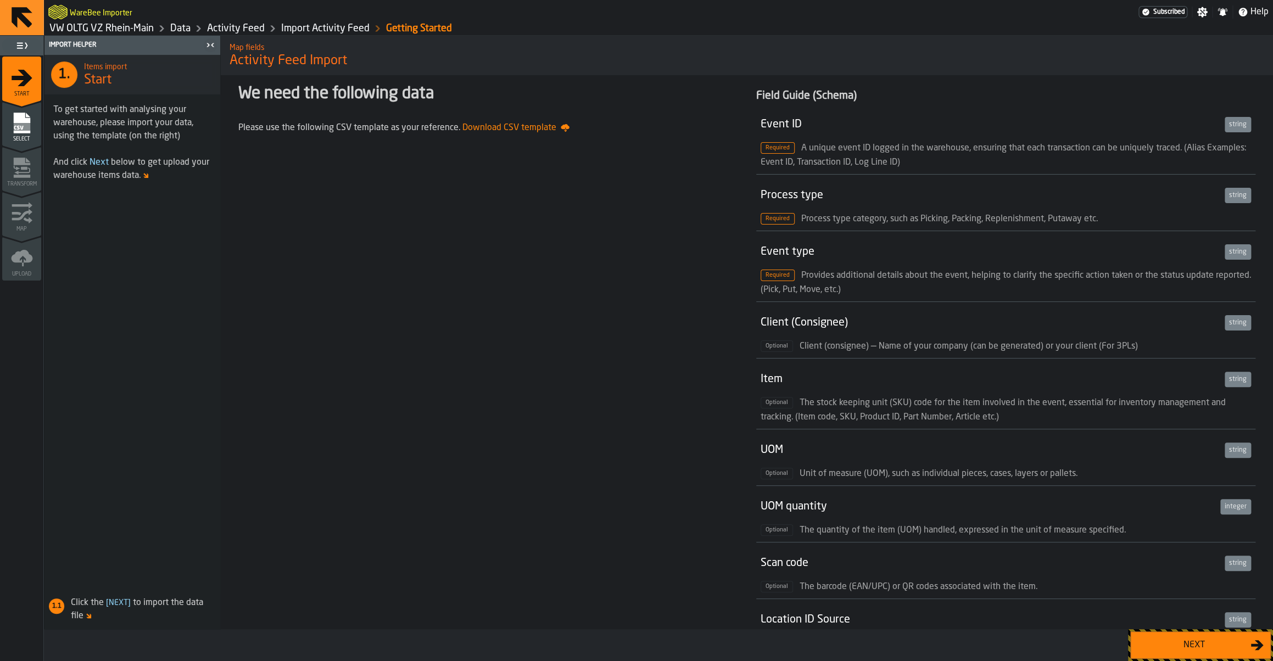
click at [239, 24] on link "Activity Feed" at bounding box center [236, 29] width 58 height 12
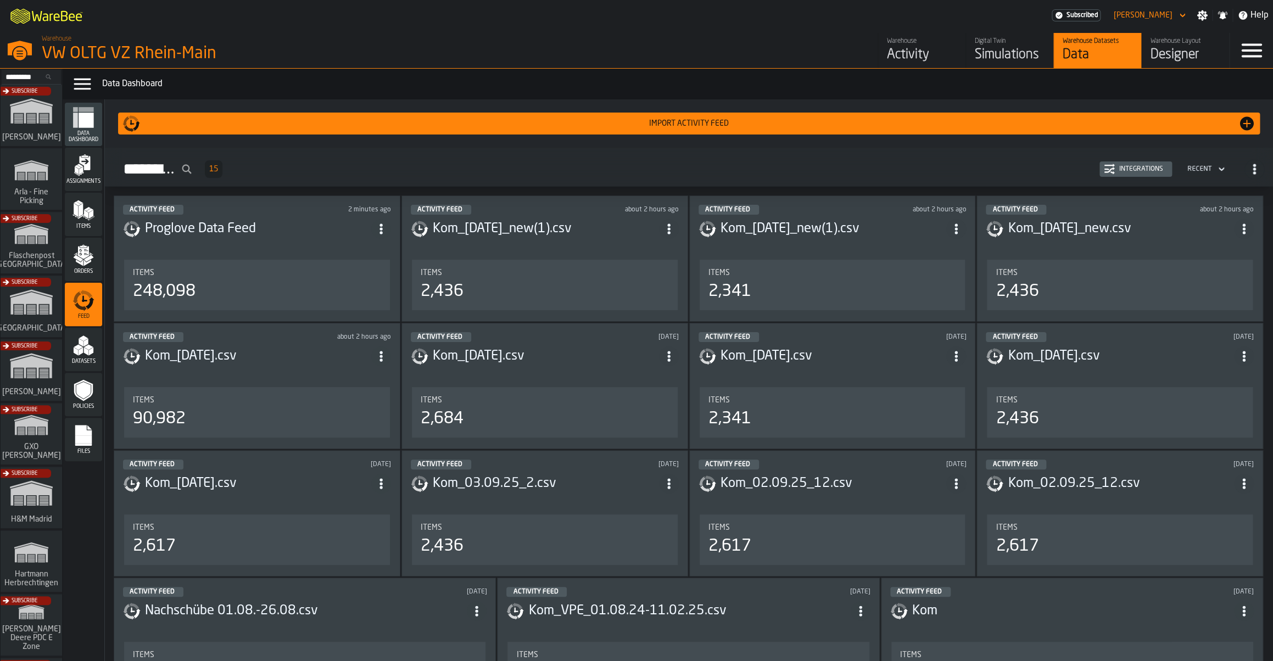
click at [1157, 171] on div "Integrations" at bounding box center [1141, 169] width 53 height 8
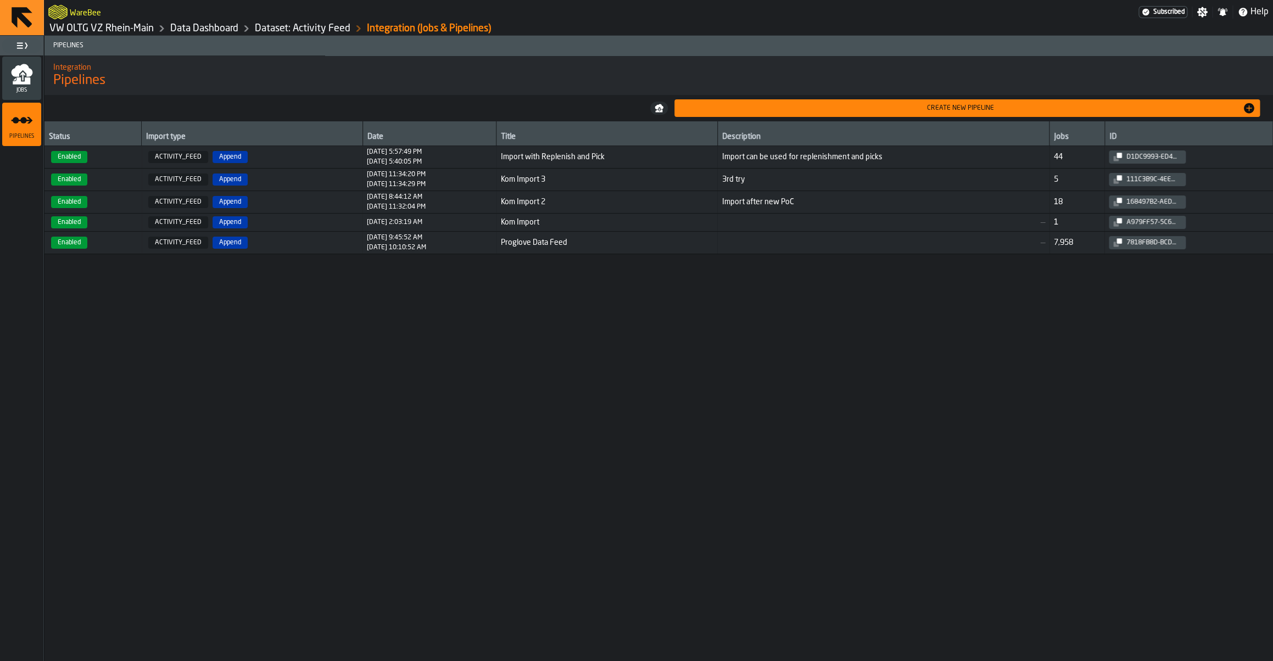
click at [557, 161] on span "Import with Replenish and Pick" at bounding box center [607, 157] width 212 height 9
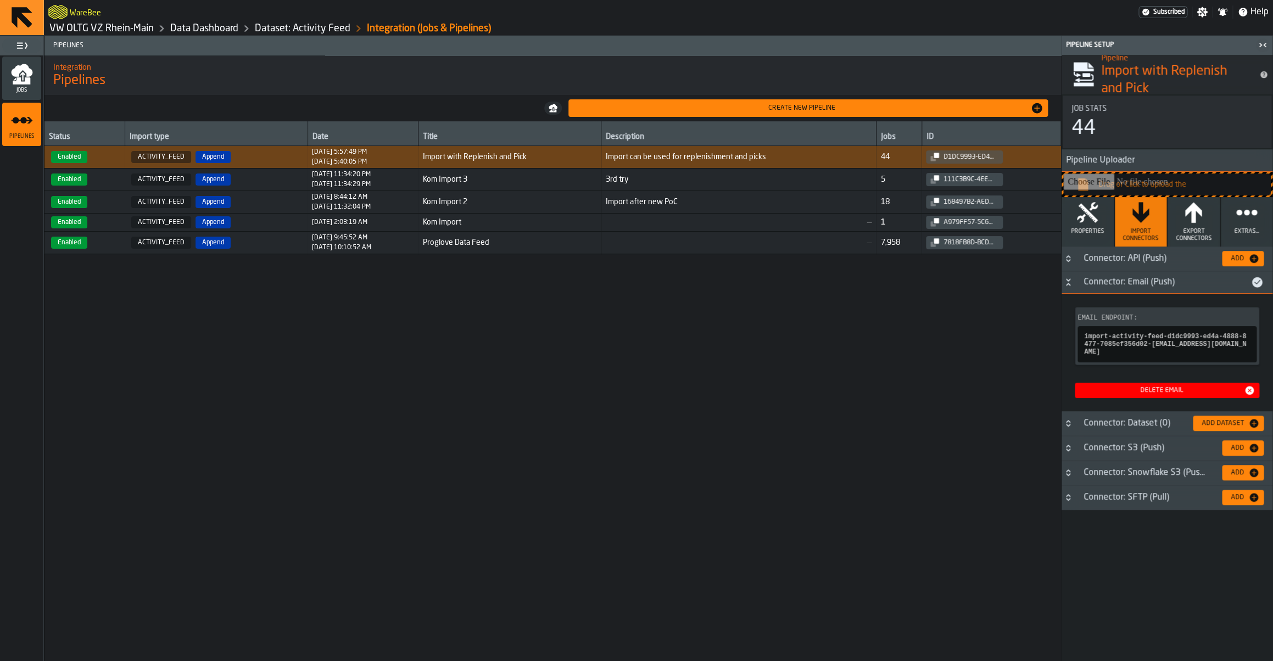
click at [1066, 225] on button "Properties" at bounding box center [1087, 221] width 52 height 49
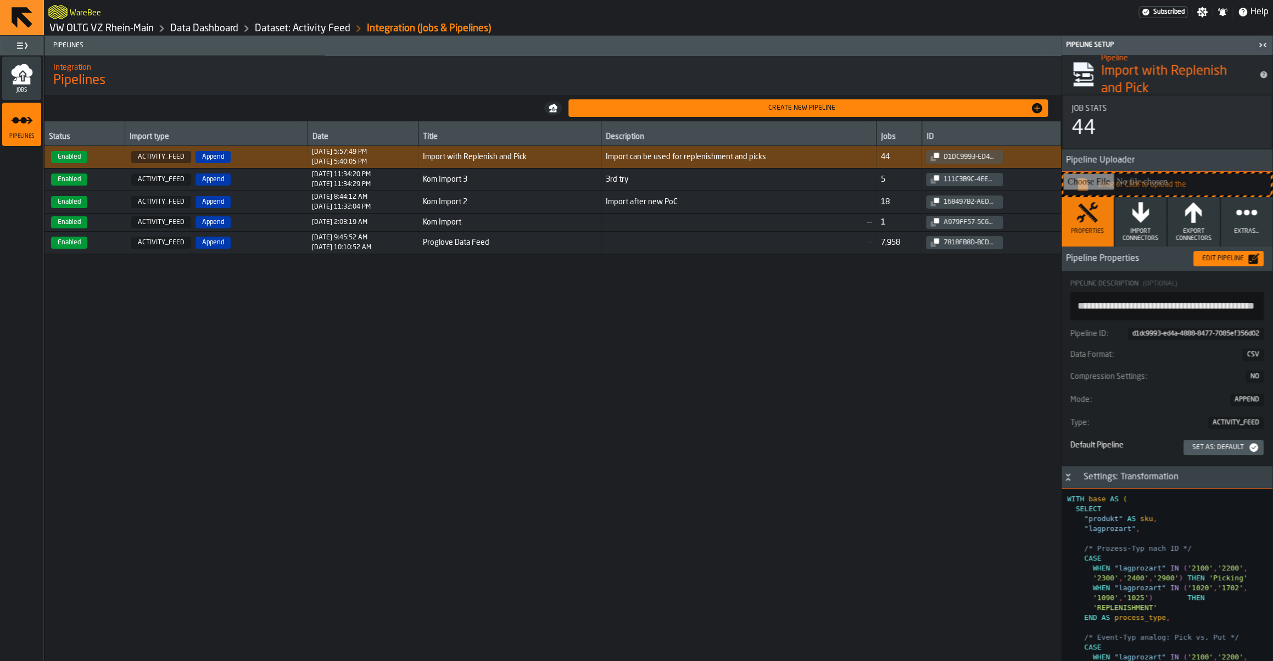
click at [1244, 217] on icon "button" at bounding box center [1246, 213] width 22 height 22
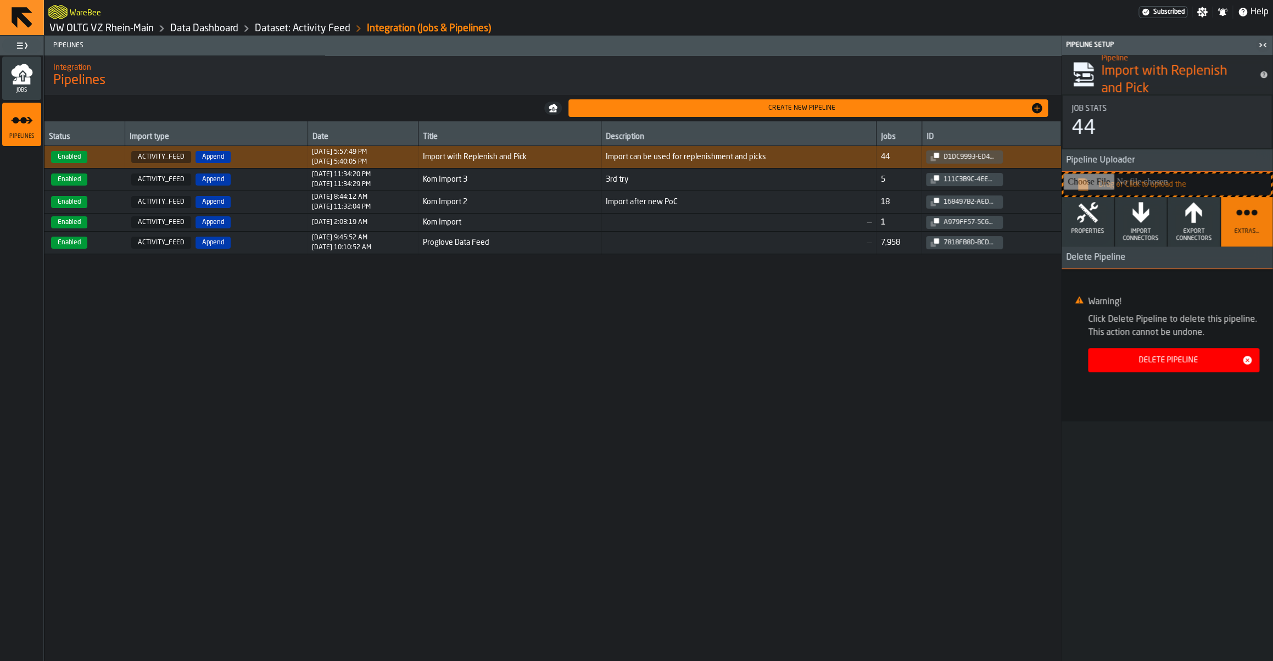
click at [1206, 223] on button "Export Connectors" at bounding box center [1193, 221] width 52 height 49
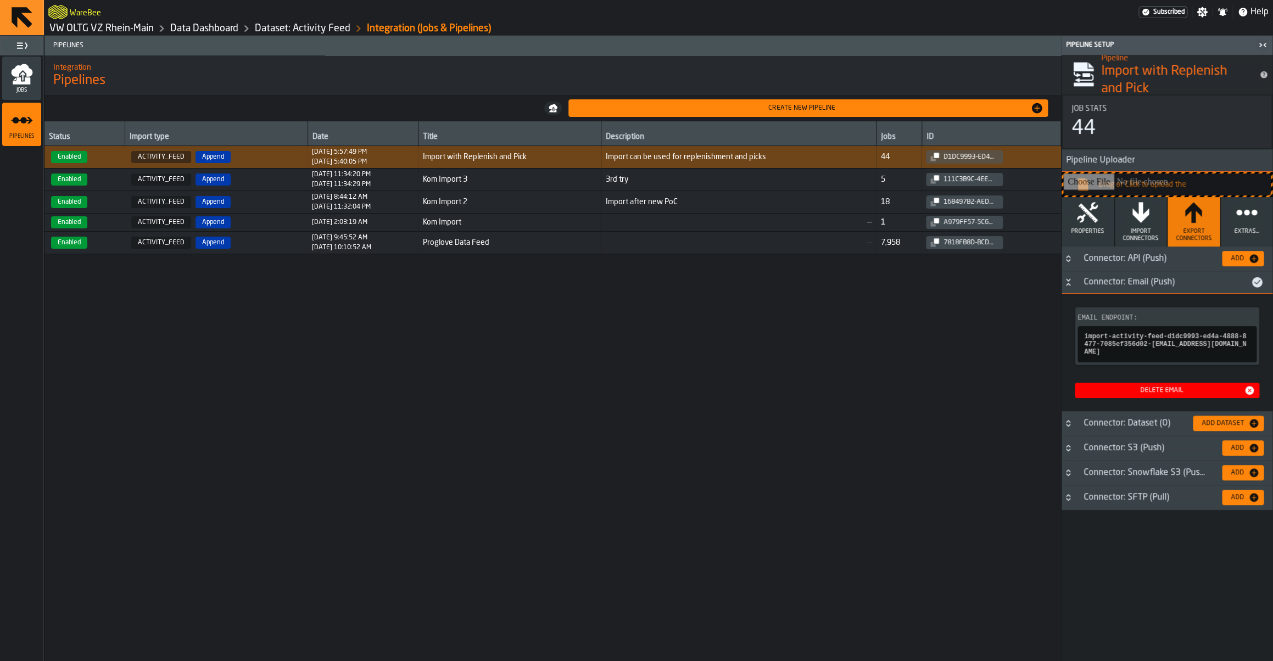
click at [1100, 217] on button "Properties" at bounding box center [1087, 221] width 52 height 49
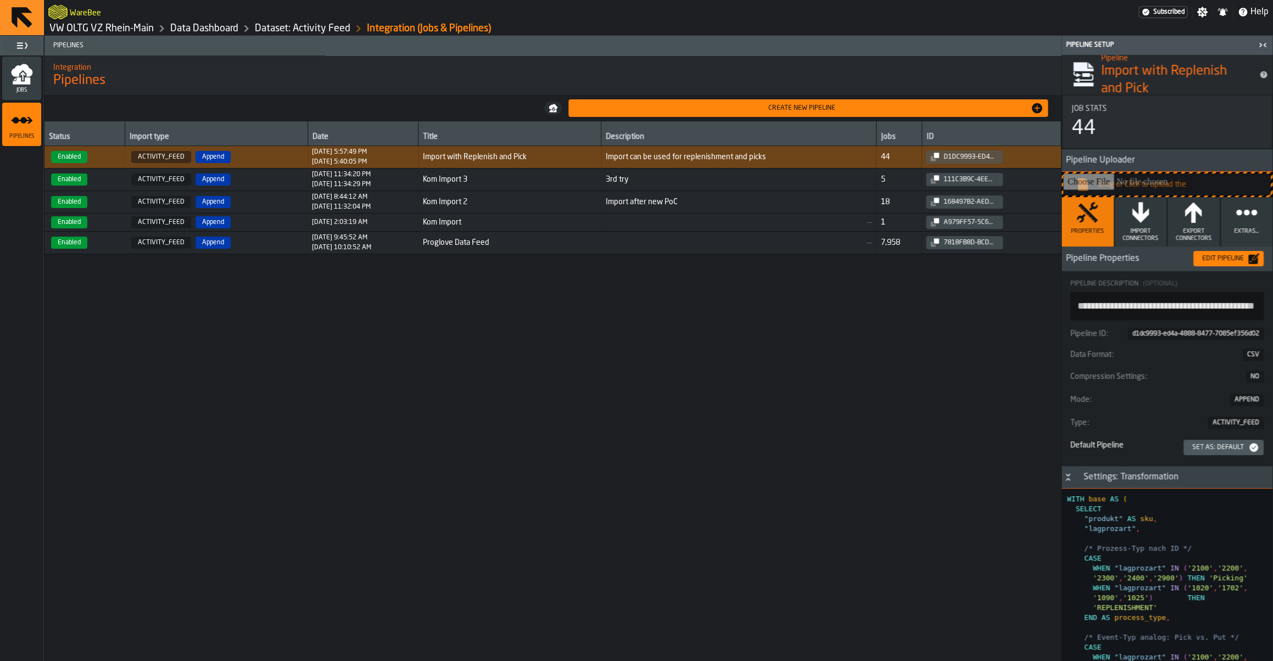
click at [1222, 258] on div "Edit Pipeline" at bounding box center [1223, 259] width 51 height 8
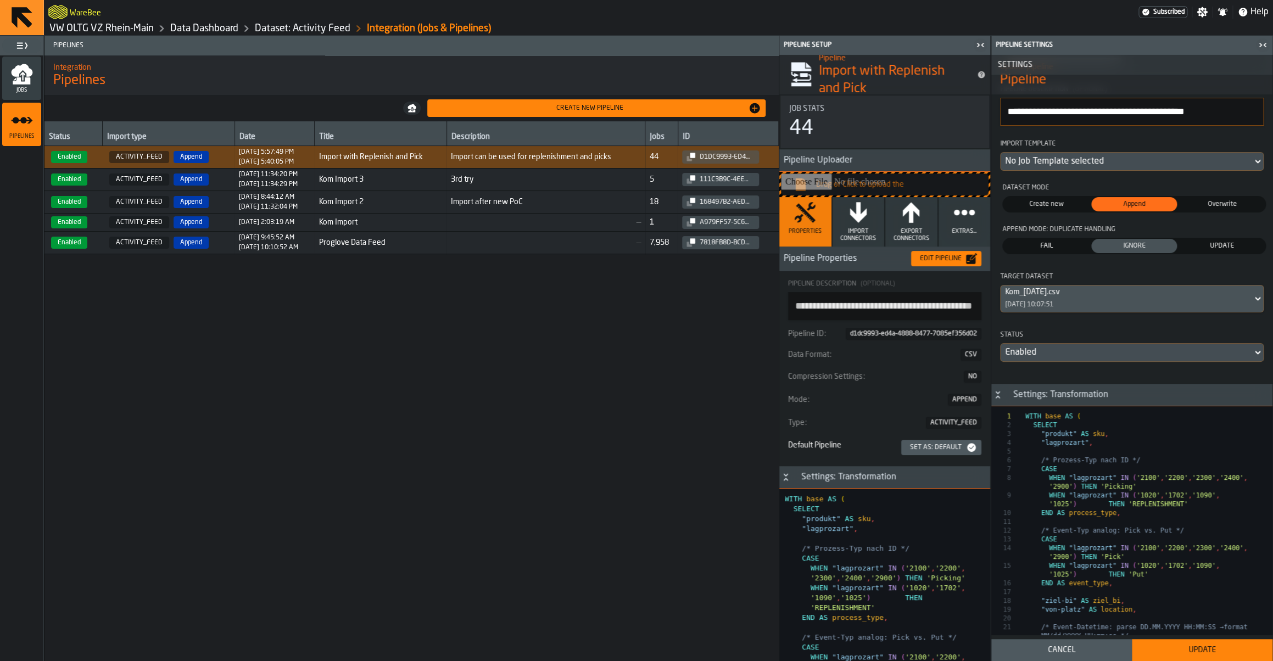
scroll to position [47, 0]
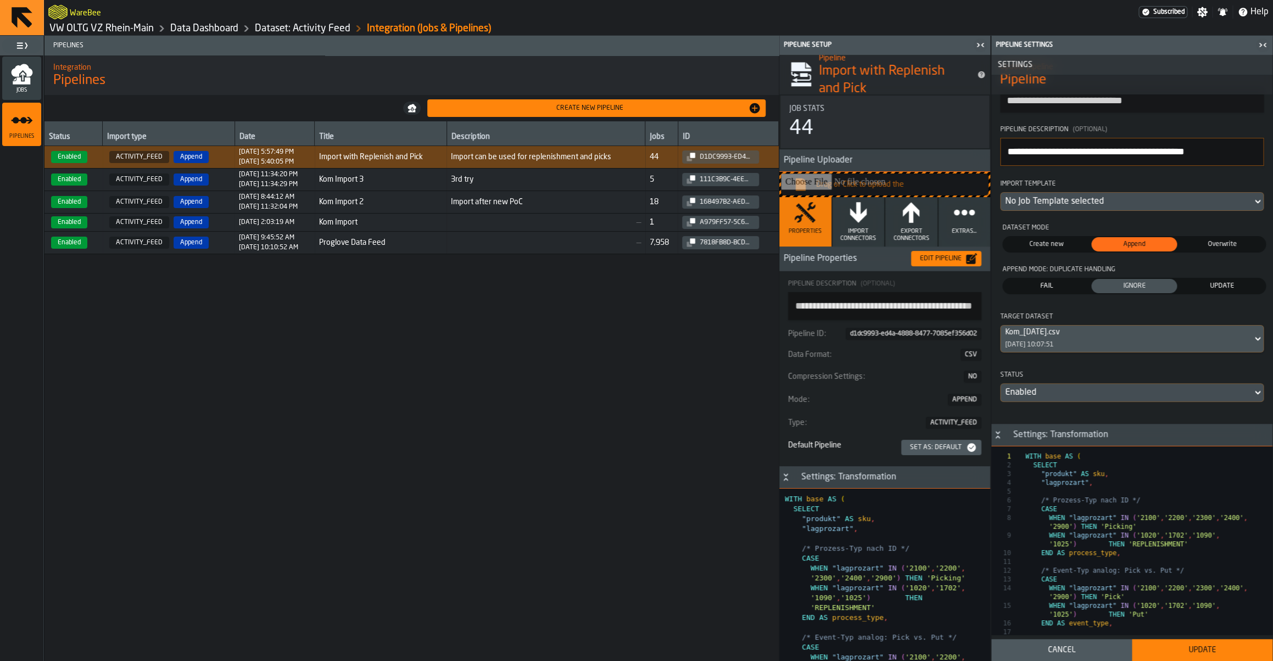
click at [1052, 205] on div "No Job Template selected" at bounding box center [1126, 201] width 243 height 13
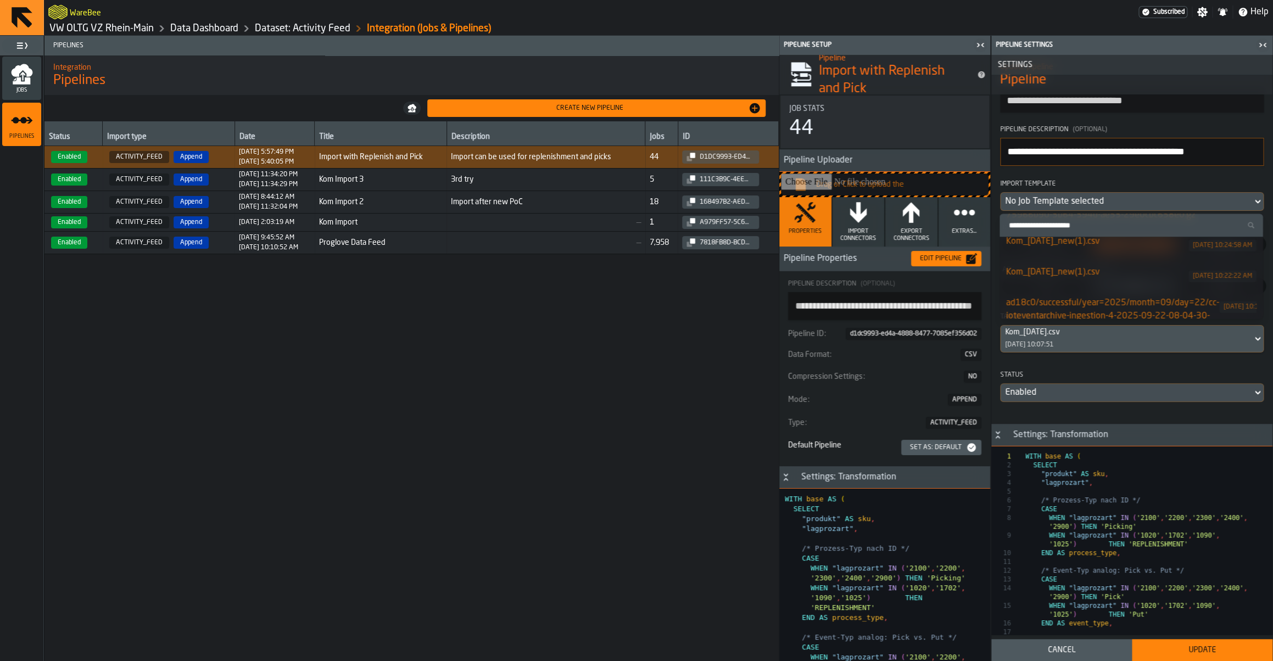
scroll to position [629, 0]
click at [746, 19] on div "WareBee" at bounding box center [593, 12] width 1090 height 20
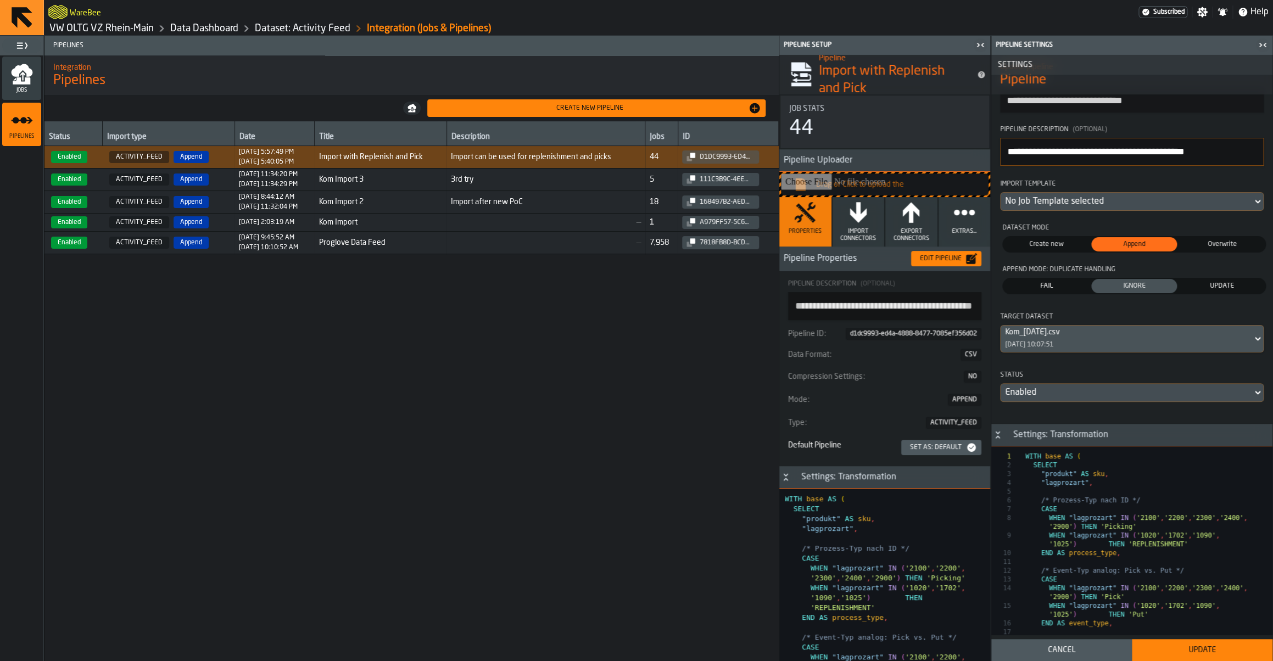
click at [30, 93] on span "Jobs" at bounding box center [21, 90] width 39 height 6
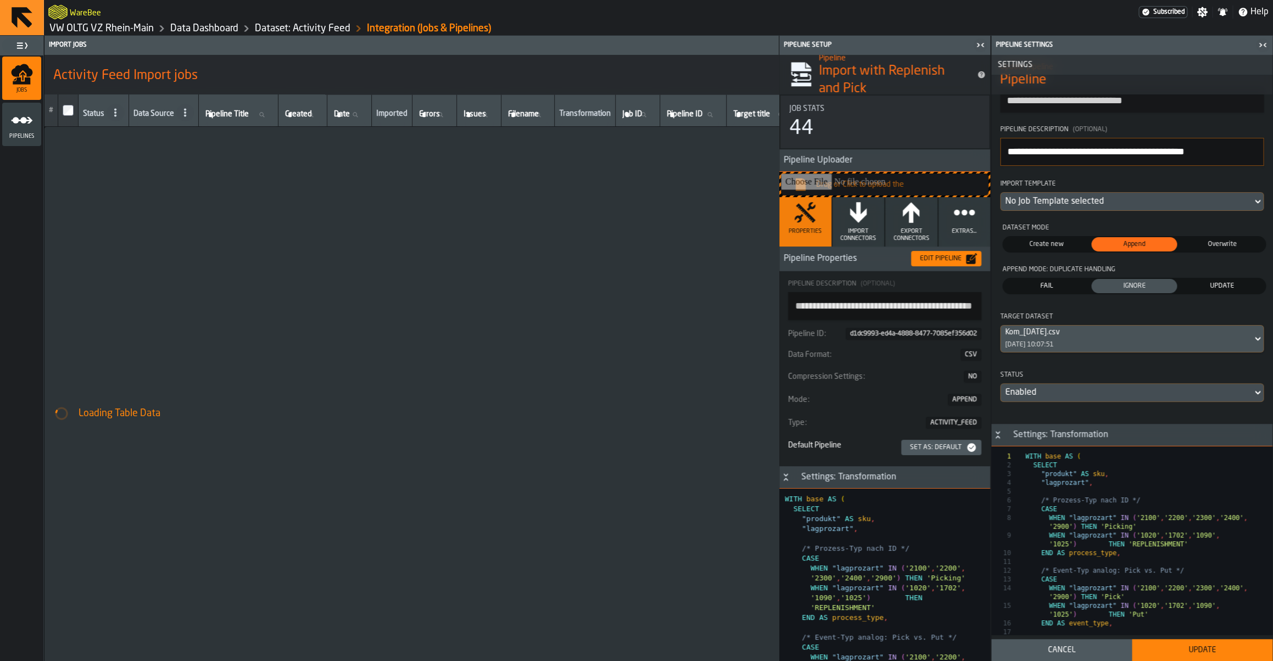
click at [979, 46] on icon "button-toggle-Close me" at bounding box center [980, 44] width 13 height 13
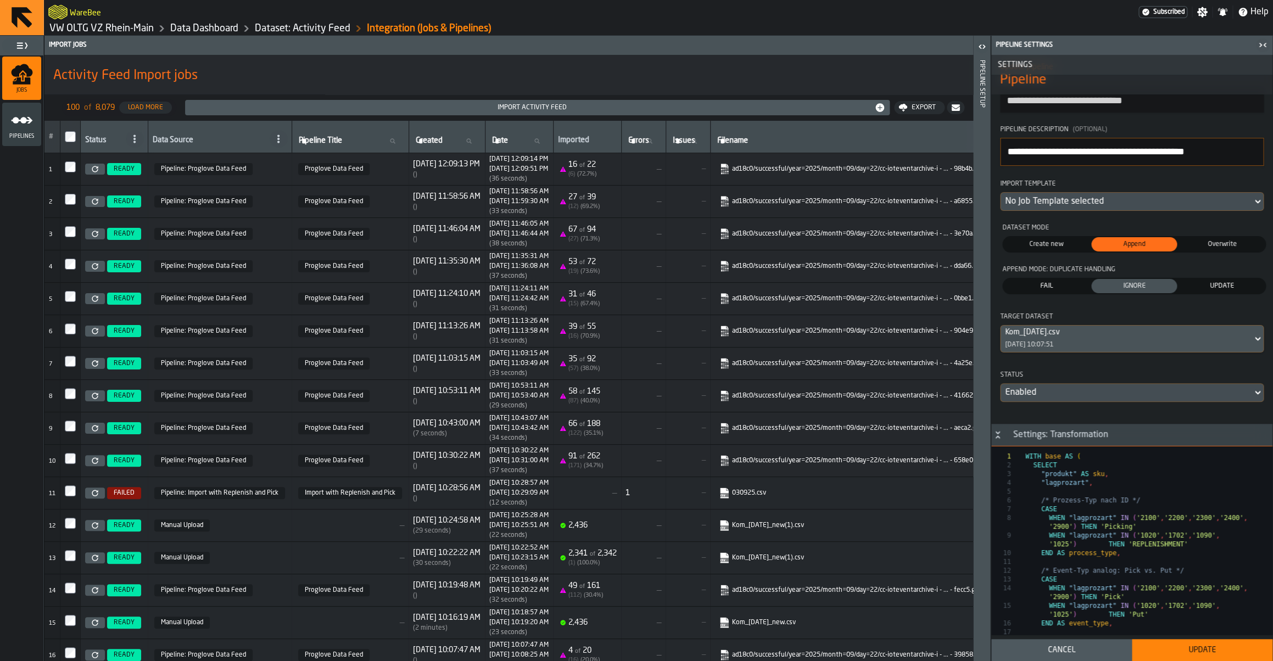
click at [323, 27] on link "Dataset: Activity Feed" at bounding box center [303, 29] width 96 height 12
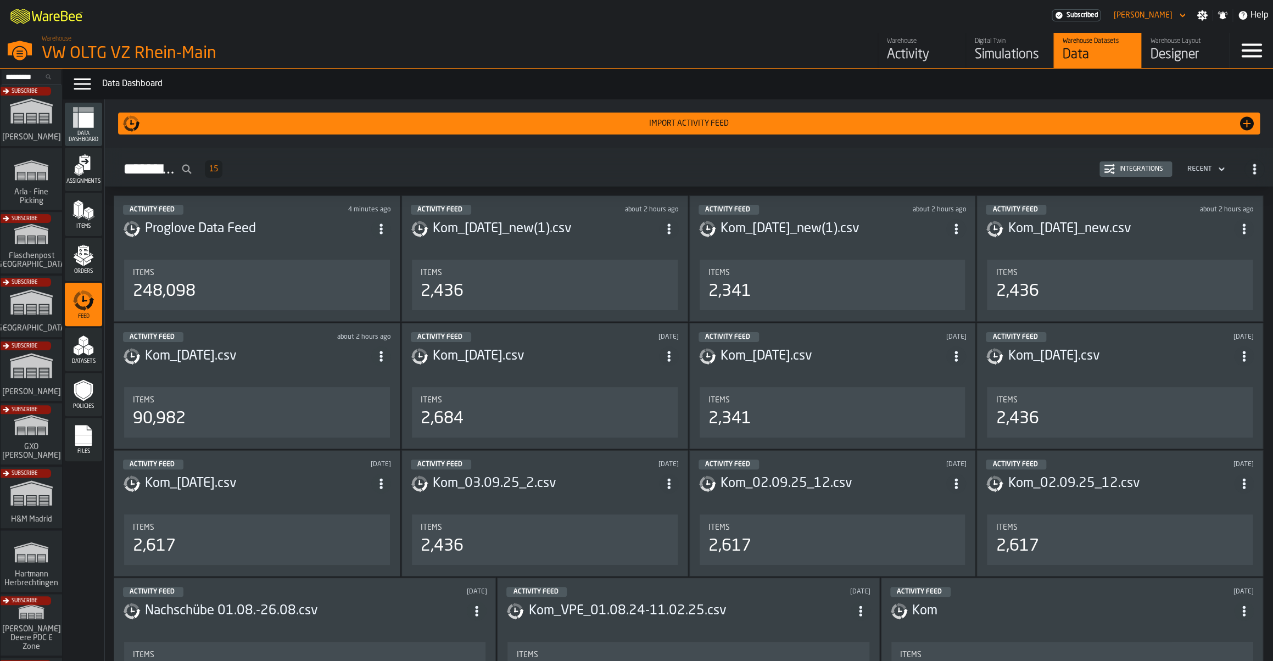
drag, startPoint x: 279, startPoint y: 378, endPoint x: 601, endPoint y: 389, distance: 321.9
click at [601, 389] on div "Activity Feed 4 minutes ago Proglove Data Feed Items 248,098 Activity Feed abou…" at bounding box center [689, 461] width 1168 height 532
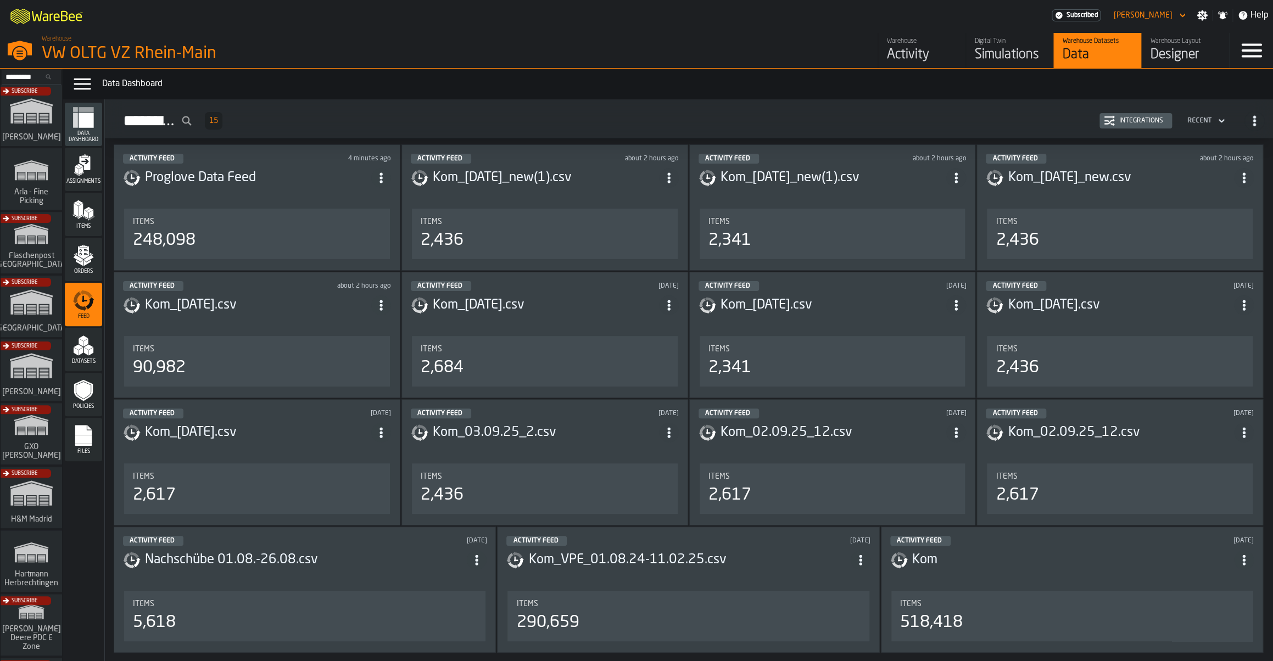
scroll to position [66, 0]
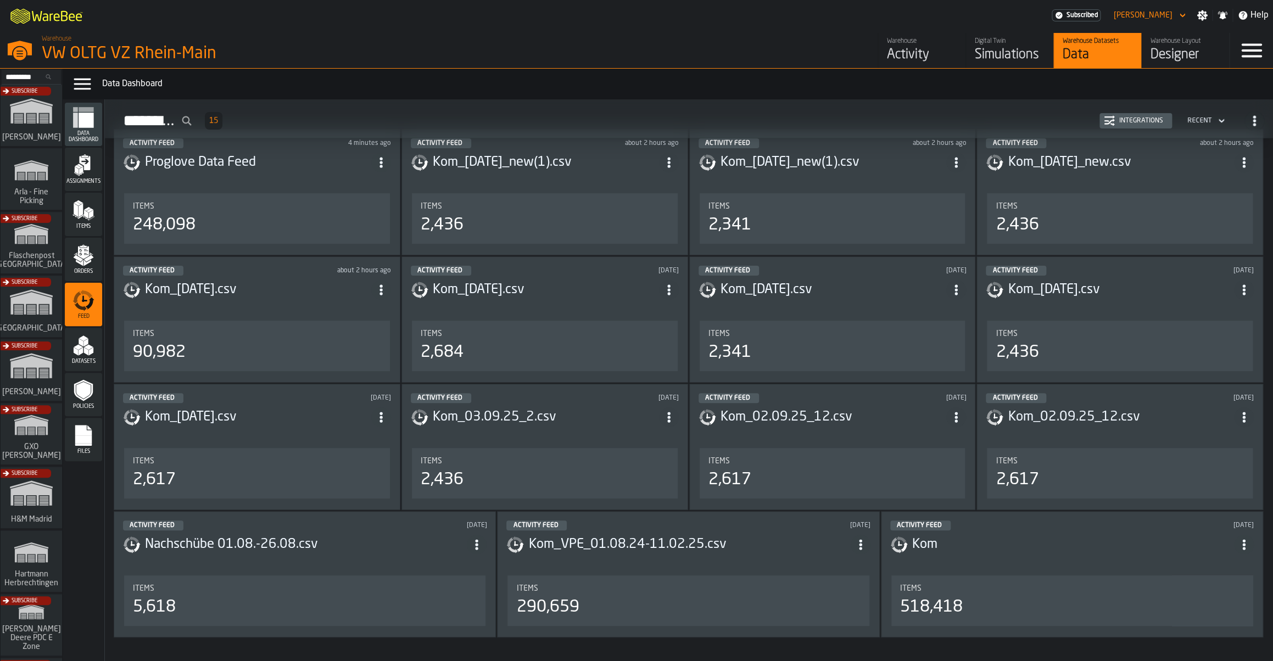
click at [205, 299] on h3 "Kom_[DATE].csv" at bounding box center [258, 290] width 226 height 18
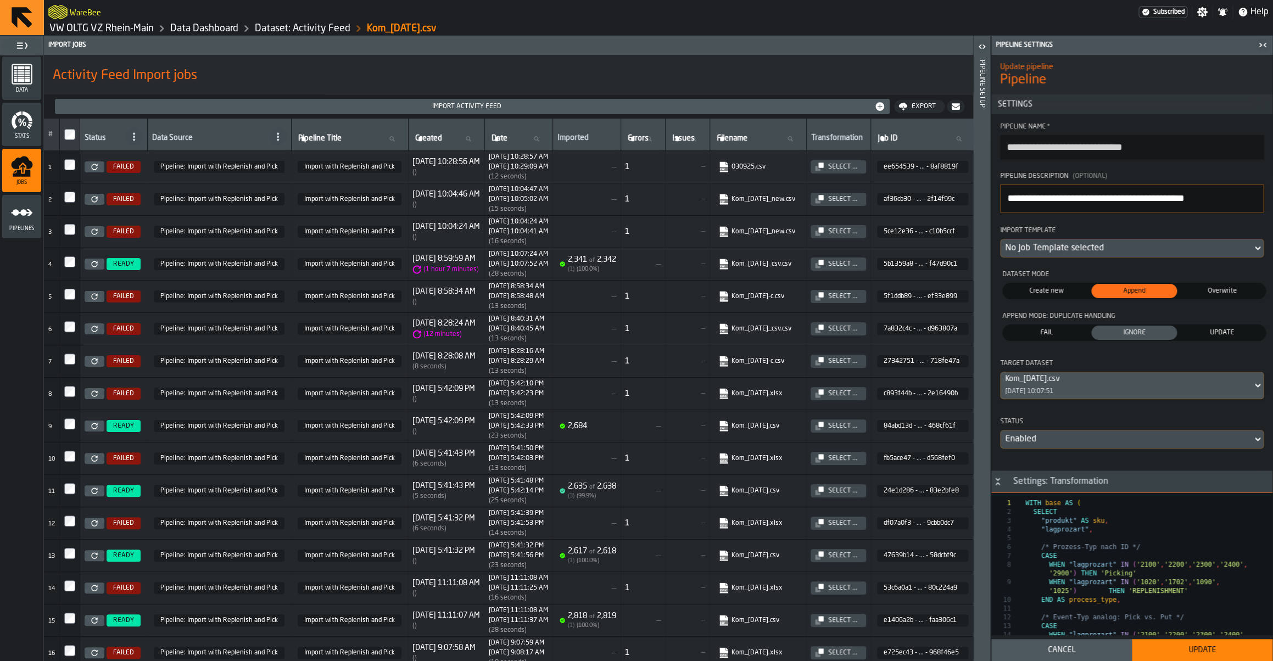
click at [862, 236] on div "Select ..." at bounding box center [843, 232] width 38 height 8
click at [1166, 69] on h2 "Update pipeline" at bounding box center [1132, 65] width 264 height 11
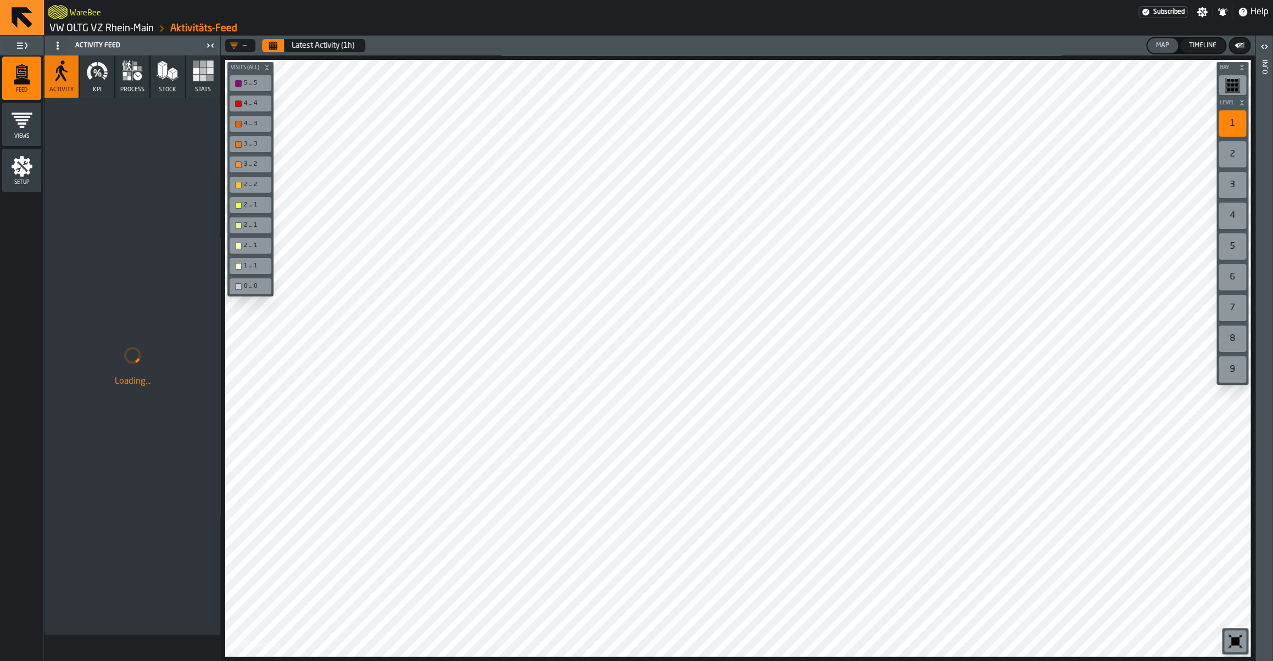
click at [106, 82] on icon "button" at bounding box center [97, 71] width 22 height 22
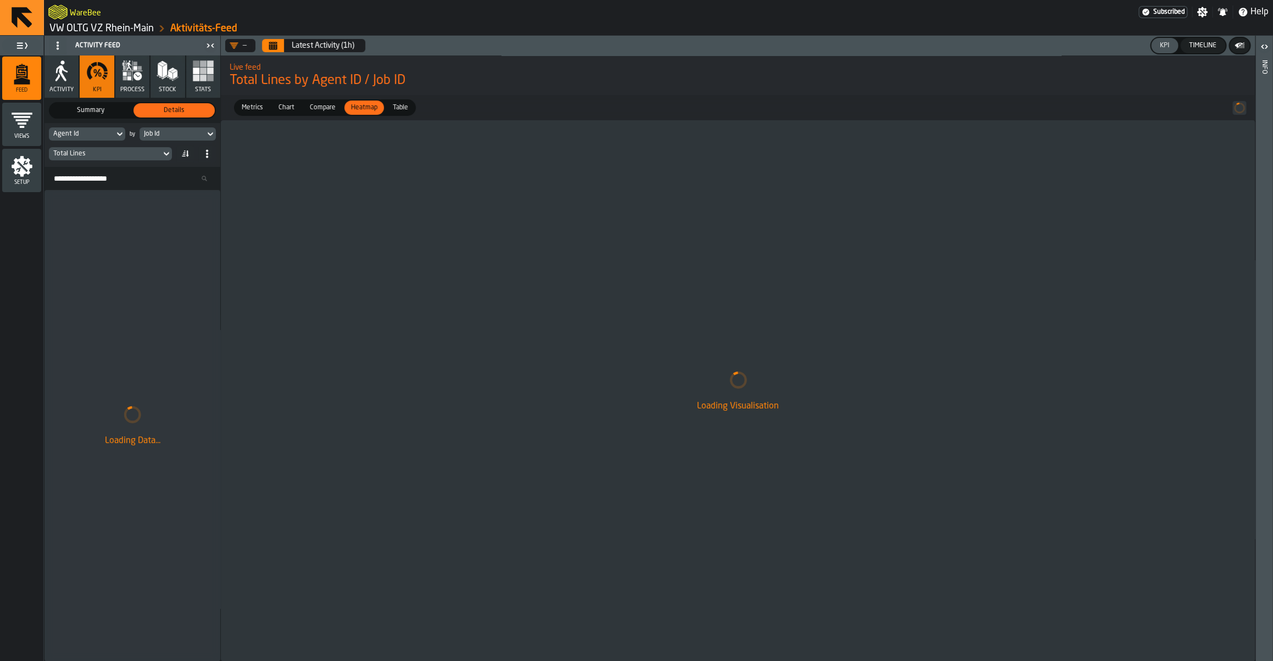
click at [276, 49] on icon "Calendar" at bounding box center [273, 46] width 8 height 5
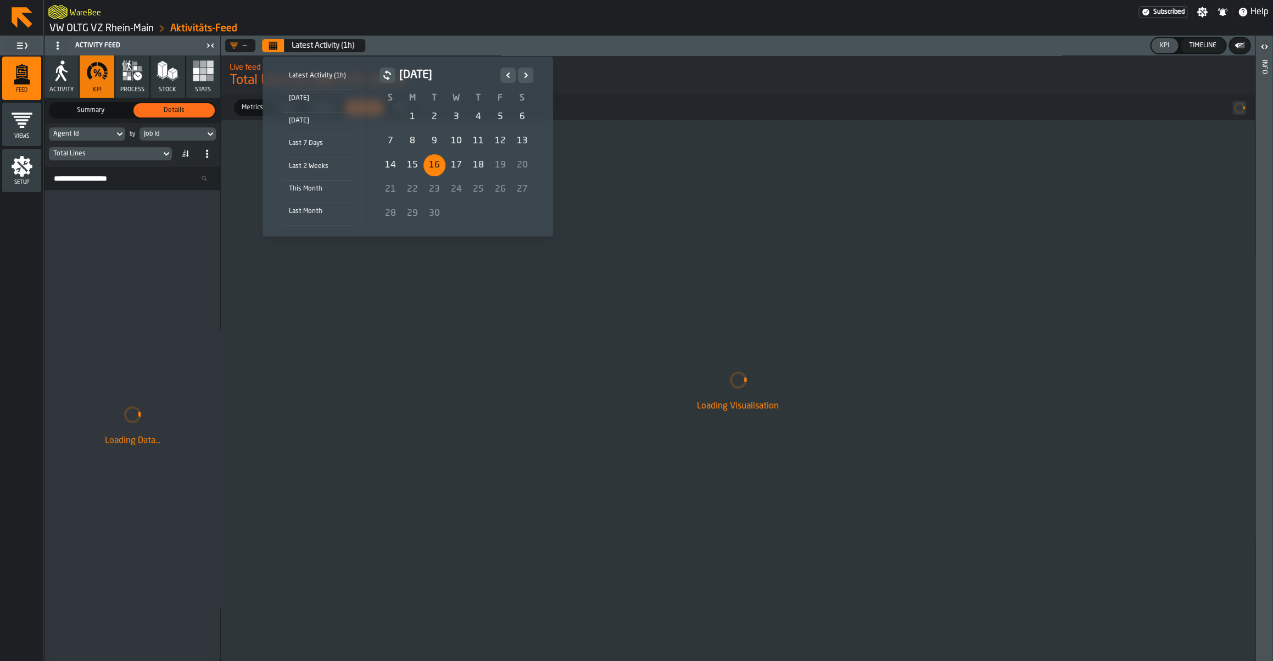
drag, startPoint x: 435, startPoint y: 163, endPoint x: 475, endPoint y: 170, distance: 40.2
click at [436, 164] on div "16" at bounding box center [434, 165] width 22 height 22
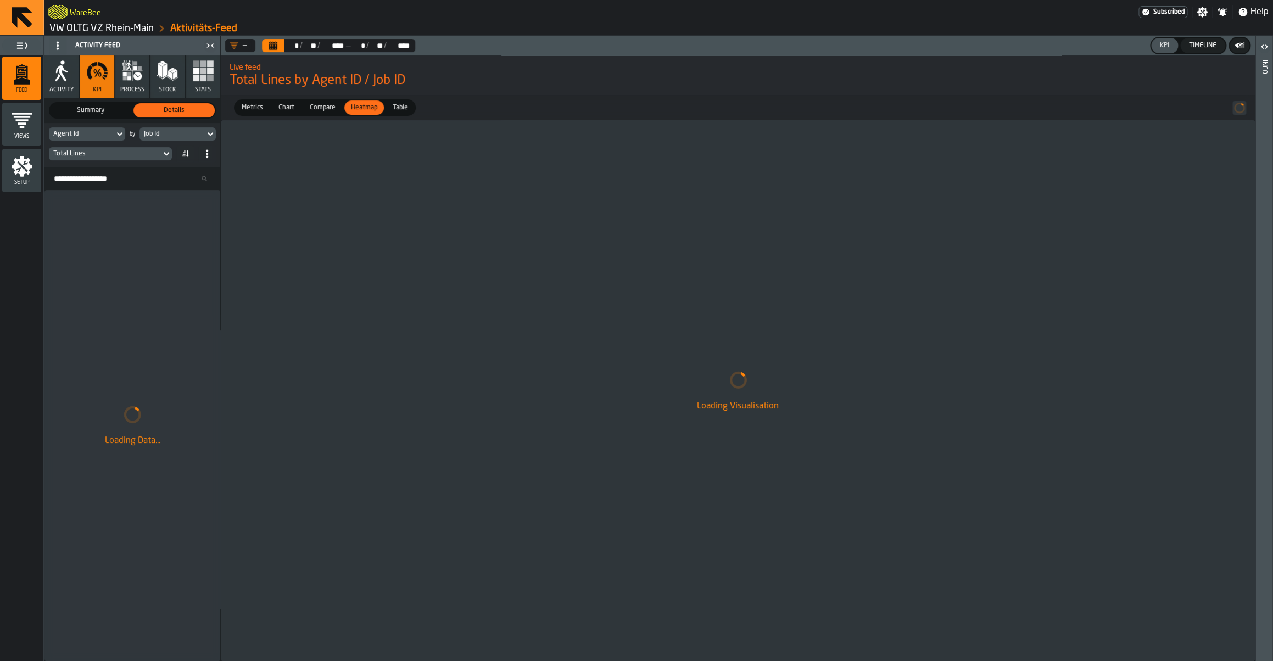
click at [101, 154] on div "Total Lines" at bounding box center [104, 154] width 103 height 8
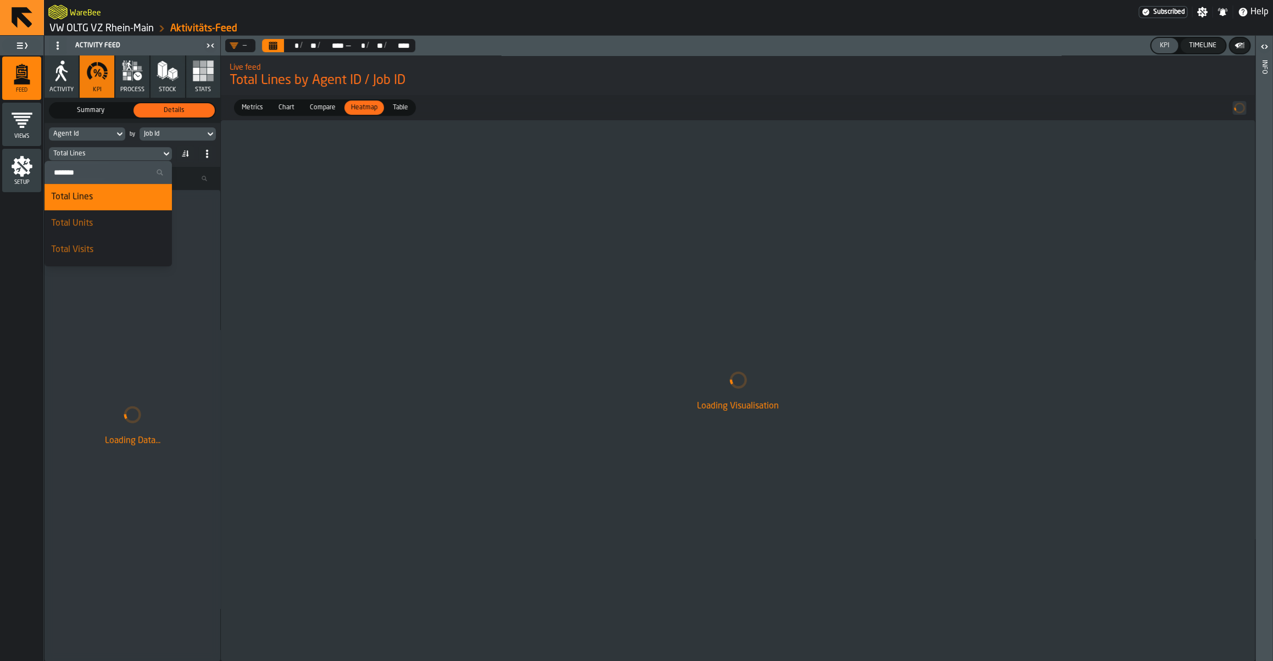
click at [99, 173] on input "Search" at bounding box center [108, 172] width 119 height 14
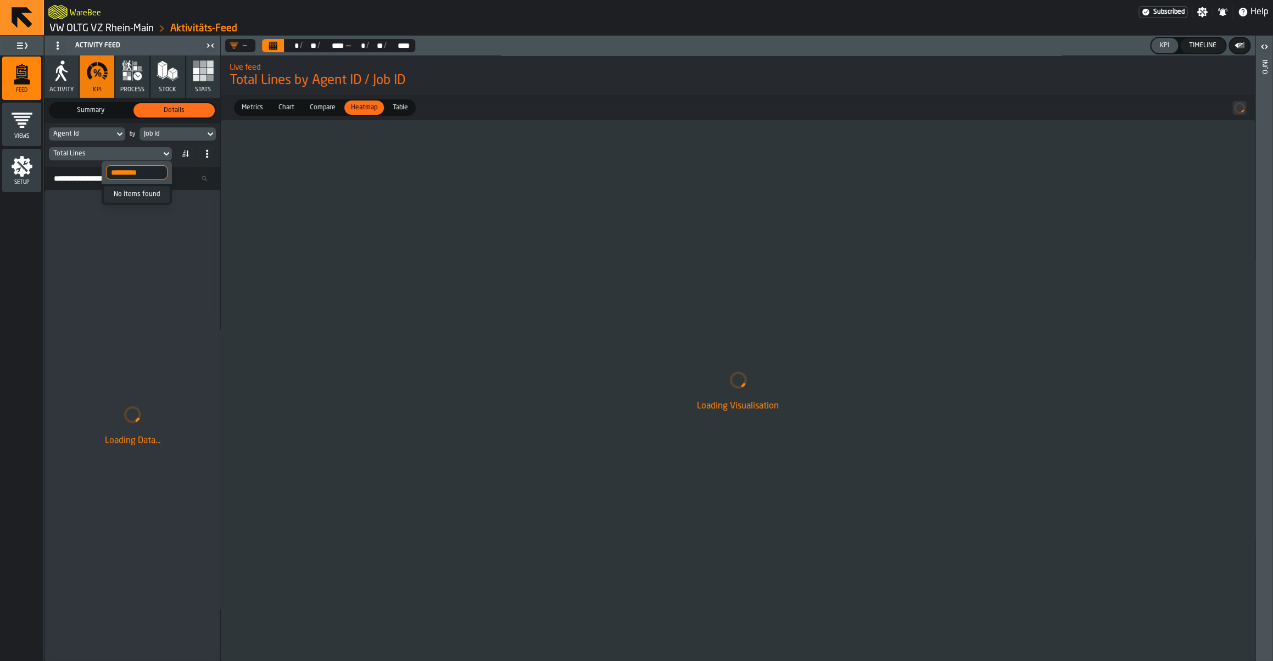
click at [138, 175] on input "*********" at bounding box center [136, 172] width 61 height 14
type input "****"
click at [130, 29] on link "VW OLTG VZ Rhein-Main" at bounding box center [101, 29] width 104 height 12
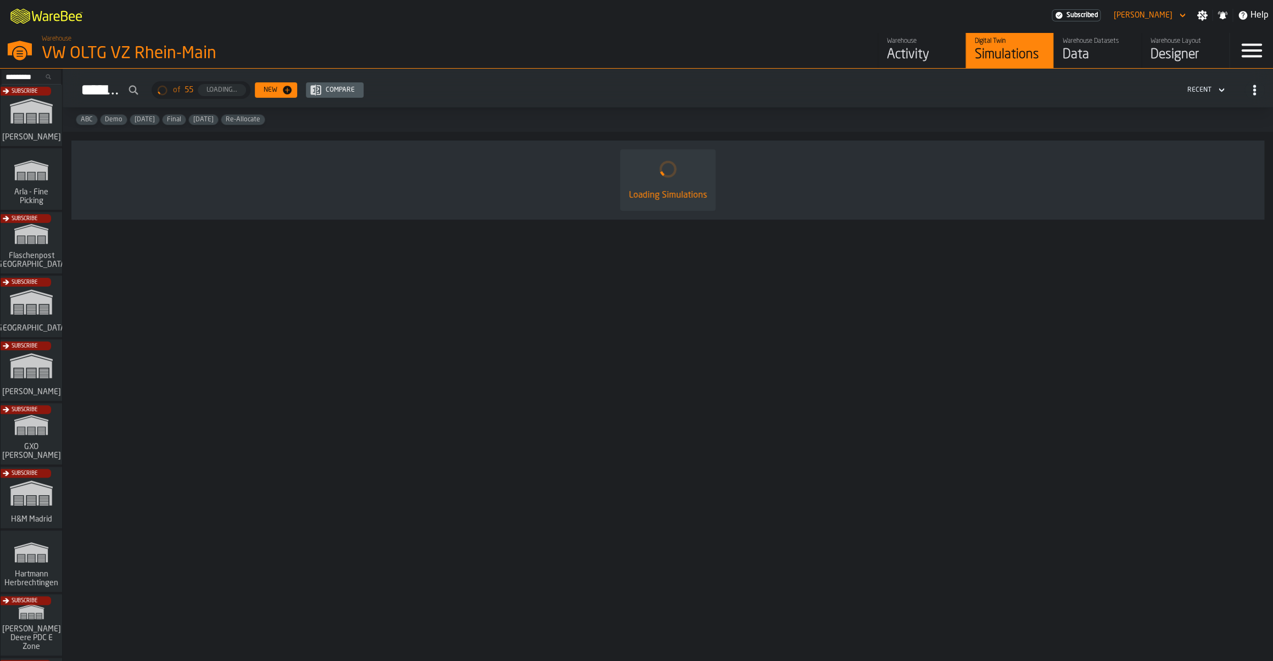
click at [37, 312] on div "Subscribe" at bounding box center [28, 310] width 61 height 64
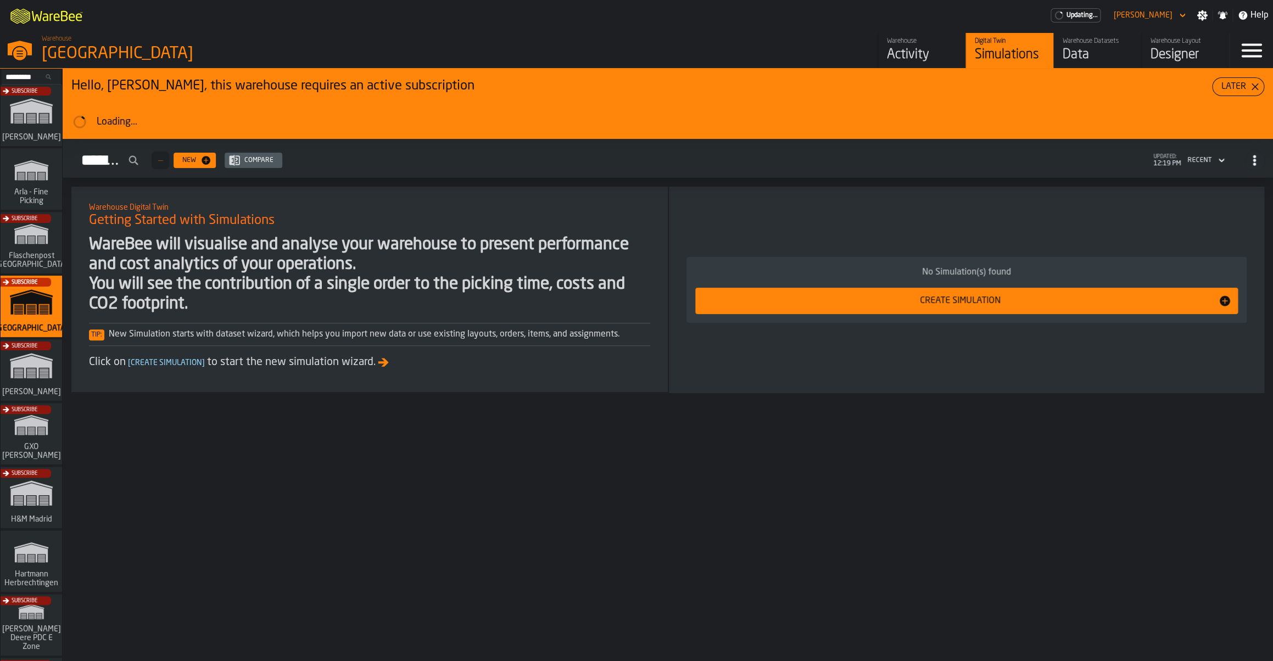
click at [33, 376] on div "Subscribe" at bounding box center [28, 374] width 61 height 64
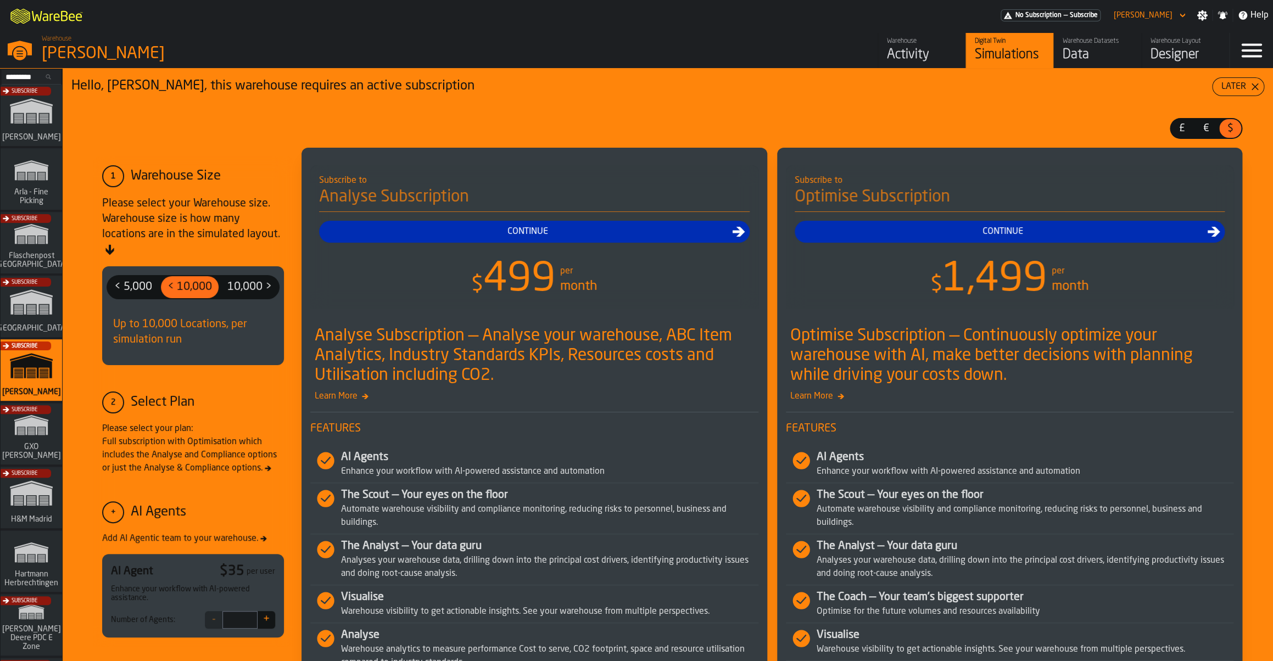
click at [939, 52] on div "Activity" at bounding box center [922, 55] width 70 height 18
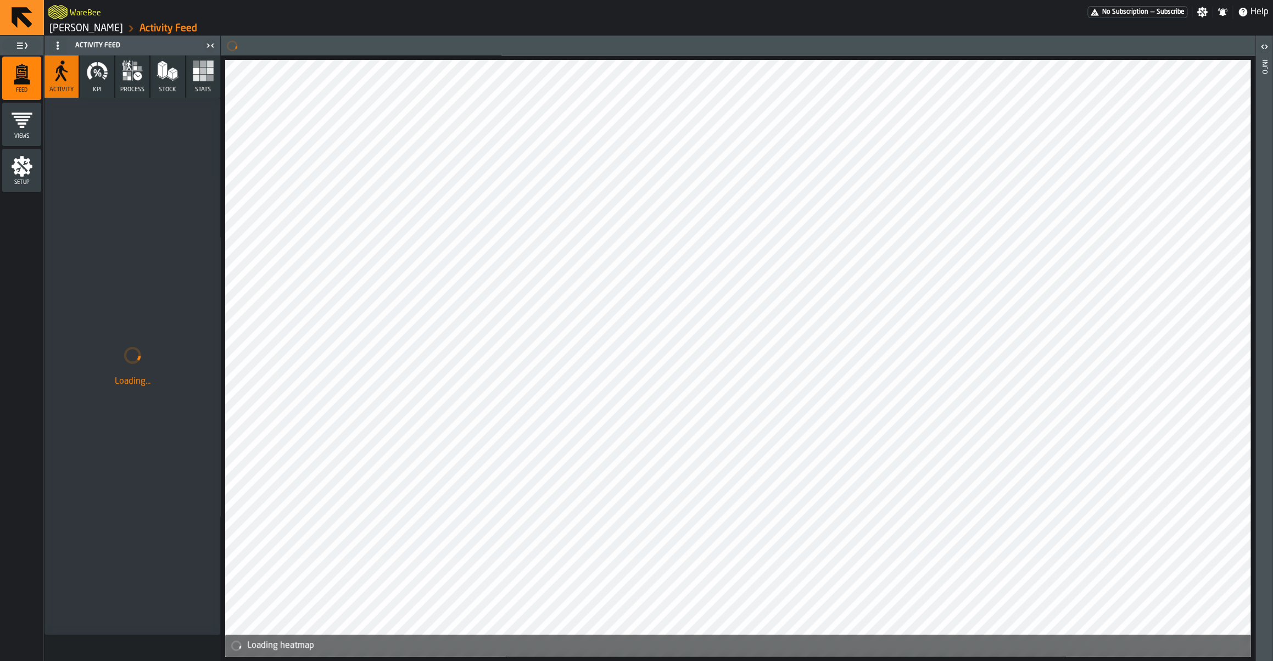
click at [96, 79] on icon "button" at bounding box center [97, 71] width 22 height 22
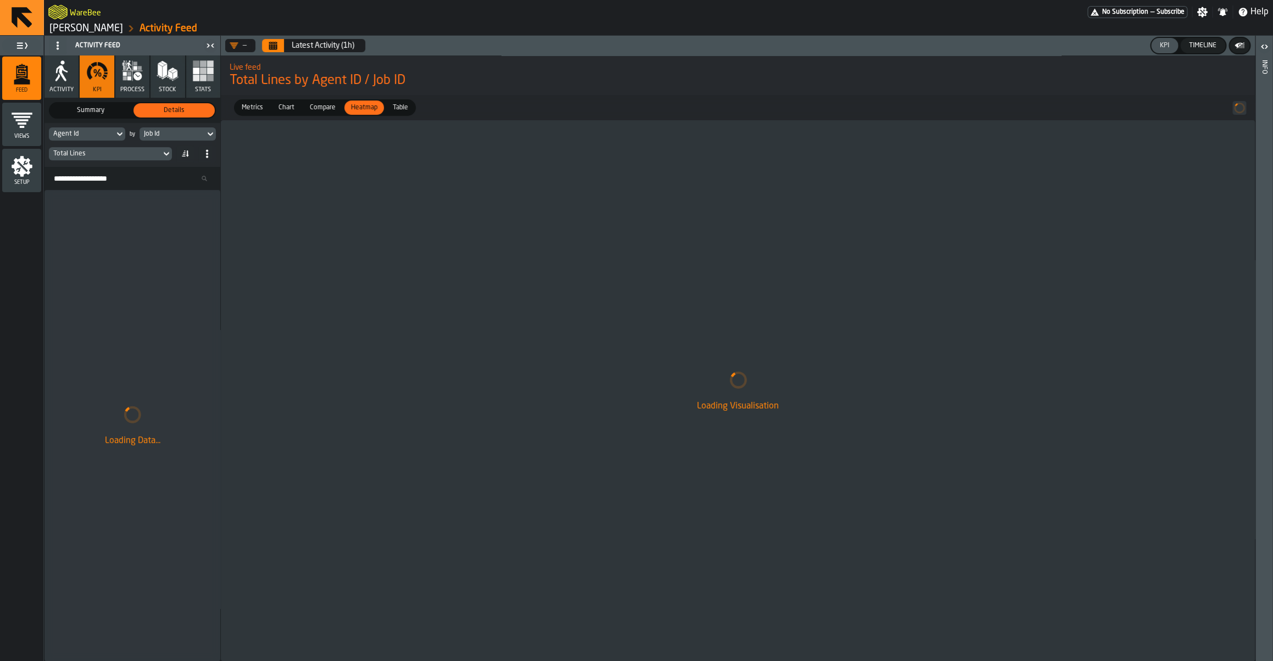
click at [99, 159] on div "Total Lines" at bounding box center [105, 154] width 112 height 12
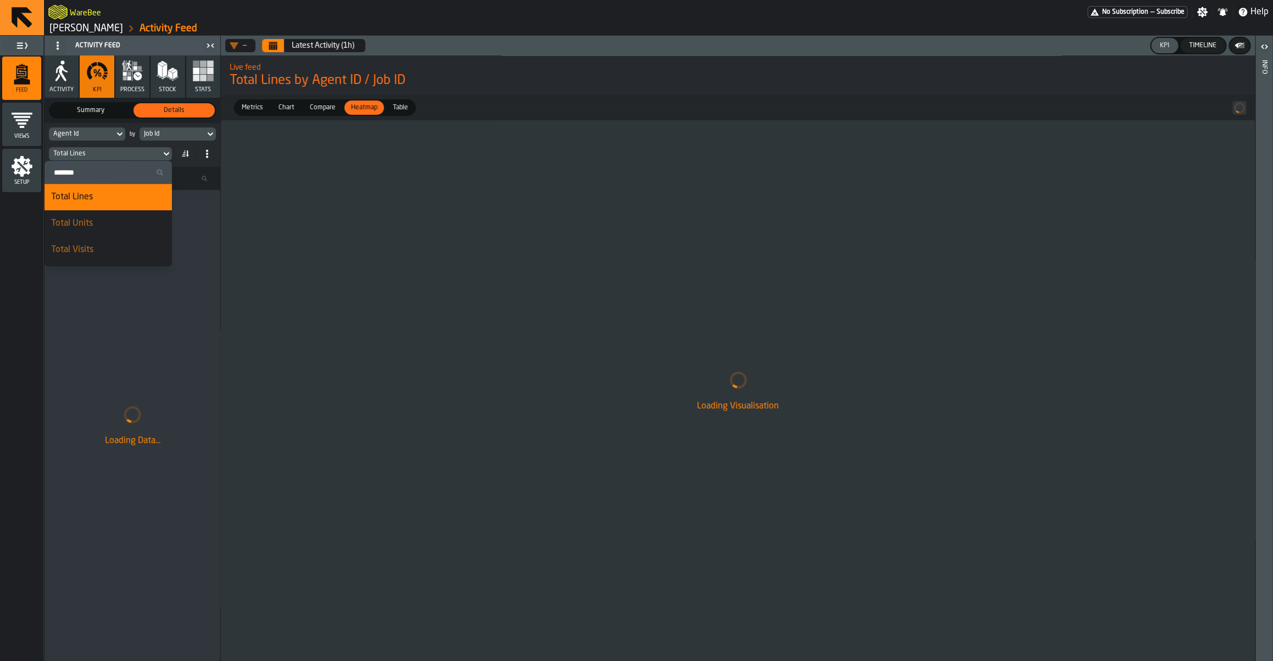
click at [96, 177] on input "Search" at bounding box center [108, 172] width 119 height 14
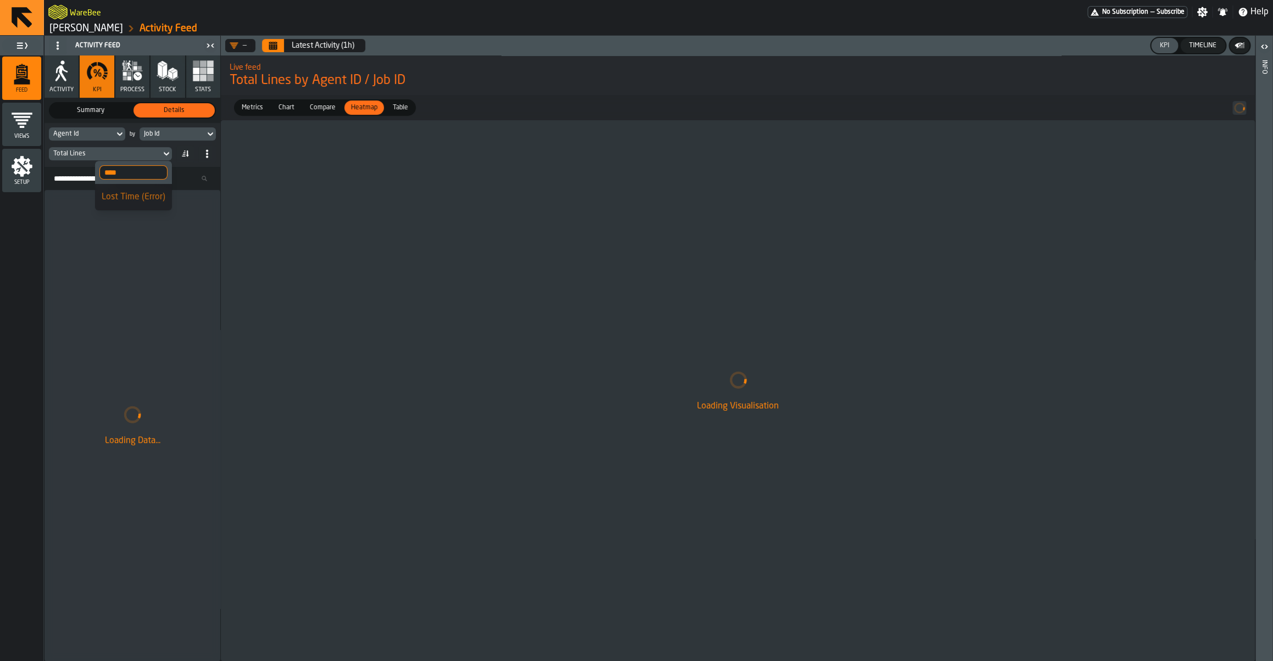
type input "****"
click at [118, 203] on div "Lost Time (Error)" at bounding box center [134, 197] width 64 height 13
click at [282, 48] on button "Calendar" at bounding box center [273, 45] width 22 height 13
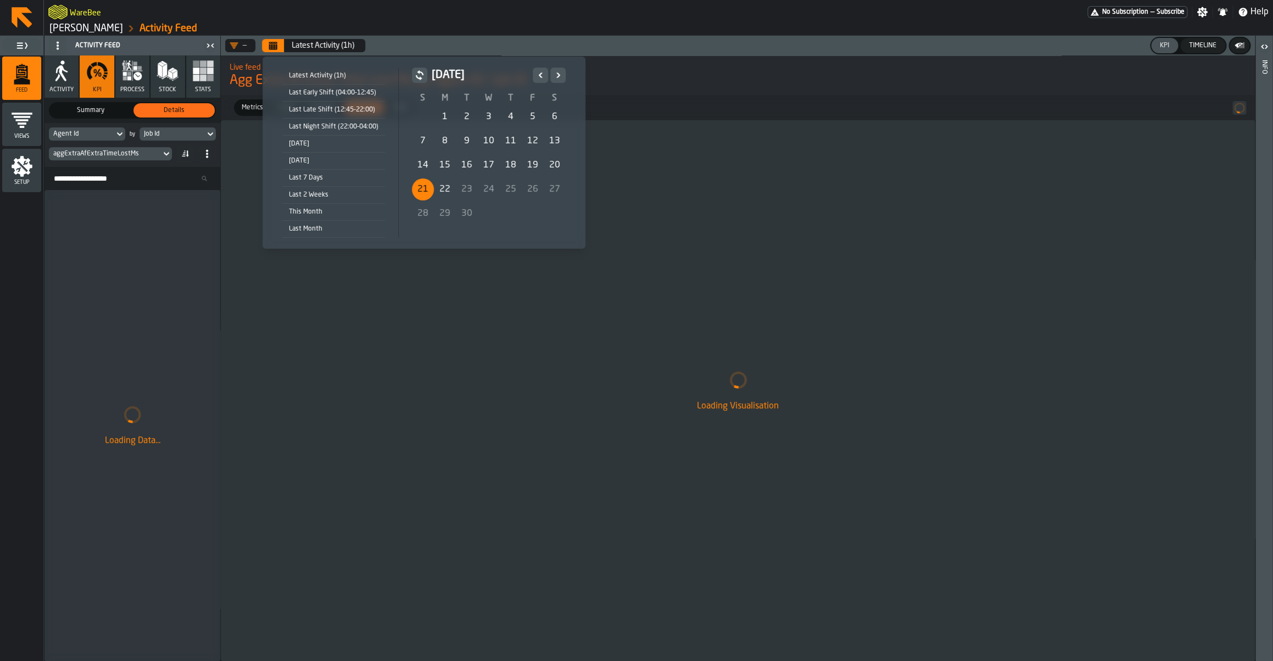
drag, startPoint x: 419, startPoint y: 190, endPoint x: 438, endPoint y: 191, distance: 19.2
click at [419, 190] on div "21" at bounding box center [423, 189] width 22 height 22
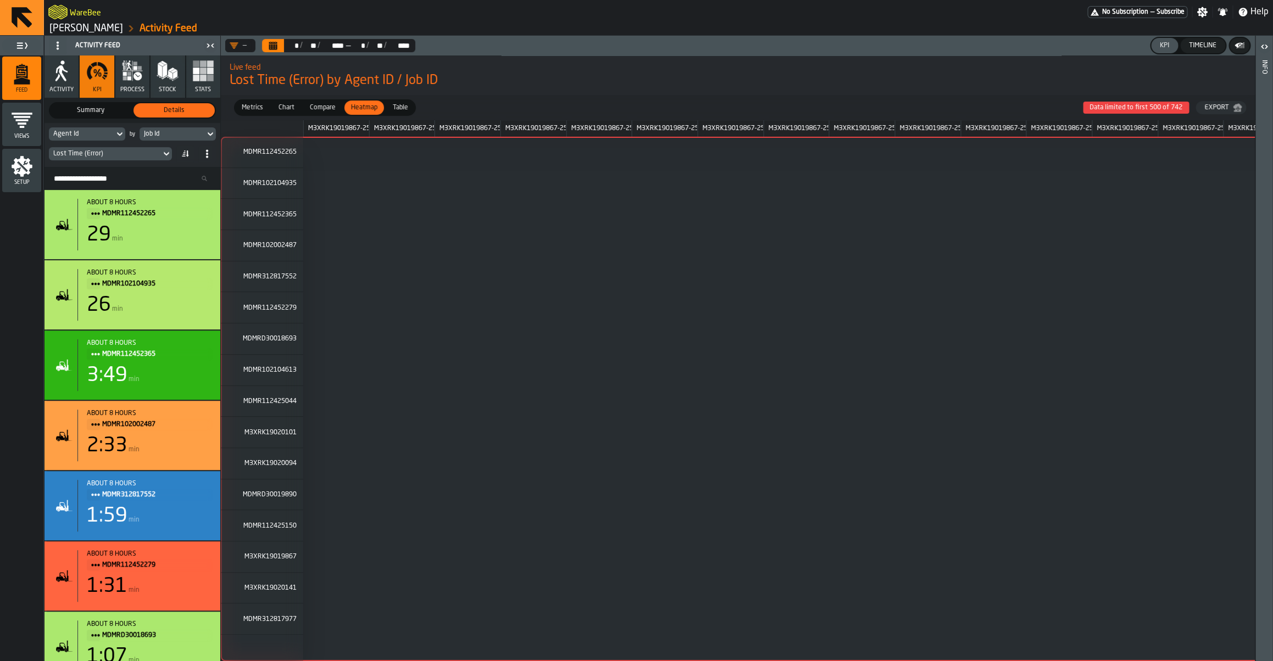
click at [1117, 108] on span "Data limited to first 500 of 742" at bounding box center [1136, 108] width 106 height 12
click at [160, 131] on div "Job Id" at bounding box center [172, 134] width 57 height 8
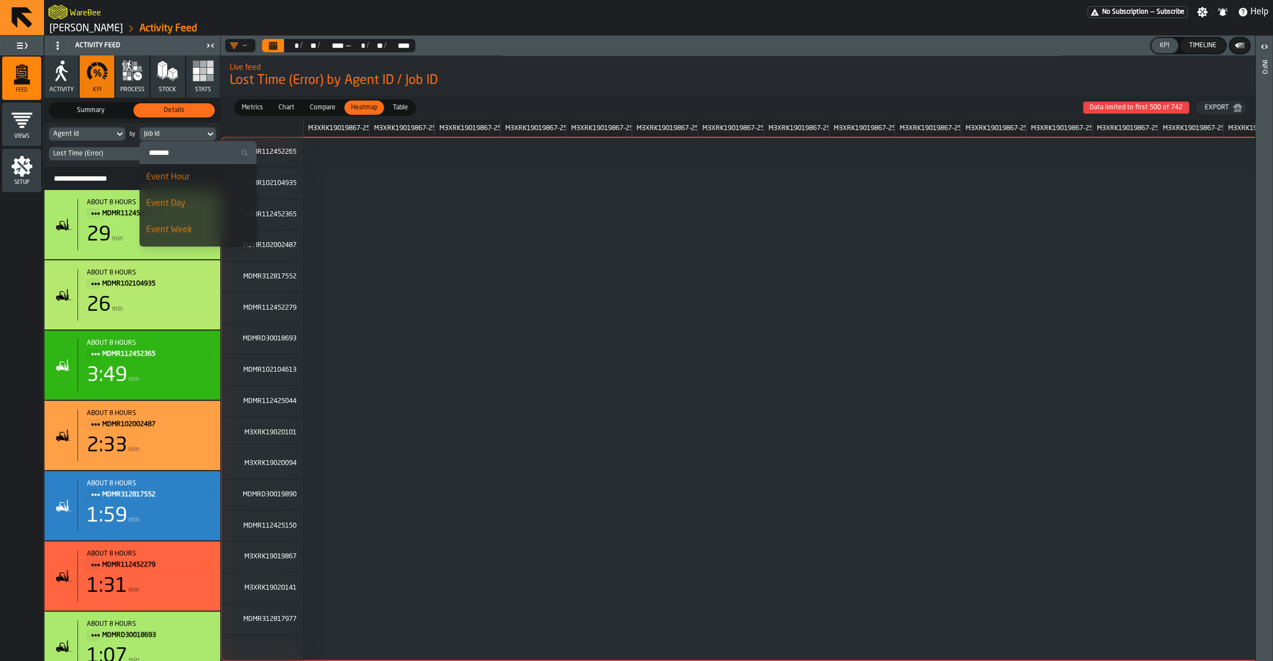
click at [183, 183] on div "Event Hour" at bounding box center [198, 177] width 104 height 13
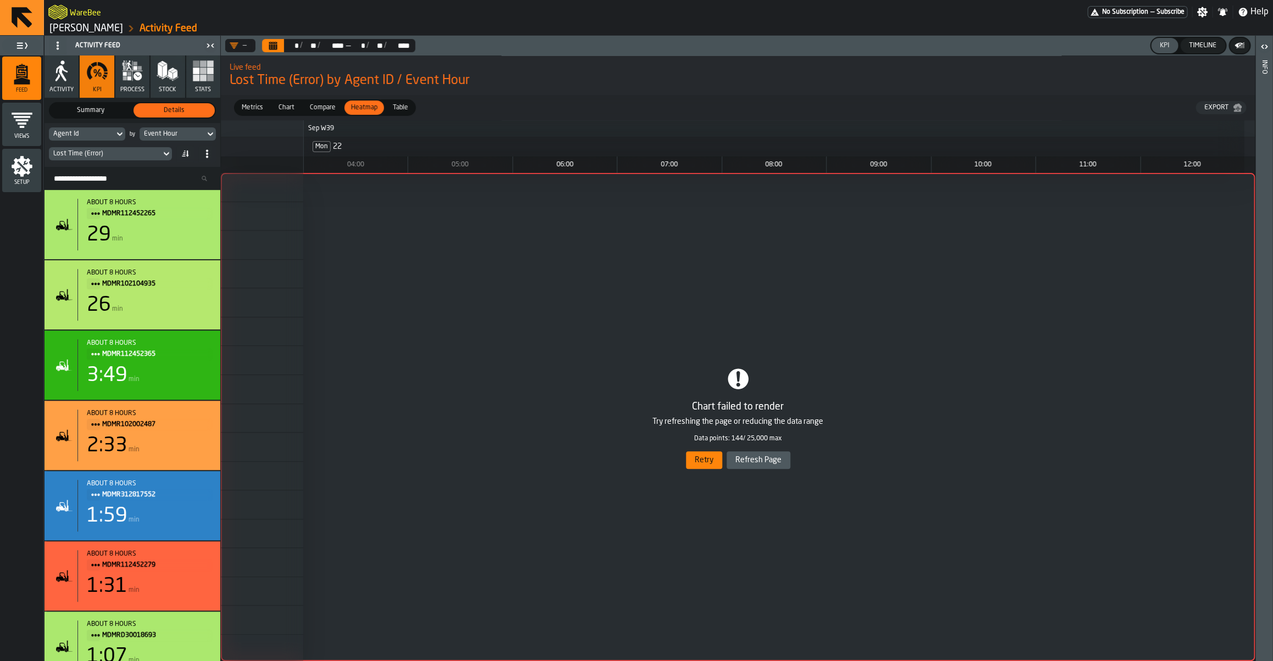
click at [703, 450] on div "1 2 3 4 5 6 7 8 9 10 11 12 13 14 15 16" at bounding box center [738, 417] width 1034 height 488
click at [707, 458] on div "1 2 3 4 5 6 7 8 9 10 11 12 13 14 15 16" at bounding box center [738, 417] width 1034 height 488
click at [707, 463] on div "1 2 3 4 5 6 7 8 9 10 11 12 13 14 15 16" at bounding box center [738, 417] width 1034 height 488
click at [706, 463] on div "1 2 3 4 5 6 7 8 9 10 11 12 13 14 15 16" at bounding box center [738, 417] width 1034 height 488
click at [330, 111] on span "Compare" at bounding box center [322, 108] width 35 height 10
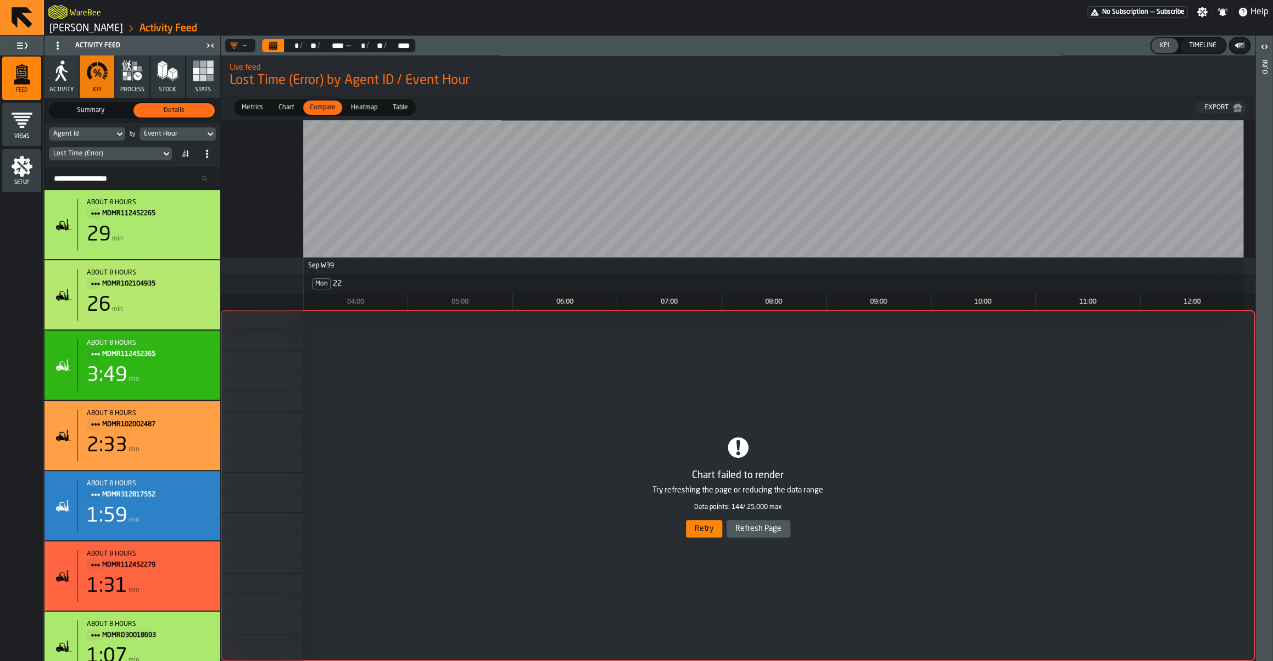
click at [353, 110] on span "Heatmap" at bounding box center [363, 108] width 35 height 10
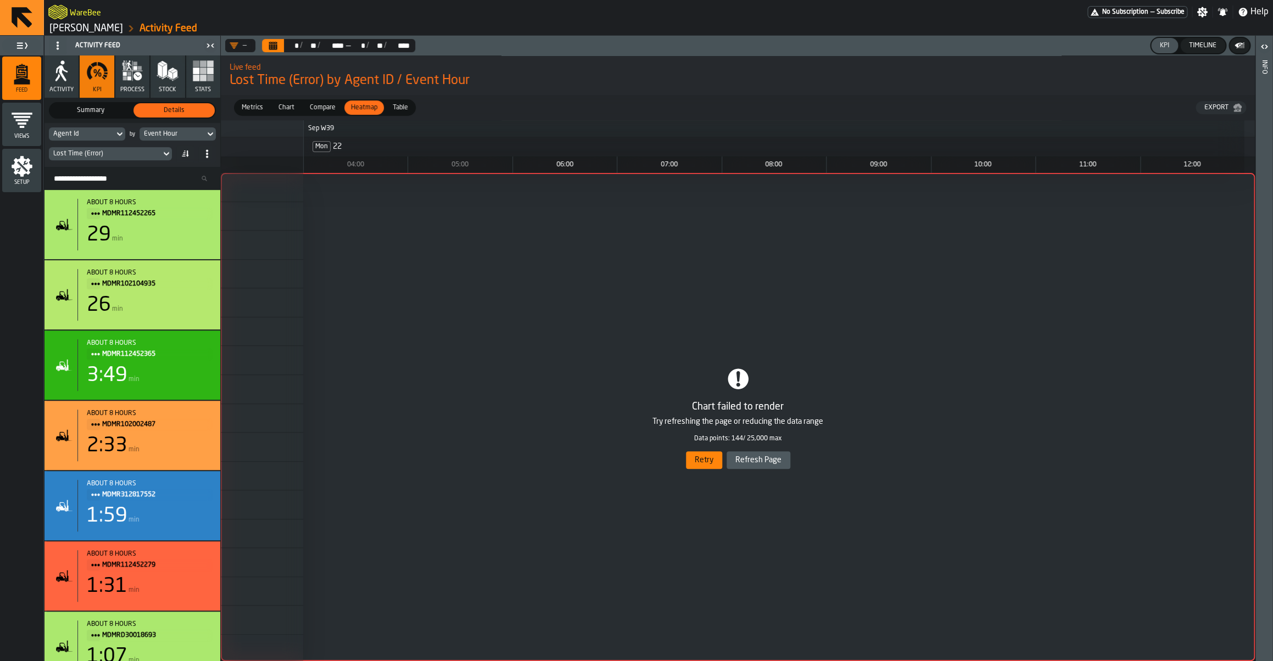
click at [697, 455] on div "1 2 3 4 5 6 7 8 9 10 11 12 13 14 15 16" at bounding box center [738, 417] width 1034 height 488
click at [749, 467] on div "1 2 3 4 5 6 7 8 9 10 11 12 13 14 15 16" at bounding box center [738, 417] width 1034 height 488
click at [707, 463] on div "1 2 3 4 5 6 7 8 9 10 11 12 13 14 15 16" at bounding box center [738, 417] width 1034 height 488
click at [700, 459] on div "1 2 3 4 5 6 7 8 9 10 11 12 13 14 15 16" at bounding box center [738, 417] width 1034 height 488
click at [756, 467] on div "1 2 3 4 5 6 7 8 9 10 11 12 13 14 15 16" at bounding box center [738, 417] width 1034 height 488
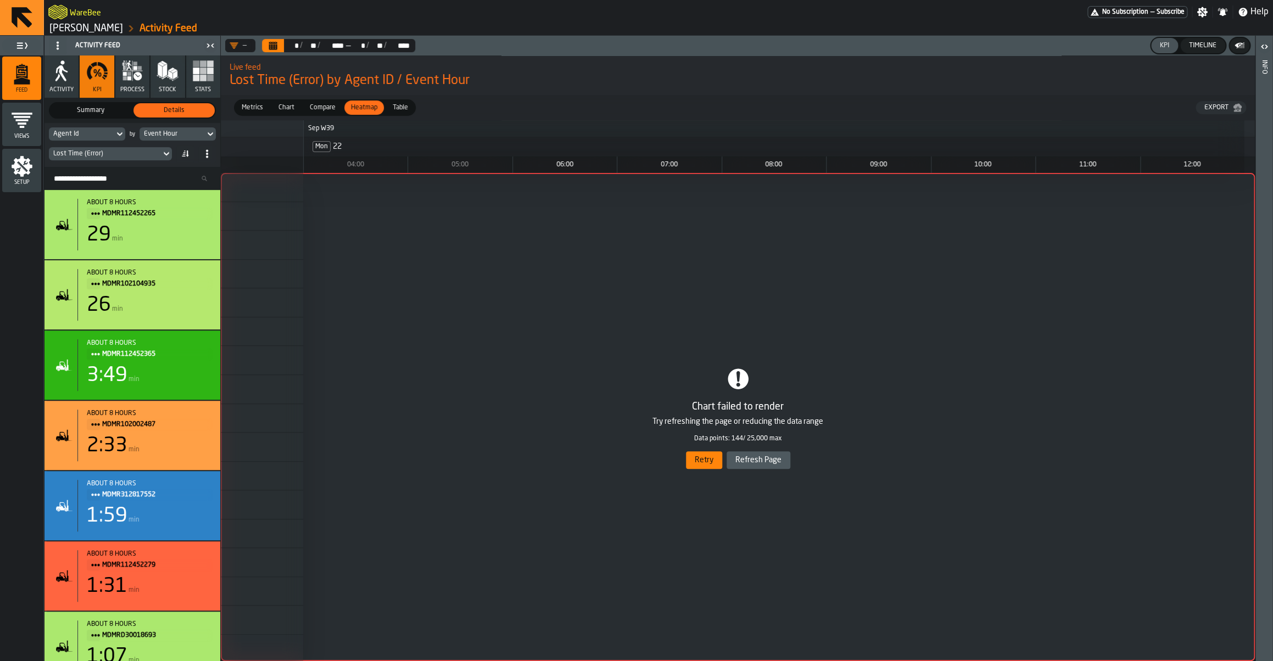
click at [694, 456] on div "1 2 3 4 5 6 7 8 9 10 11 12 13 14 15 16" at bounding box center [738, 417] width 1034 height 488
click at [706, 462] on div "1 2 3 4 5 6 7 8 9 10 11 12 13 14 15 16" at bounding box center [738, 417] width 1034 height 488
click at [752, 465] on div "1 2 3 4 5 6 7 8 9 10 11 12 13 14 15 16" at bounding box center [738, 417] width 1034 height 488
click at [108, 27] on link "Geberit Pfullendorf" at bounding box center [86, 29] width 74 height 12
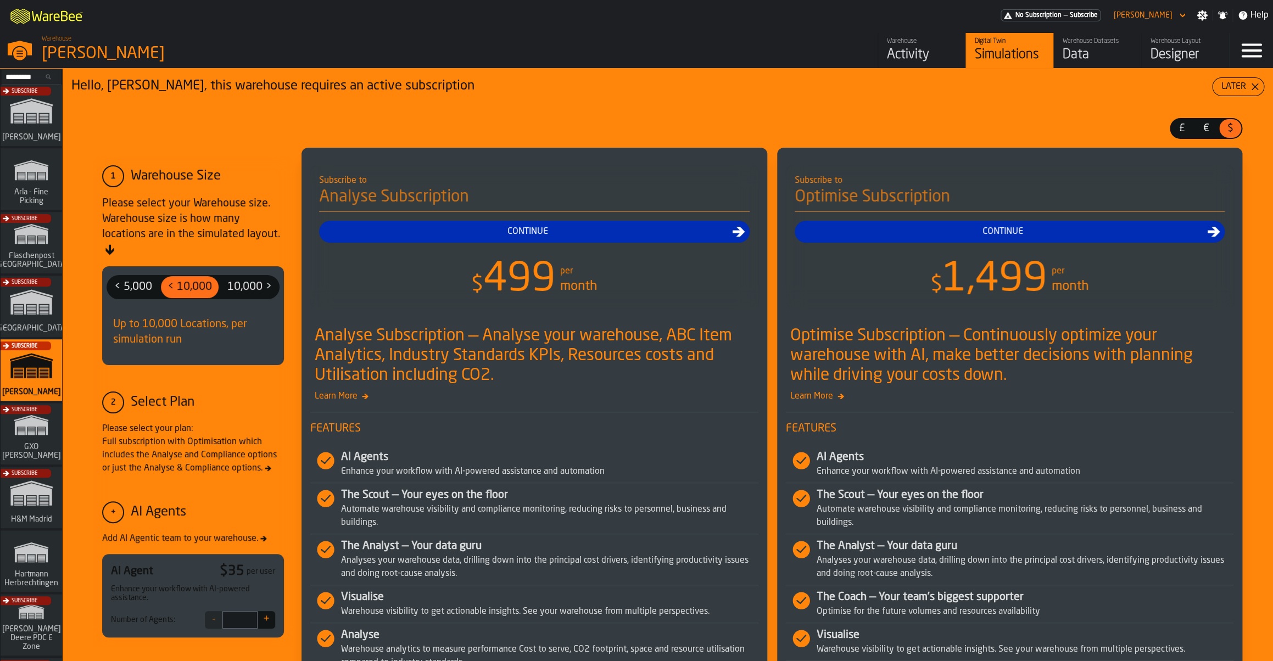
click at [915, 49] on div "Activity" at bounding box center [922, 55] width 70 height 18
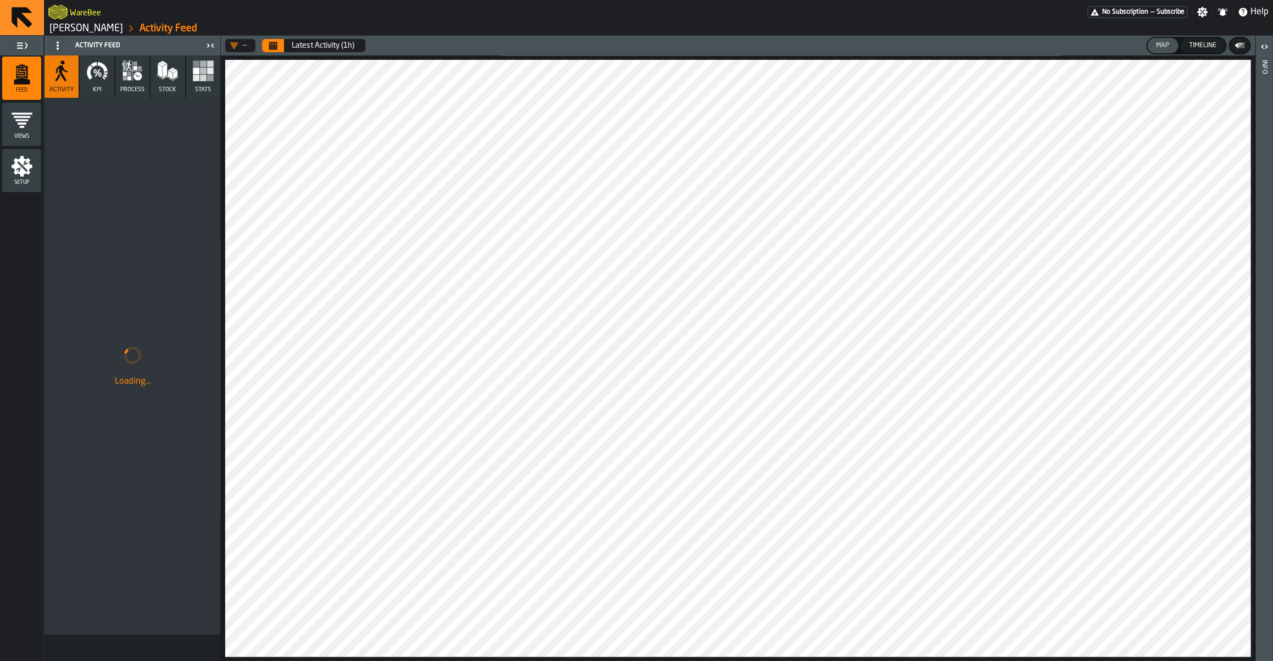
click at [106, 76] on icon "button" at bounding box center [105, 75] width 4 height 3
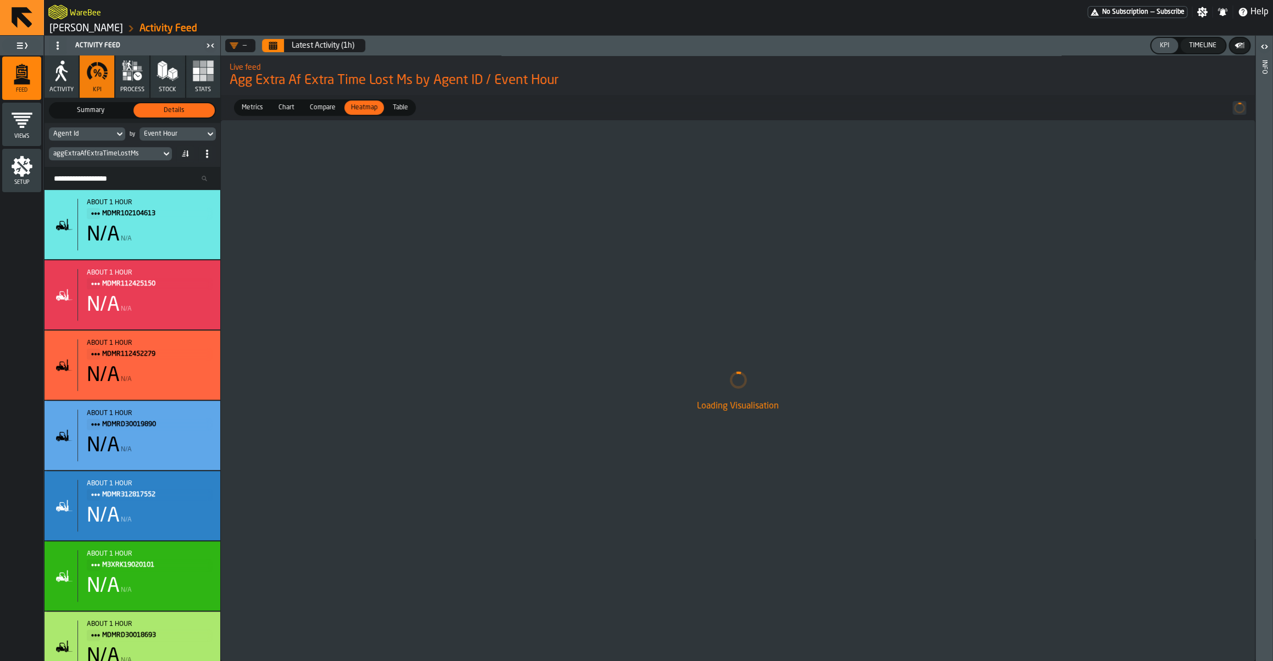
click at [100, 159] on div "aggExtraAfExtraTimeLostMs" at bounding box center [105, 154] width 112 height 12
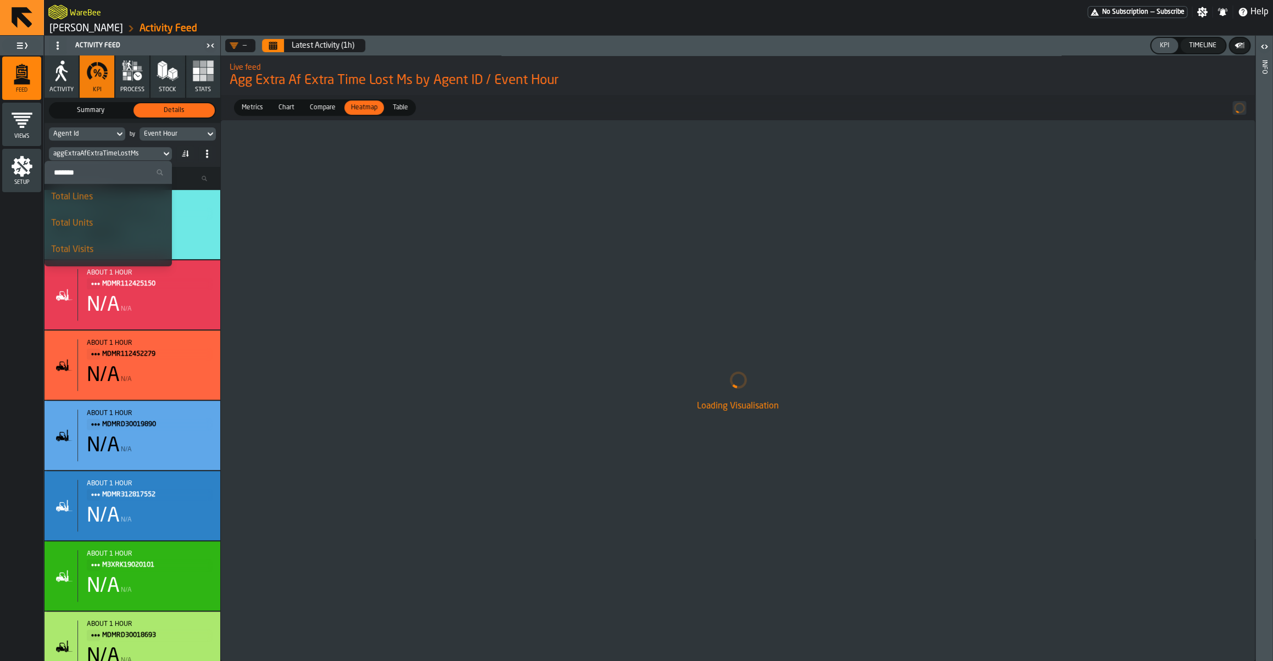
click at [100, 176] on input "Search" at bounding box center [108, 172] width 119 height 14
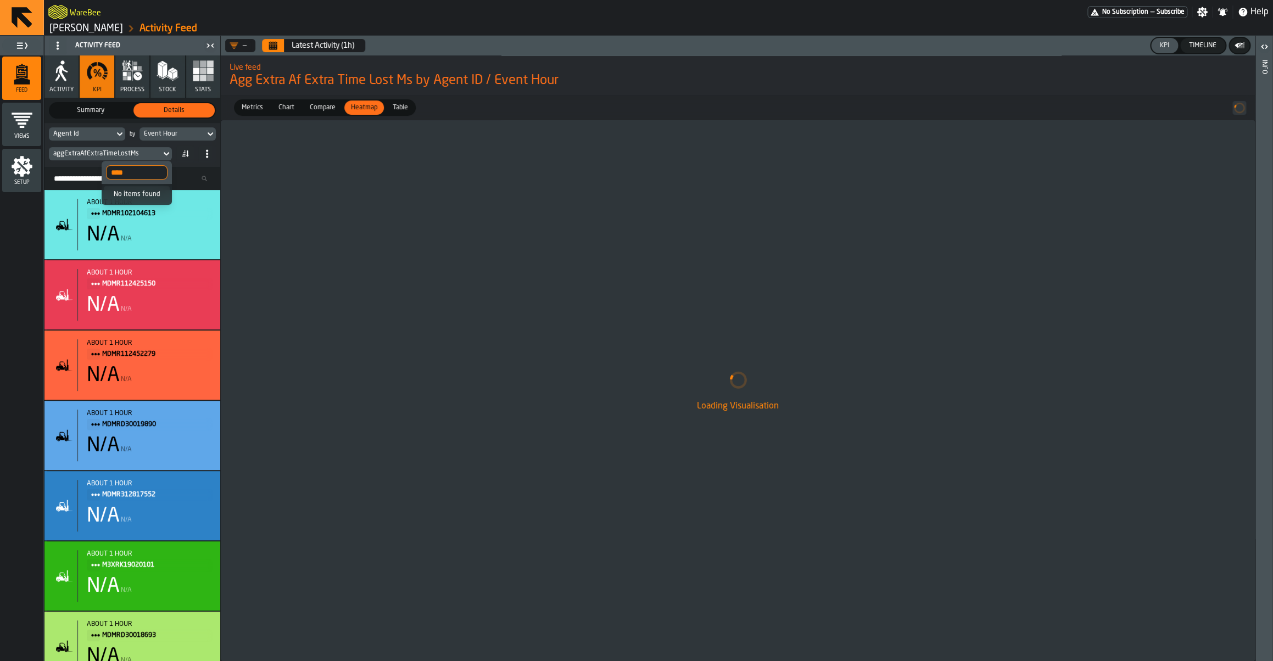
type input "****"
click at [333, 268] on div "Loading Visualisation" at bounding box center [738, 390] width 1034 height 541
click at [16, 176] on icon "menu Setup" at bounding box center [22, 166] width 22 height 22
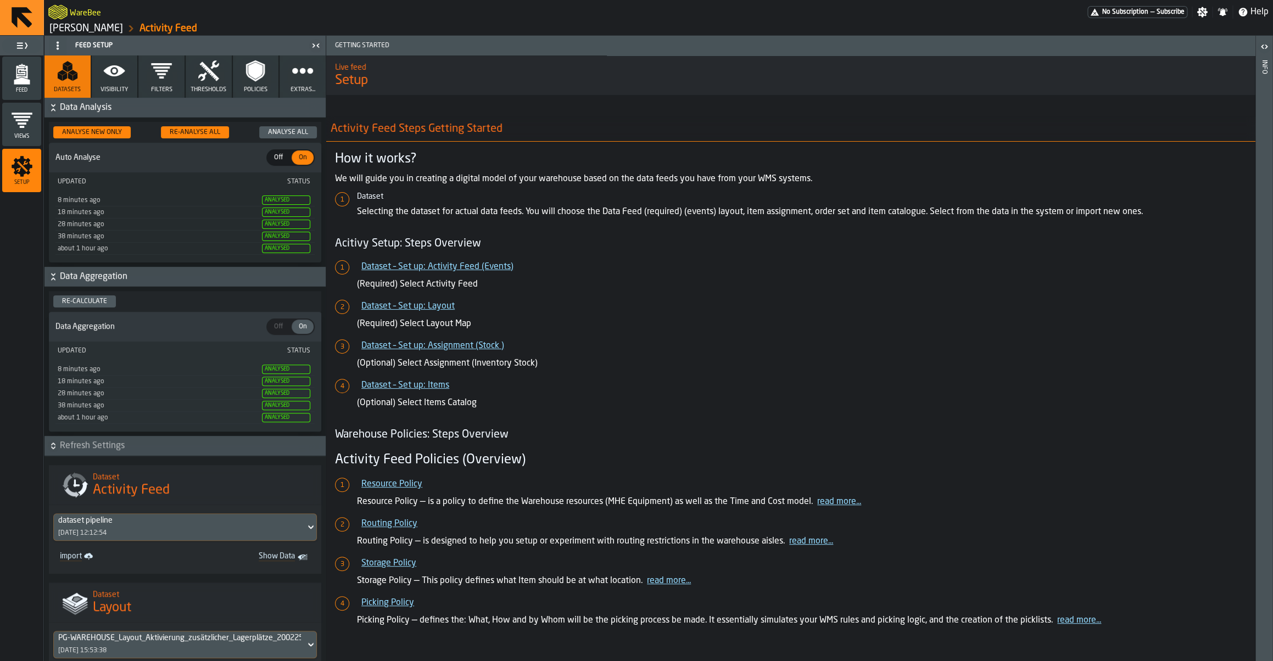
click at [130, 79] on button "Visibility" at bounding box center [115, 76] width 46 height 42
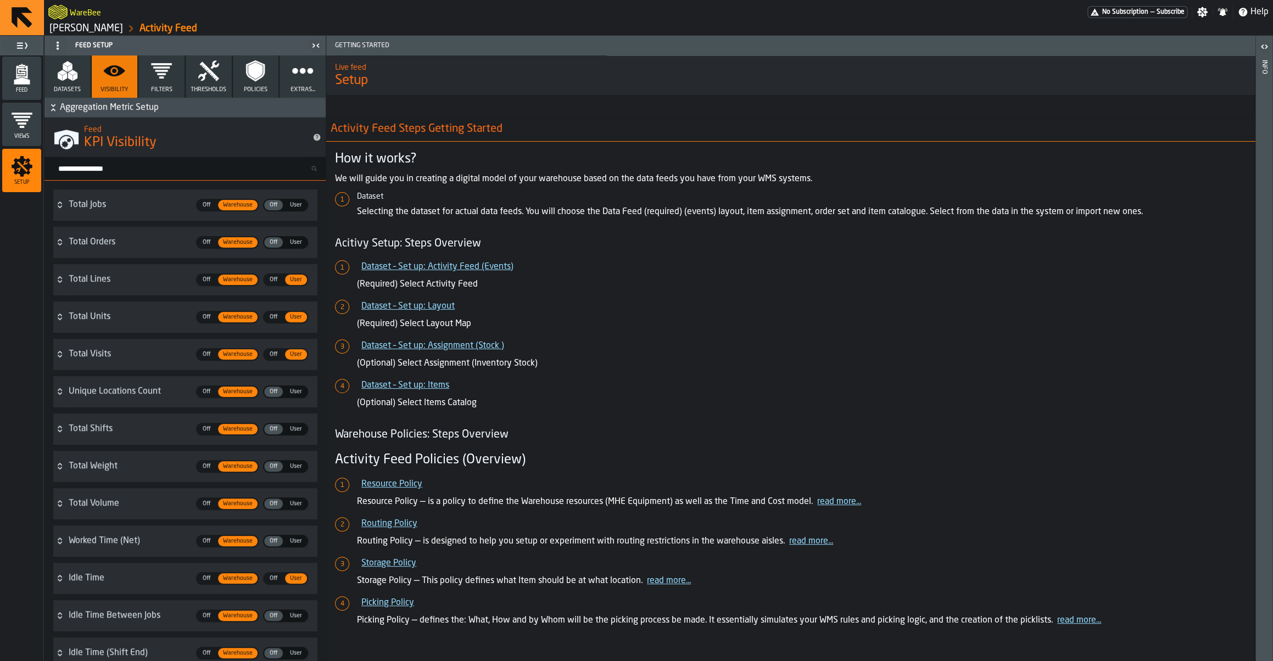
click at [111, 169] on input "Search metric..." at bounding box center [189, 168] width 272 height 14
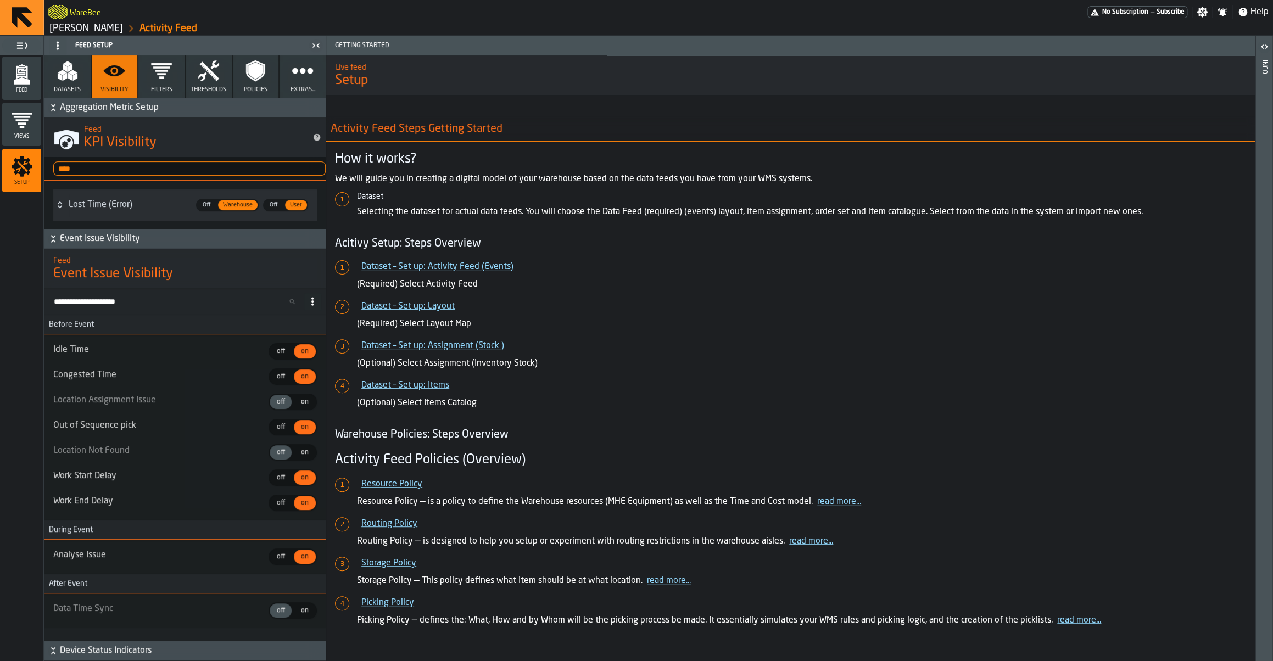
type input "****"
click at [23, 95] on div "Feed" at bounding box center [21, 78] width 39 height 43
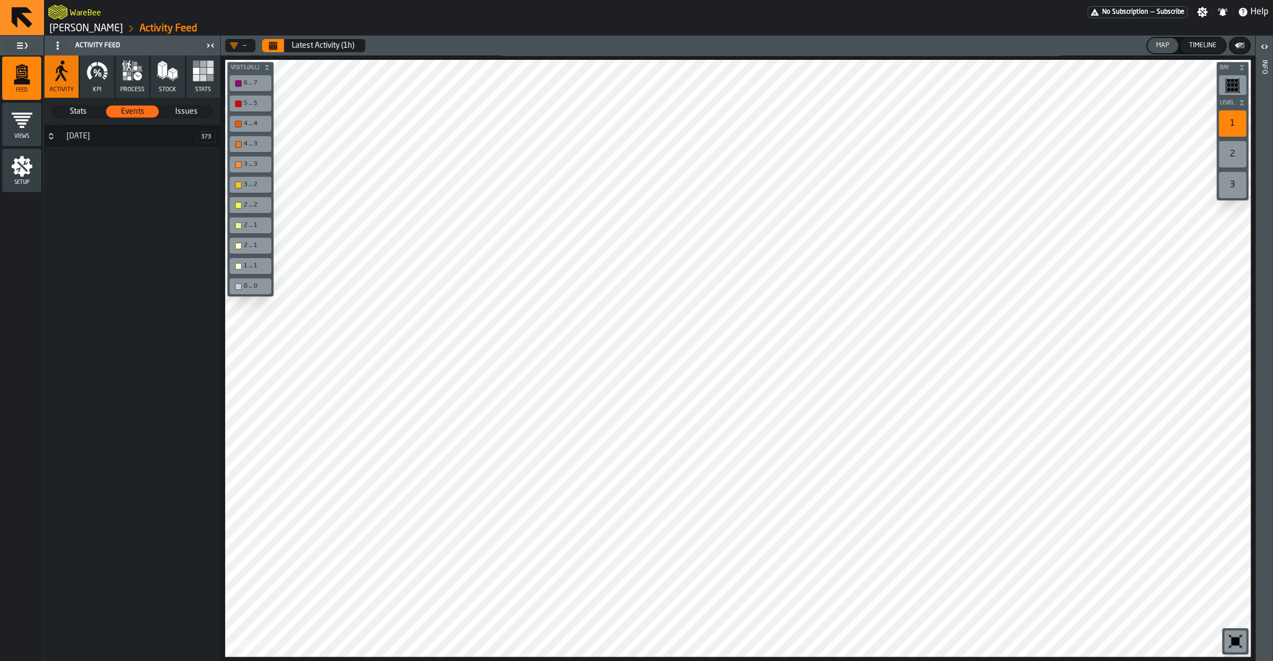
click at [194, 91] on button "Stats" at bounding box center [203, 76] width 34 height 42
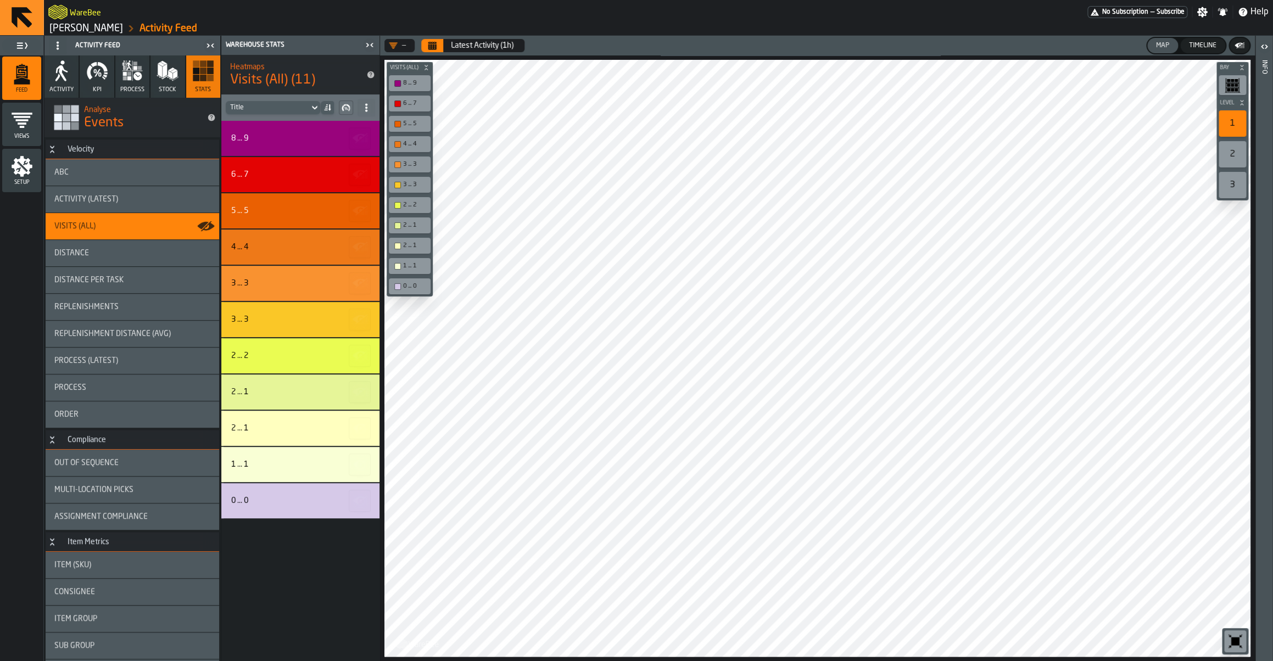
click at [103, 29] on link "Geberit Pfullendorf" at bounding box center [86, 29] width 74 height 12
